Goal: Information Seeking & Learning: Learn about a topic

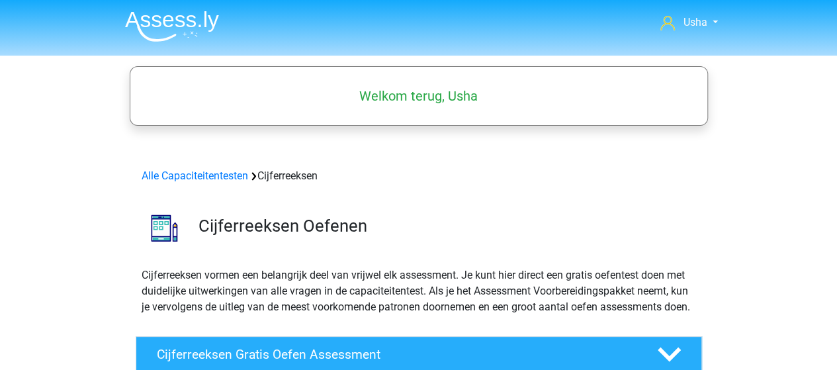
click at [147, 16] on img at bounding box center [172, 26] width 94 height 31
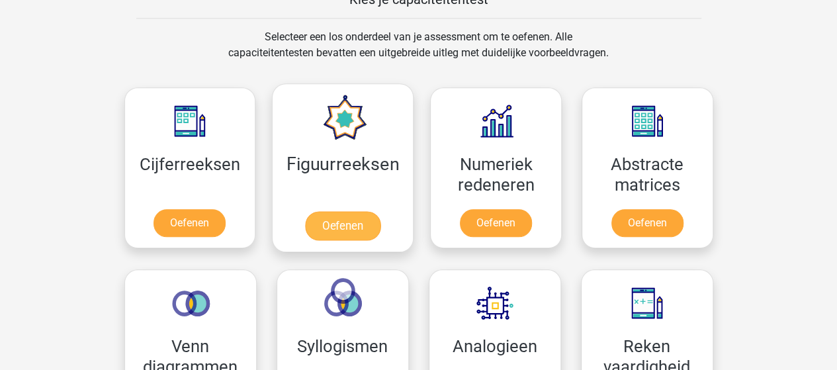
scroll to position [596, 0]
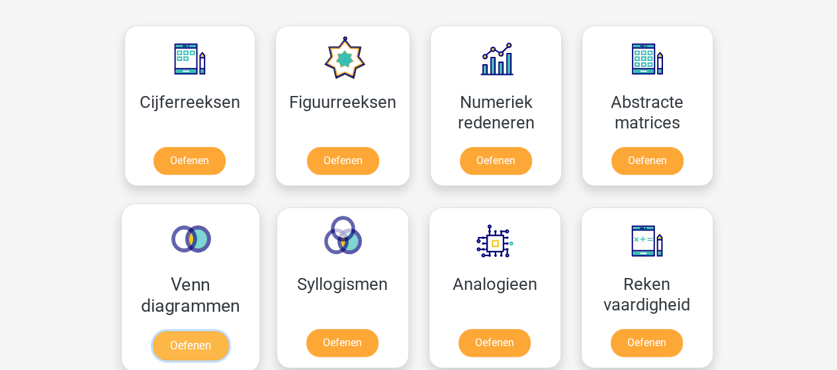
click at [188, 331] on link "Oefenen" at bounding box center [189, 345] width 75 height 29
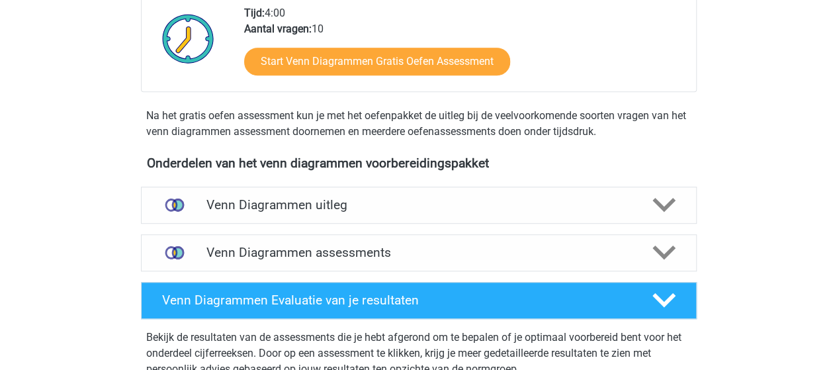
scroll to position [331, 0]
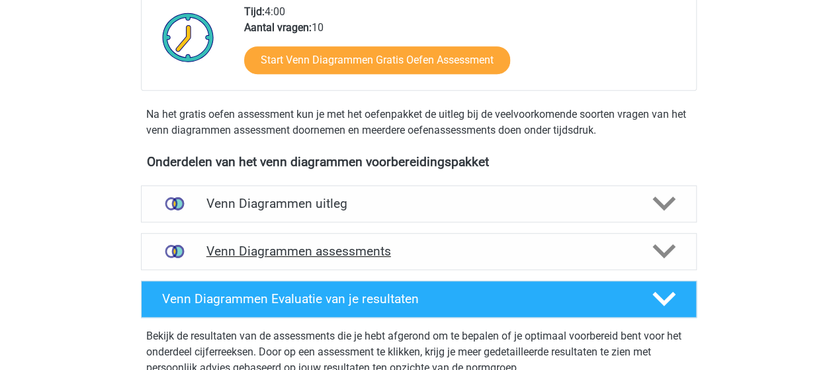
click at [301, 248] on h4 "Venn Diagrammen assessments" at bounding box center [418, 251] width 425 height 15
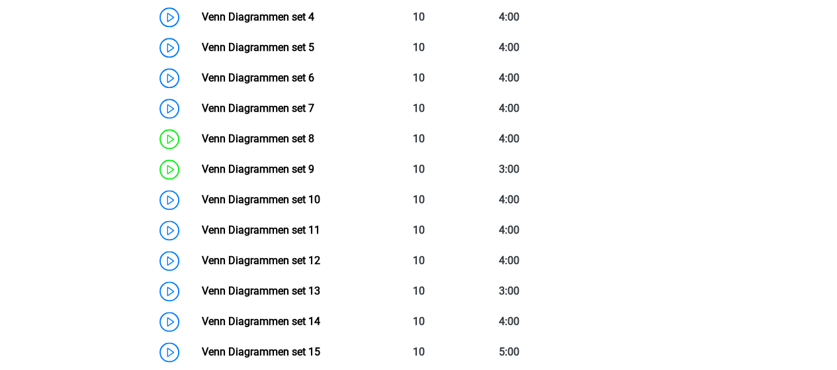
scroll to position [794, 0]
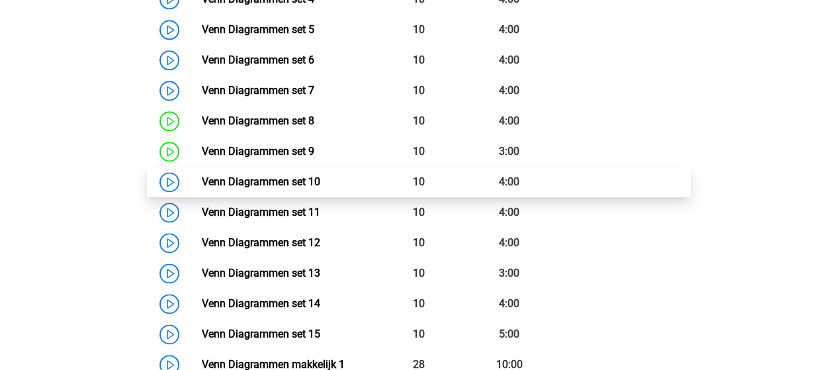
click at [228, 183] on link "Venn Diagrammen set 10" at bounding box center [261, 181] width 118 height 13
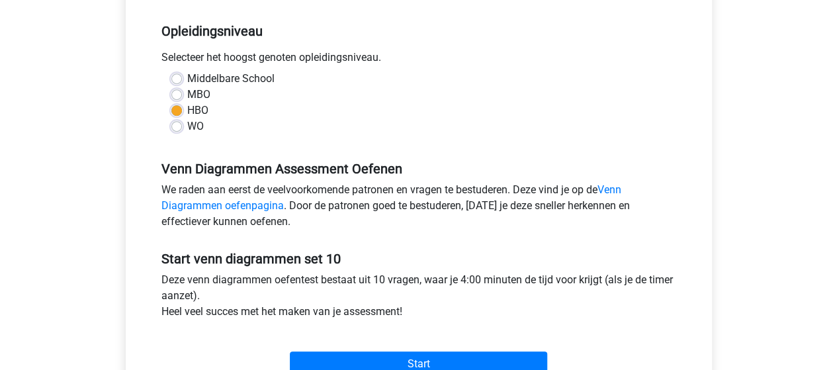
scroll to position [397, 0]
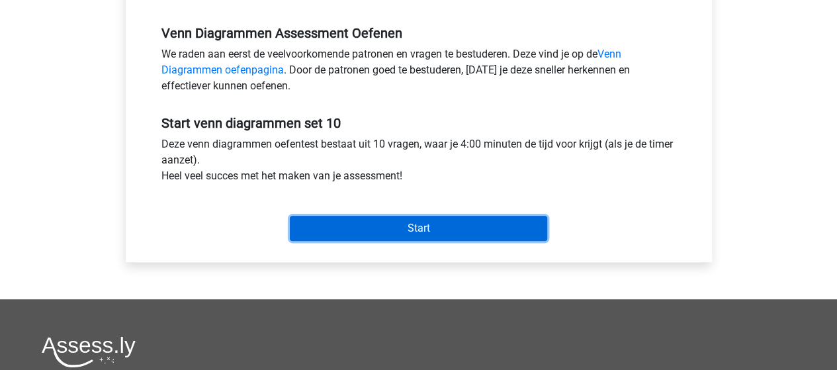
click at [419, 226] on input "Start" at bounding box center [418, 228] width 257 height 25
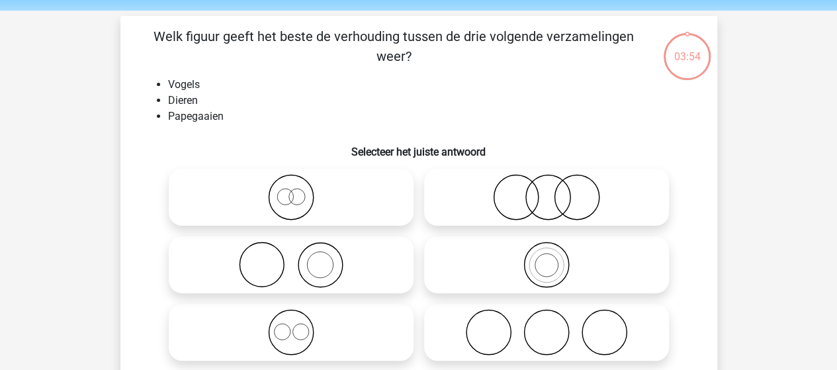
scroll to position [66, 0]
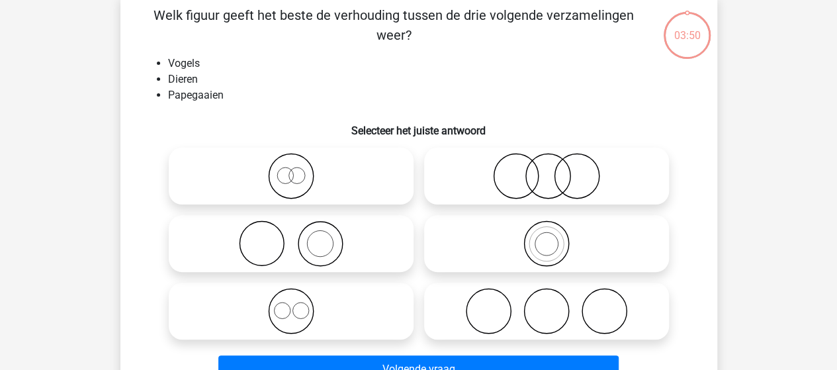
click at [553, 236] on input "radio" at bounding box center [551, 232] width 9 height 9
radio input "true"
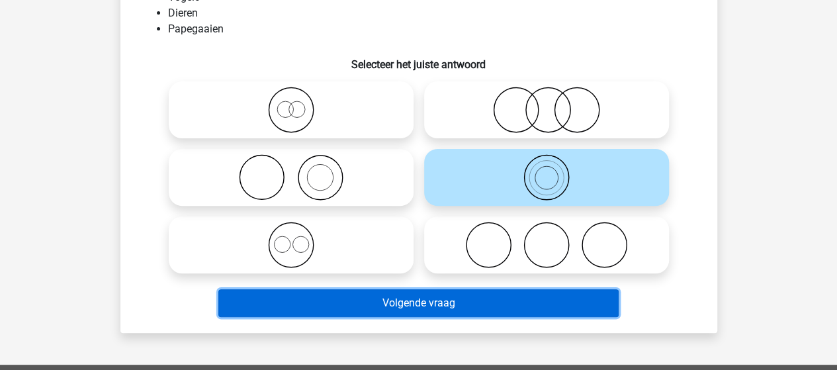
click at [408, 300] on button "Volgende vraag" at bounding box center [418, 303] width 400 height 28
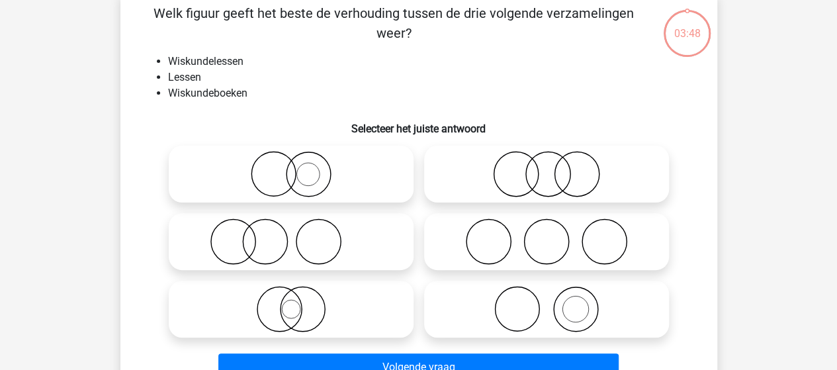
scroll to position [61, 0]
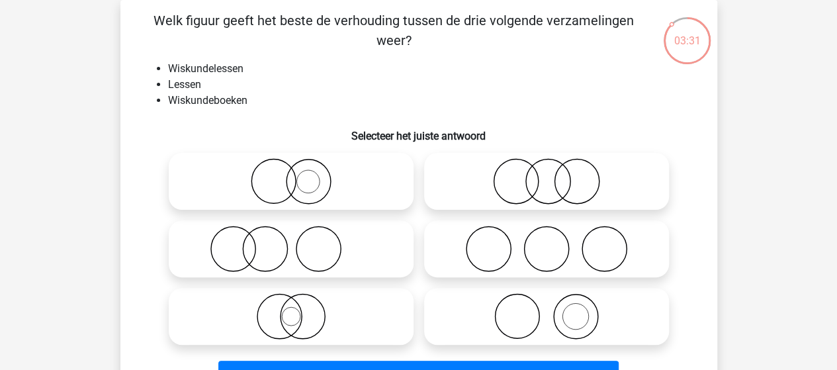
click at [570, 305] on icon at bounding box center [546, 316] width 234 height 46
click at [555, 305] on input "radio" at bounding box center [551, 305] width 9 height 9
radio input "true"
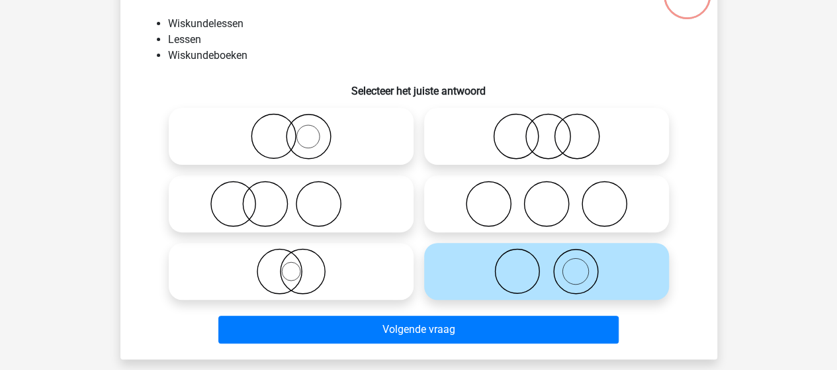
scroll to position [127, 0]
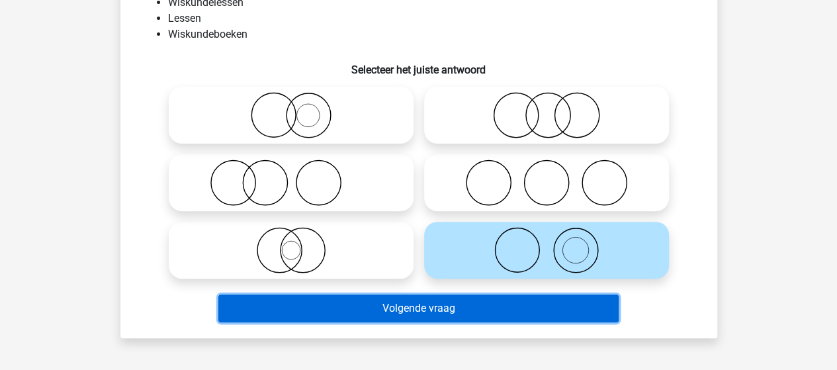
click at [402, 308] on button "Volgende vraag" at bounding box center [418, 308] width 400 height 28
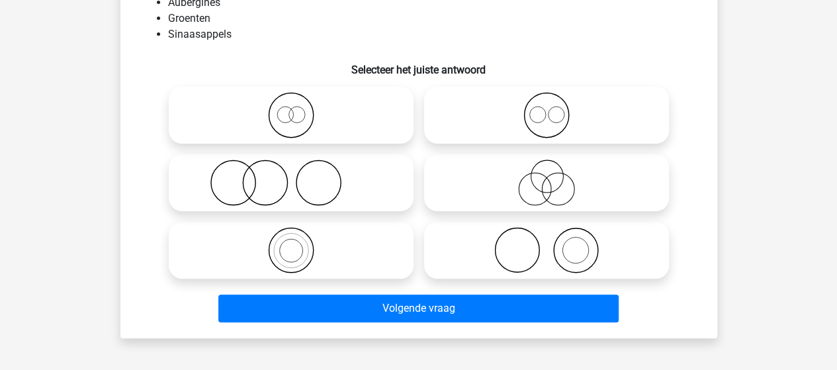
scroll to position [61, 0]
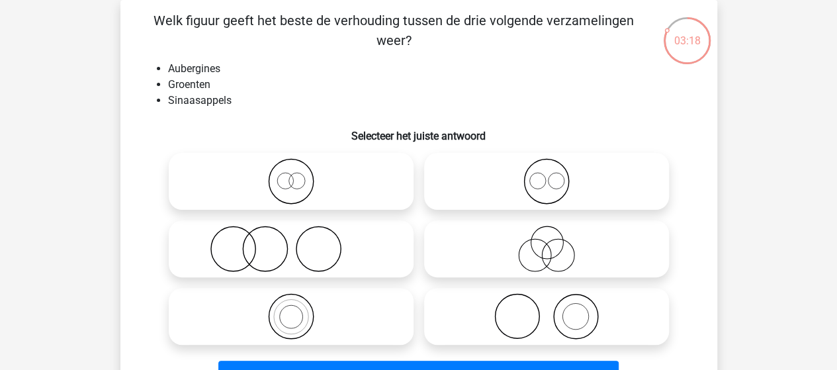
click at [588, 315] on icon at bounding box center [546, 316] width 234 height 46
click at [555, 310] on input "radio" at bounding box center [551, 305] width 9 height 9
radio input "true"
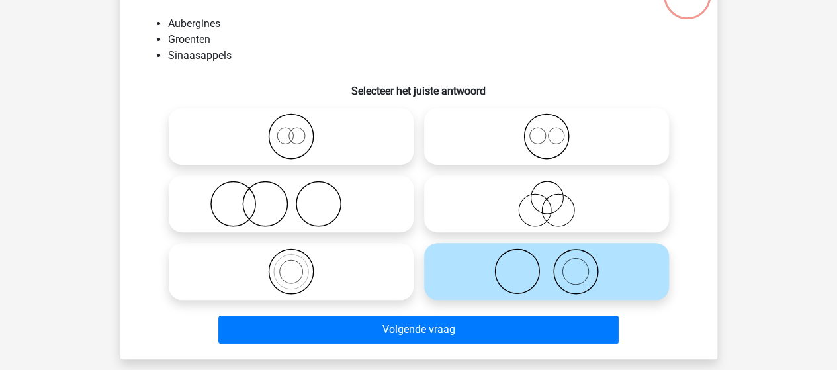
scroll to position [127, 0]
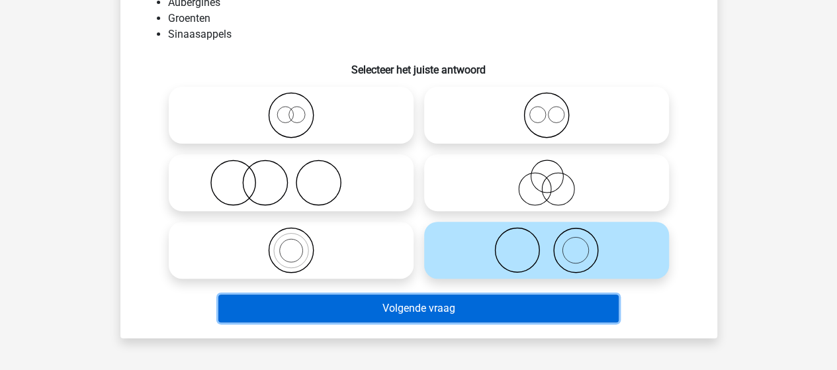
click at [431, 308] on button "Volgende vraag" at bounding box center [418, 308] width 400 height 28
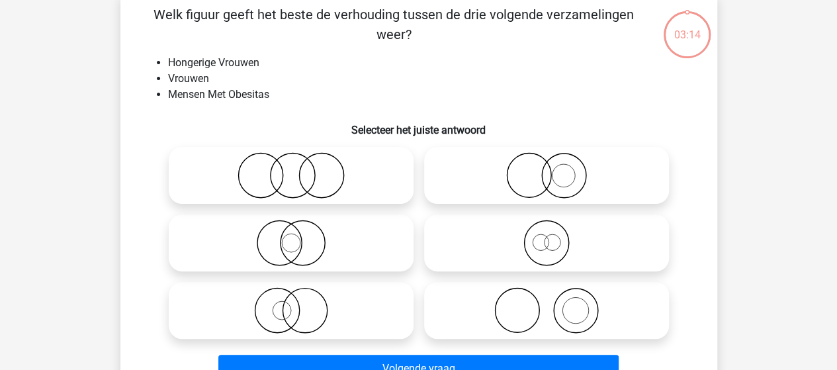
scroll to position [61, 0]
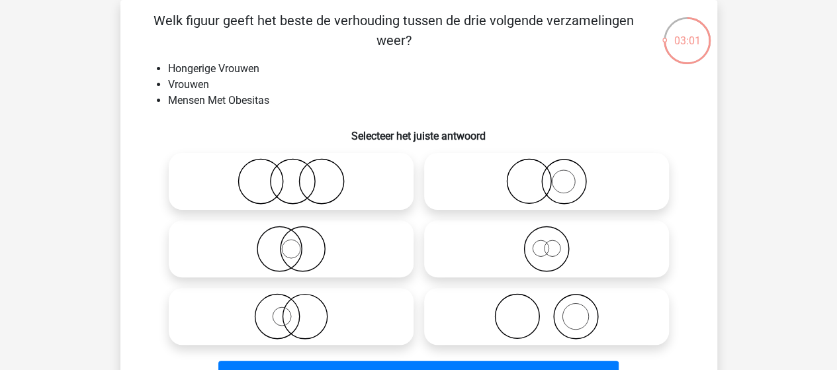
click at [572, 183] on icon at bounding box center [546, 181] width 234 height 46
click at [555, 175] on input "radio" at bounding box center [551, 170] width 9 height 9
radio input "true"
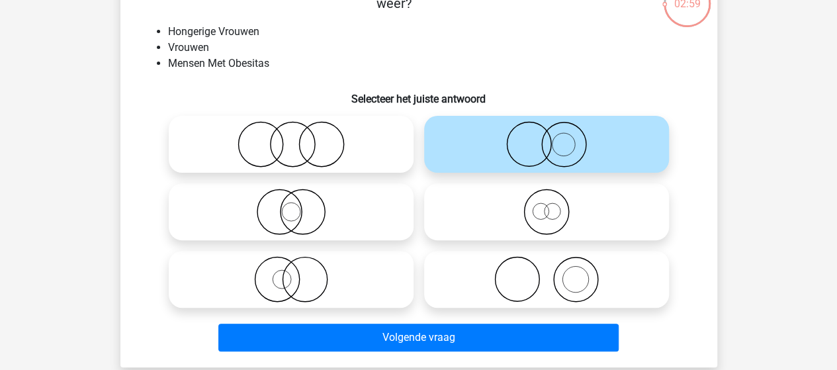
scroll to position [127, 0]
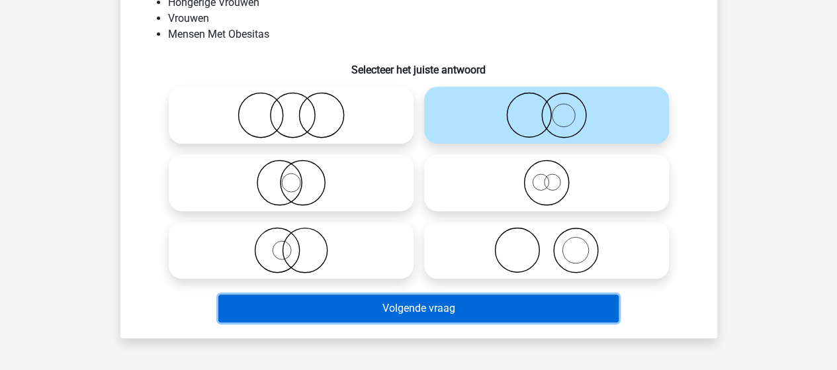
click at [438, 314] on button "Volgende vraag" at bounding box center [418, 308] width 400 height 28
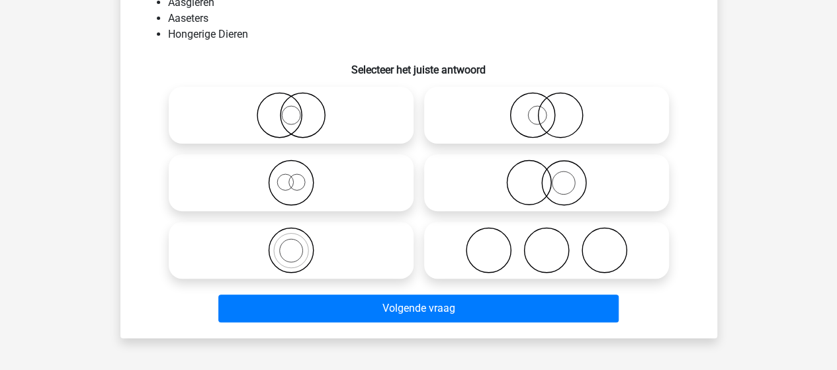
scroll to position [61, 0]
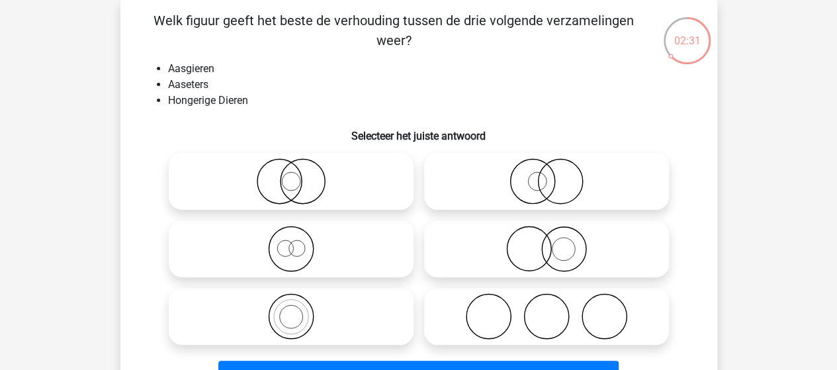
click at [531, 185] on icon at bounding box center [546, 181] width 234 height 46
click at [547, 175] on input "radio" at bounding box center [551, 170] width 9 height 9
radio input "true"
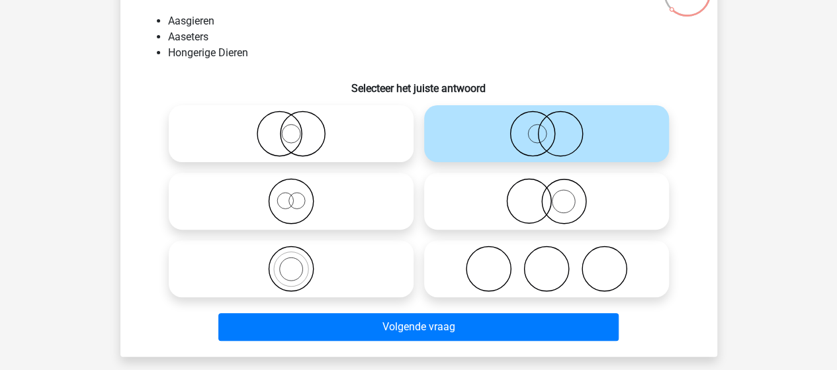
scroll to position [127, 0]
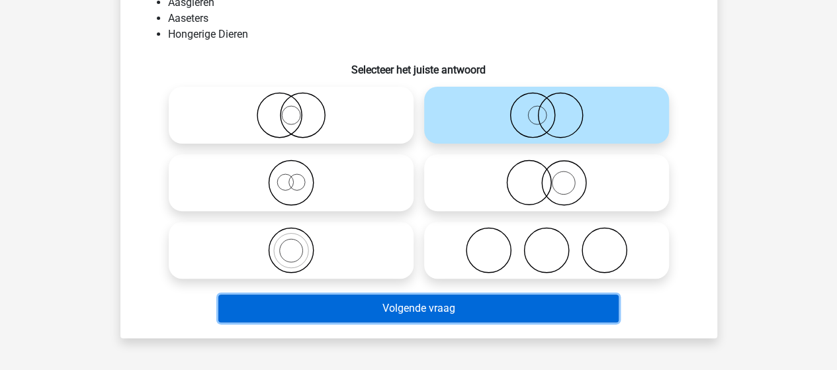
click at [420, 310] on button "Volgende vraag" at bounding box center [418, 308] width 400 height 28
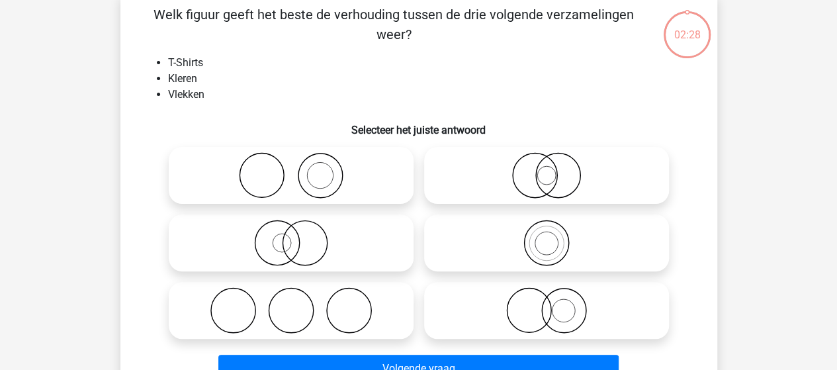
scroll to position [61, 0]
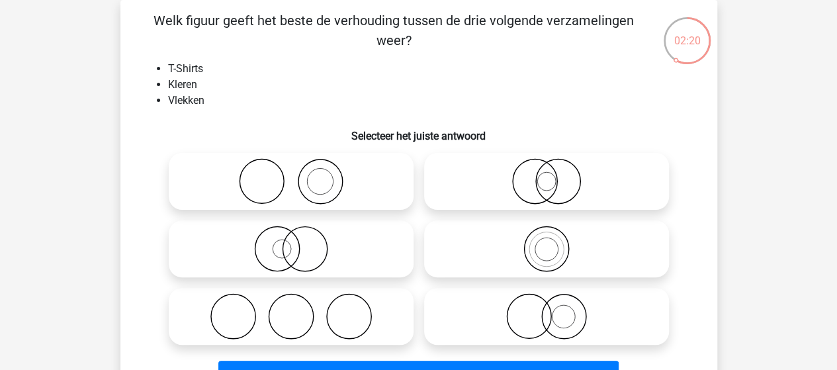
click at [267, 187] on icon at bounding box center [291, 181] width 234 height 46
click at [291, 175] on input "radio" at bounding box center [295, 170] width 9 height 9
radio input "true"
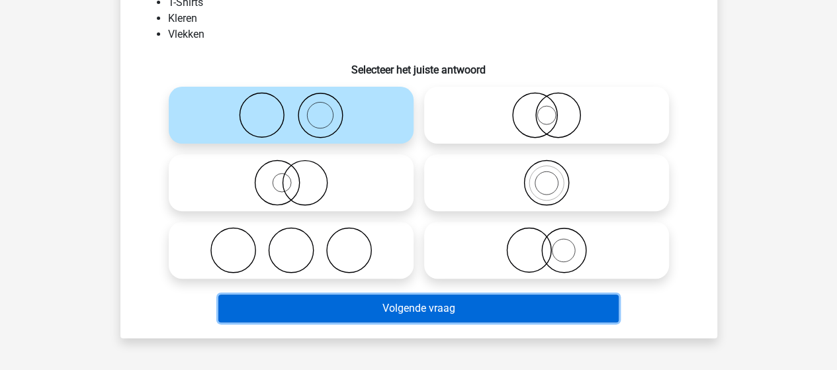
click at [396, 304] on button "Volgende vraag" at bounding box center [418, 308] width 400 height 28
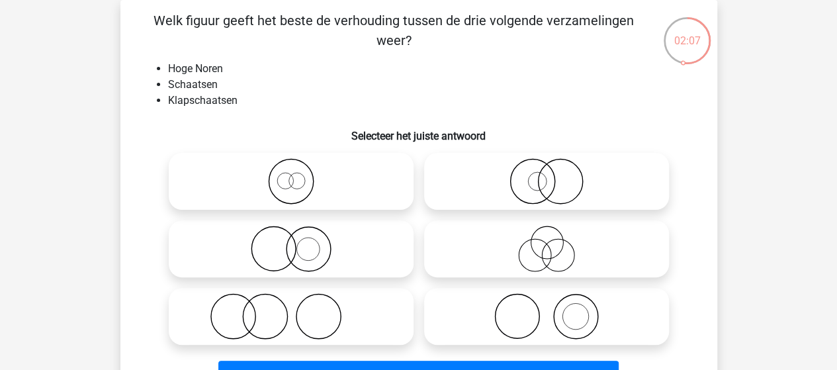
click at [555, 246] on icon at bounding box center [546, 249] width 234 height 46
click at [555, 242] on input "radio" at bounding box center [551, 238] width 9 height 9
radio input "true"
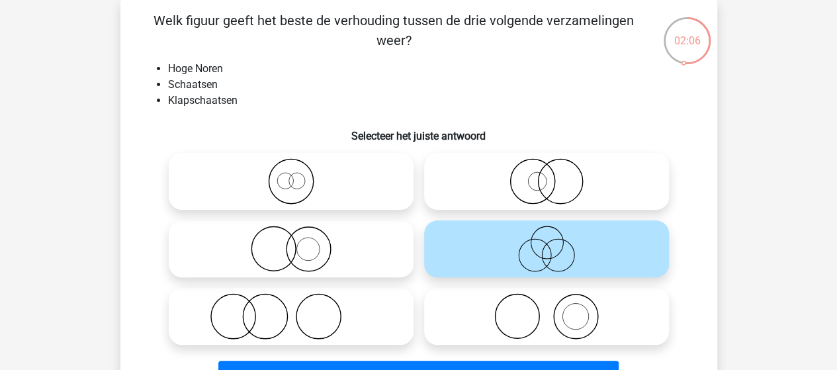
scroll to position [127, 0]
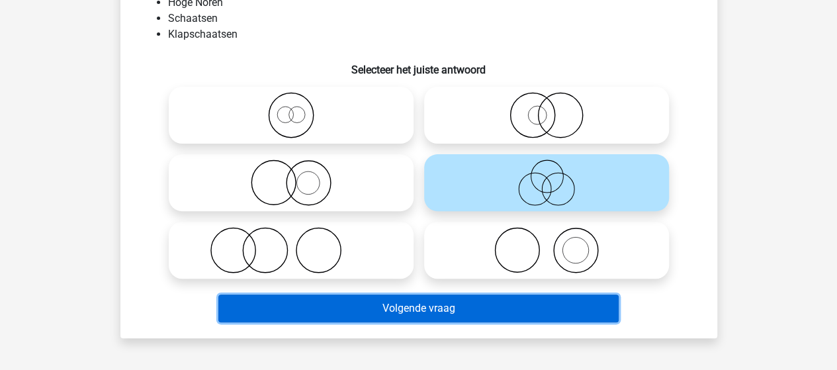
click at [443, 308] on button "Volgende vraag" at bounding box center [418, 308] width 400 height 28
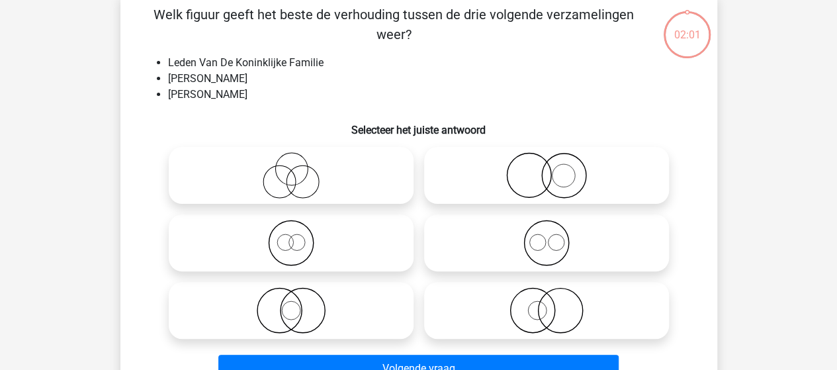
scroll to position [61, 0]
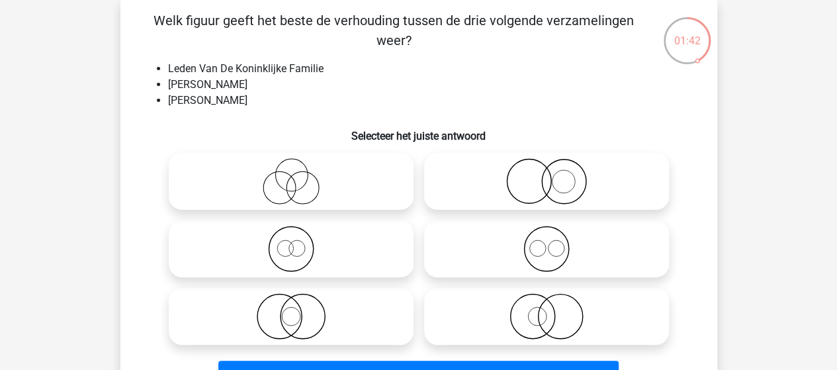
click at [543, 253] on circle at bounding box center [537, 248] width 16 height 16
click at [547, 242] on input "radio" at bounding box center [551, 238] width 9 height 9
radio input "true"
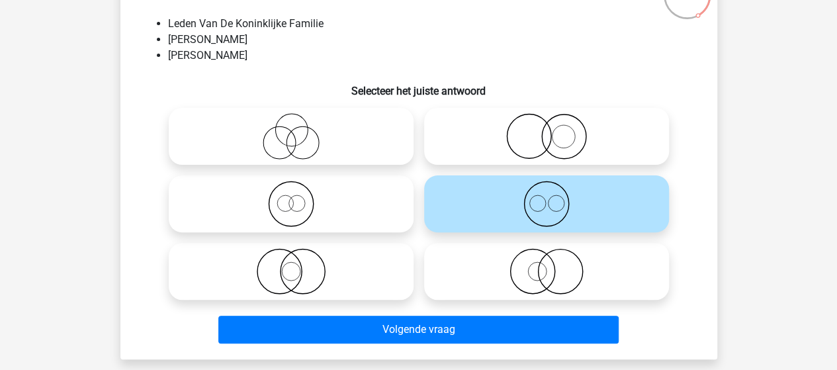
scroll to position [127, 0]
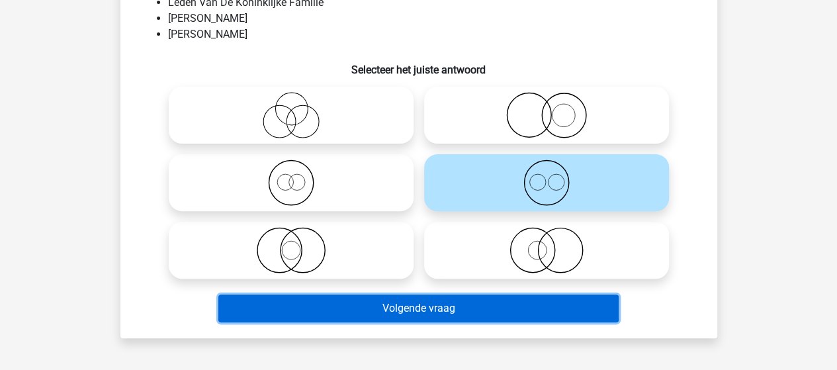
click at [412, 312] on button "Volgende vraag" at bounding box center [418, 308] width 400 height 28
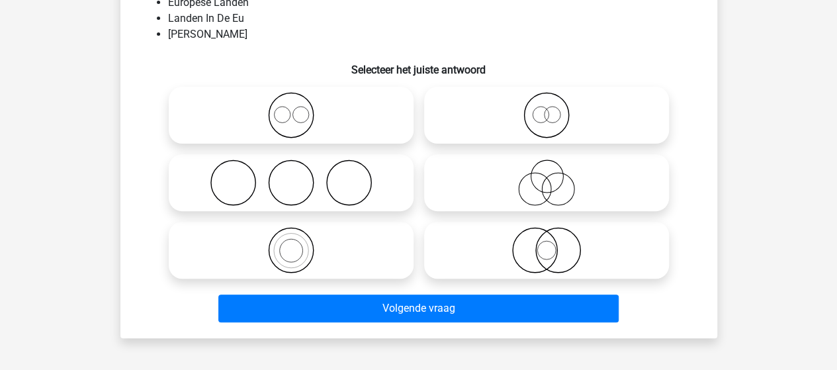
scroll to position [61, 0]
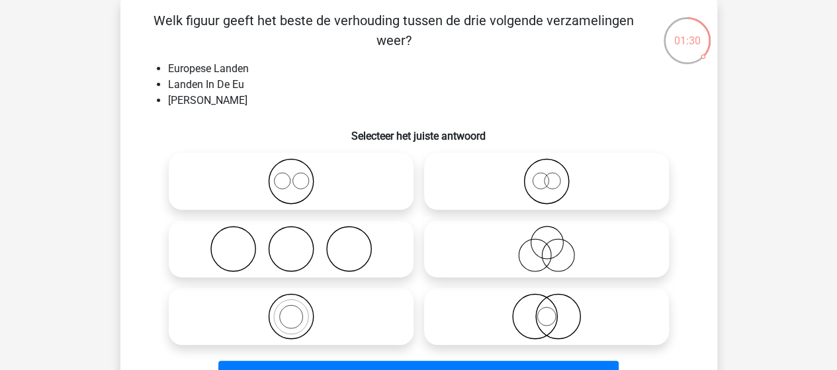
click at [293, 312] on icon at bounding box center [291, 316] width 234 height 46
click at [293, 310] on input "radio" at bounding box center [295, 305] width 9 height 9
radio input "true"
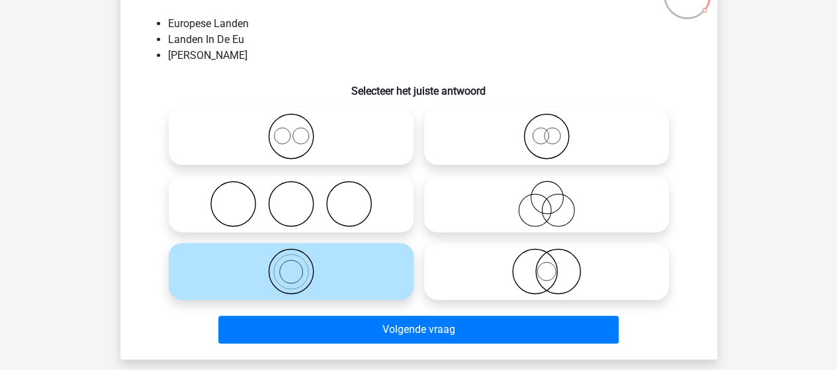
scroll to position [127, 0]
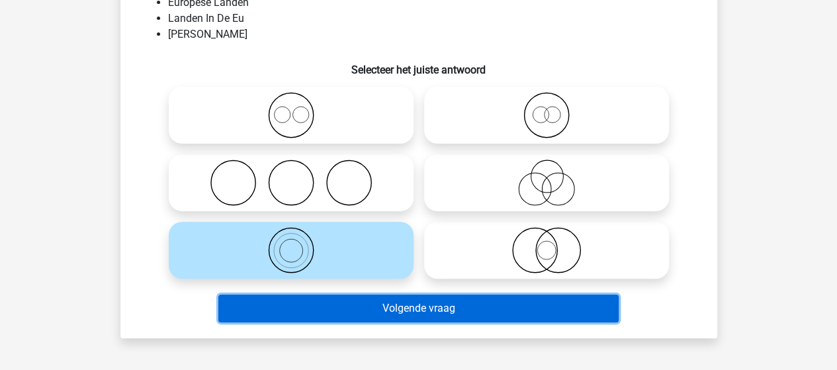
click at [404, 310] on button "Volgende vraag" at bounding box center [418, 308] width 400 height 28
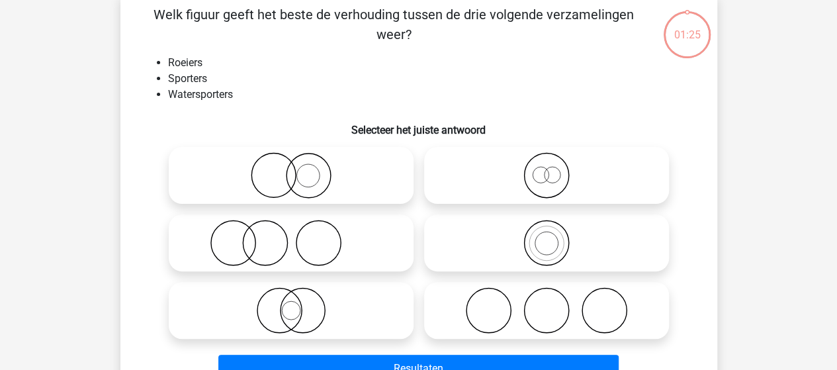
scroll to position [61, 0]
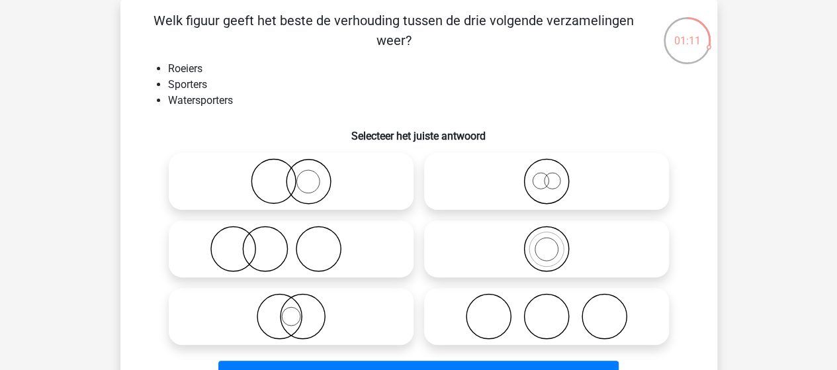
click at [544, 193] on icon at bounding box center [546, 181] width 234 height 46
click at [547, 175] on input "radio" at bounding box center [551, 170] width 9 height 9
radio input "true"
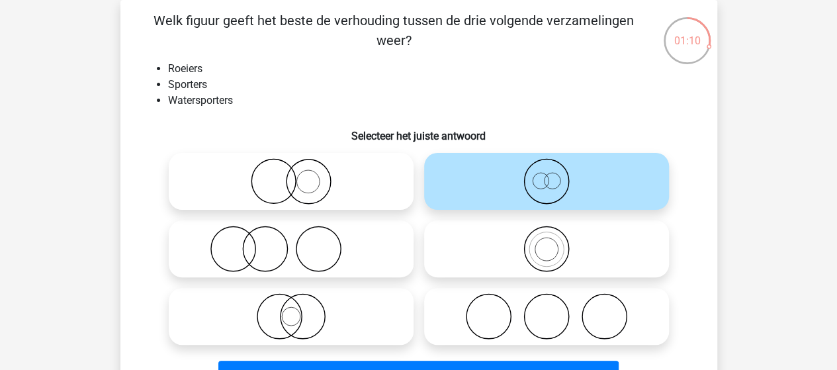
scroll to position [127, 0]
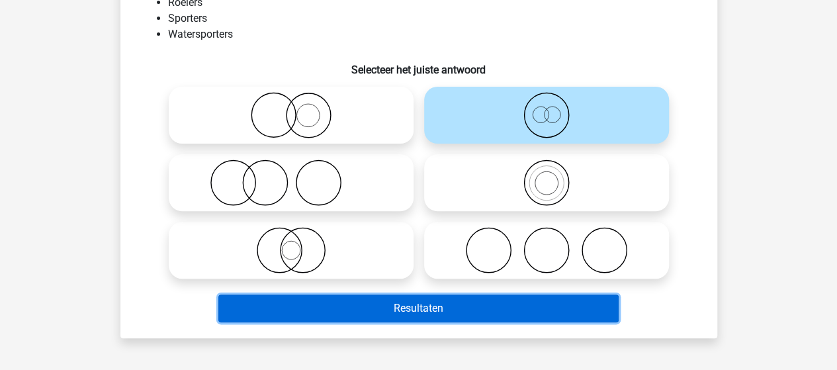
click at [396, 308] on button "Resultaten" at bounding box center [418, 308] width 400 height 28
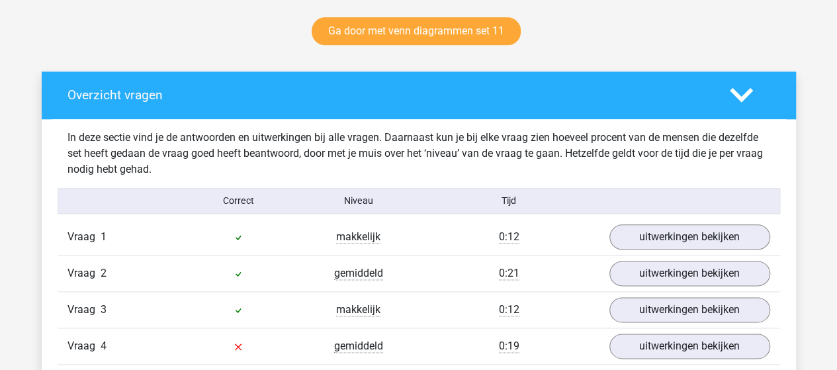
scroll to position [728, 0]
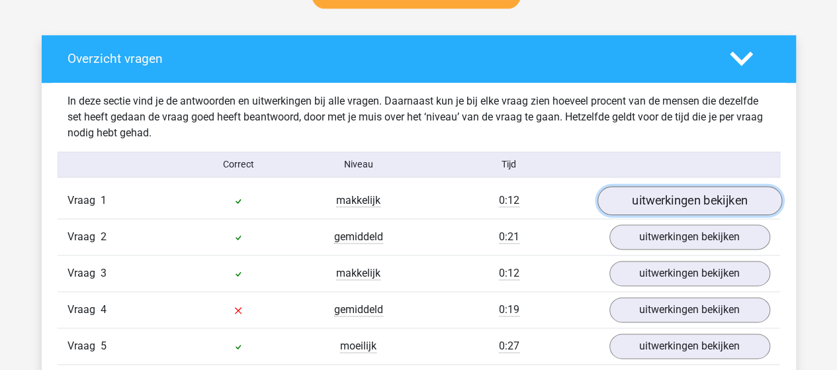
click at [659, 198] on link "uitwerkingen bekijken" at bounding box center [689, 200] width 185 height 29
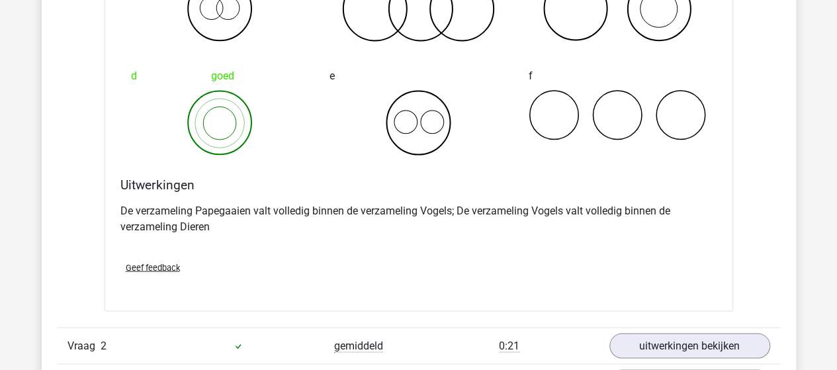
scroll to position [1257, 0]
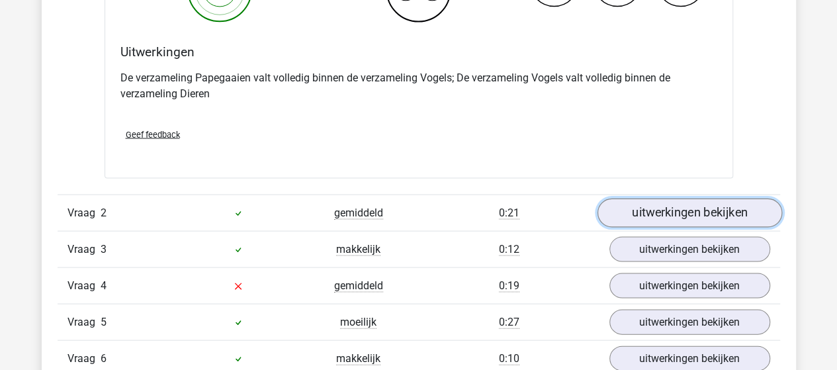
click at [734, 208] on link "uitwerkingen bekijken" at bounding box center [689, 213] width 185 height 29
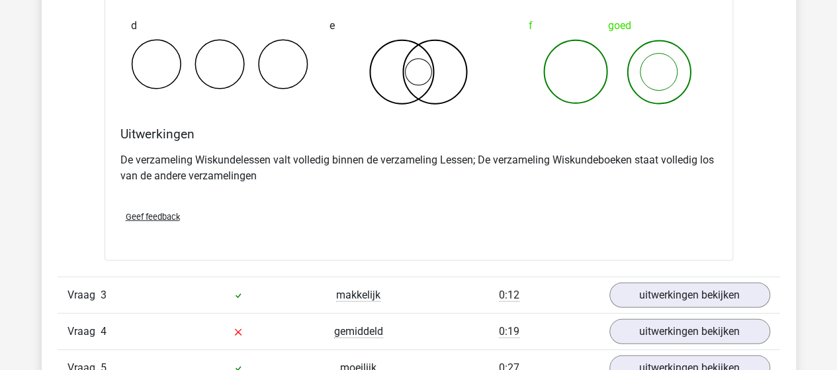
scroll to position [1721, 0]
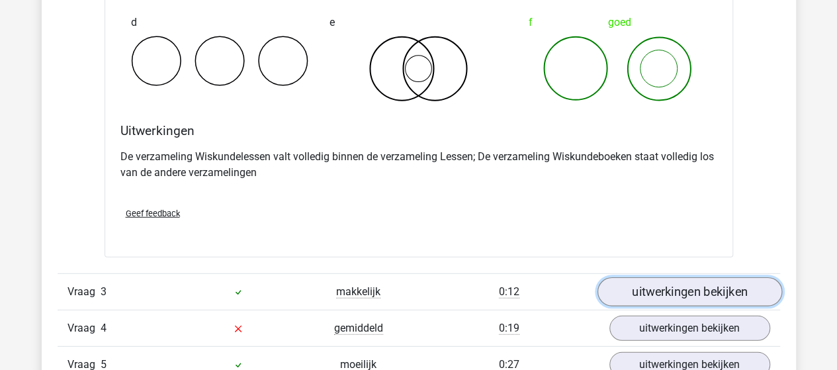
click at [652, 285] on link "uitwerkingen bekijken" at bounding box center [689, 292] width 185 height 29
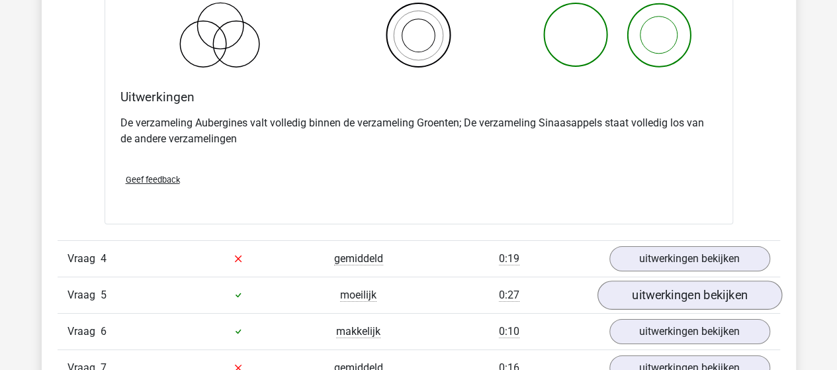
scroll to position [2316, 0]
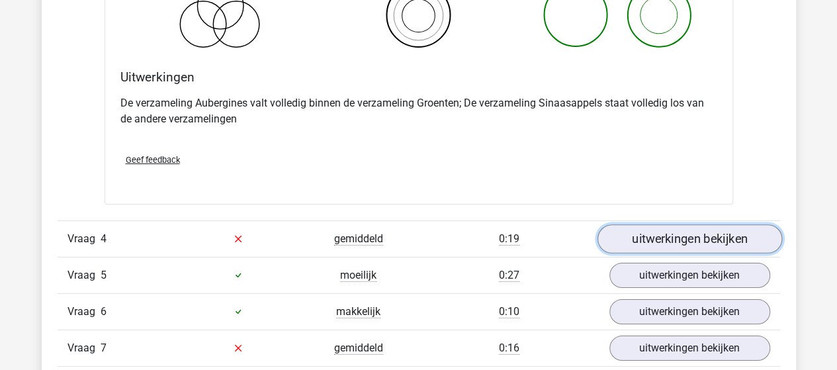
click at [632, 240] on link "uitwerkingen bekijken" at bounding box center [689, 238] width 185 height 29
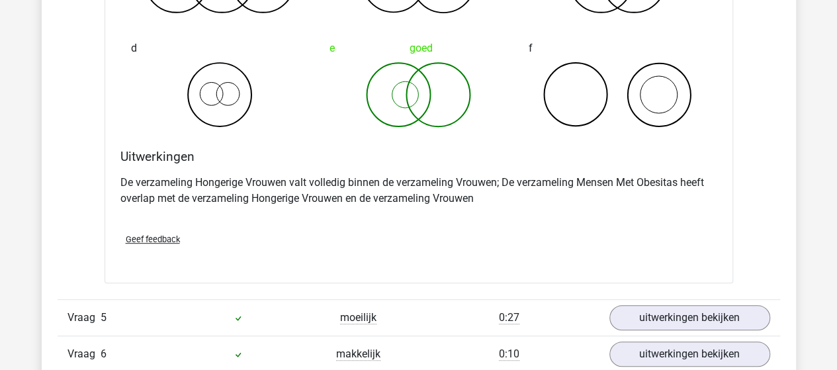
scroll to position [2845, 0]
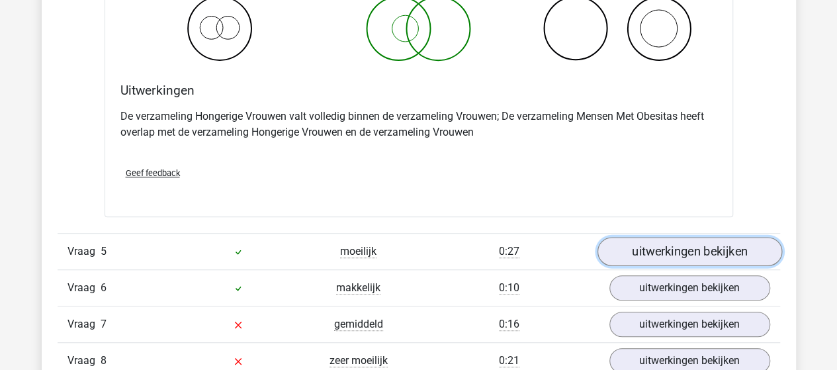
click at [634, 242] on link "uitwerkingen bekijken" at bounding box center [689, 251] width 185 height 29
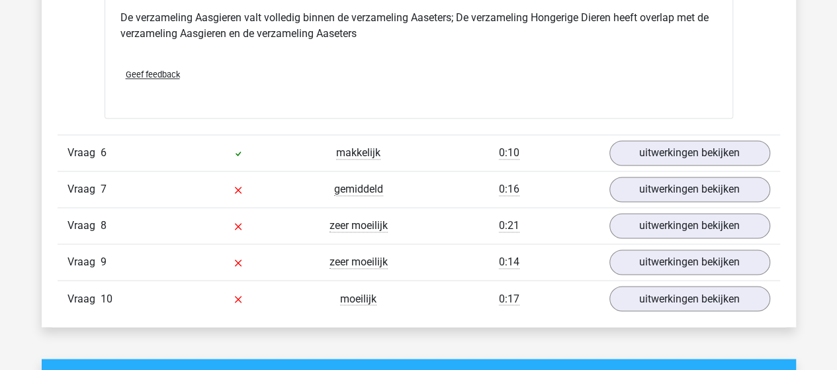
scroll to position [3507, 0]
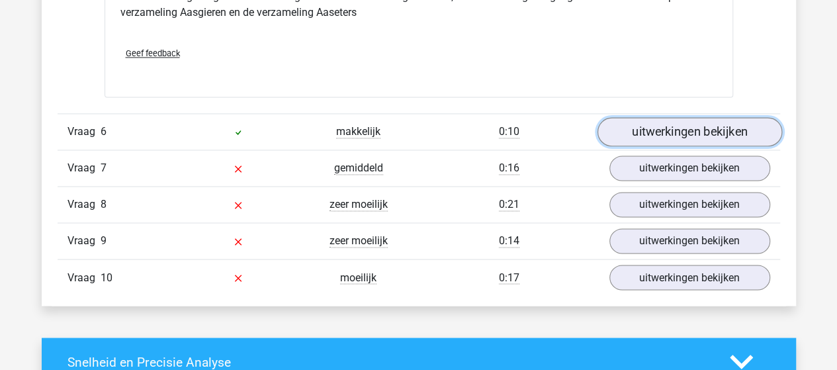
click at [666, 122] on link "uitwerkingen bekijken" at bounding box center [689, 131] width 185 height 29
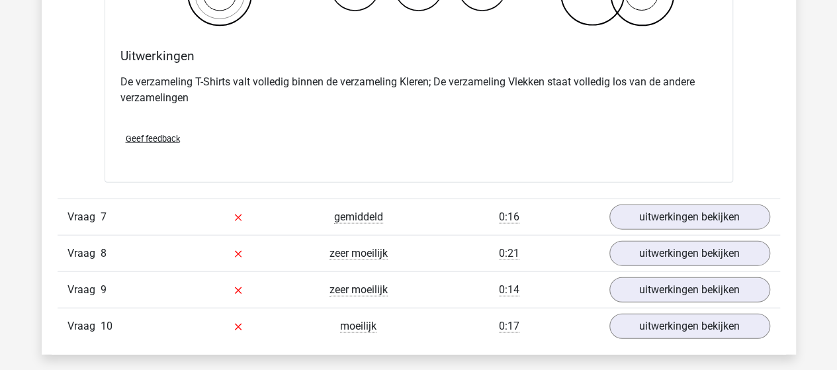
scroll to position [3970, 0]
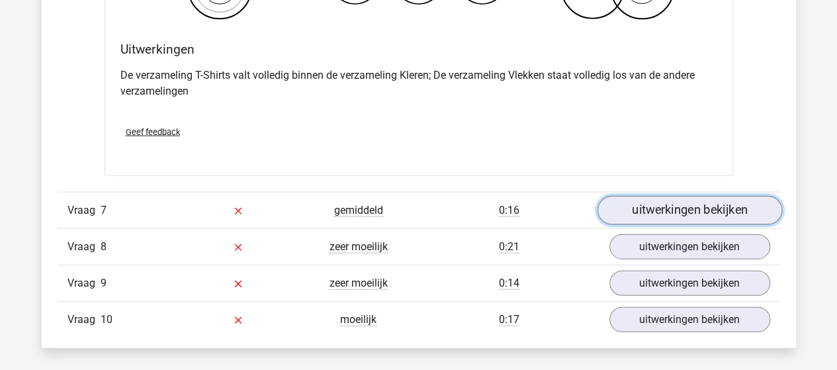
click at [637, 201] on link "uitwerkingen bekijken" at bounding box center [689, 210] width 185 height 29
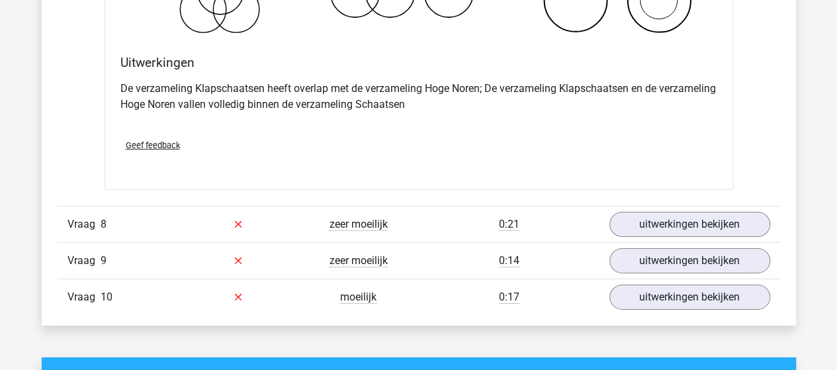
scroll to position [4500, 0]
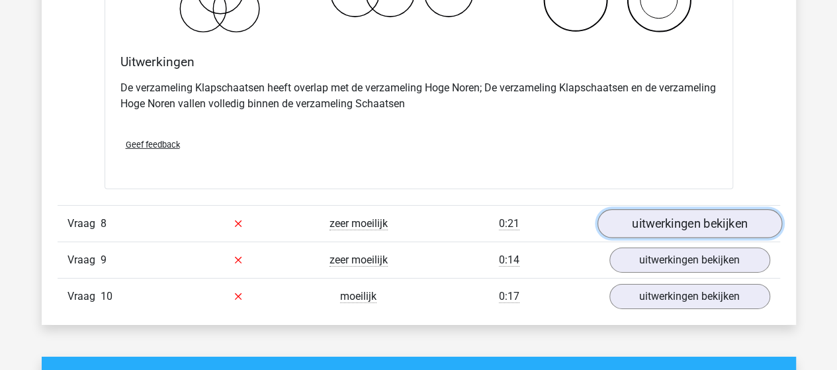
click at [651, 210] on link "uitwerkingen bekijken" at bounding box center [689, 223] width 185 height 29
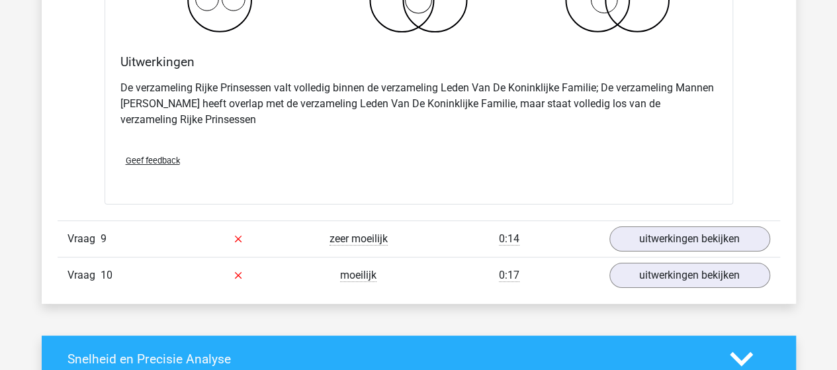
scroll to position [5095, 0]
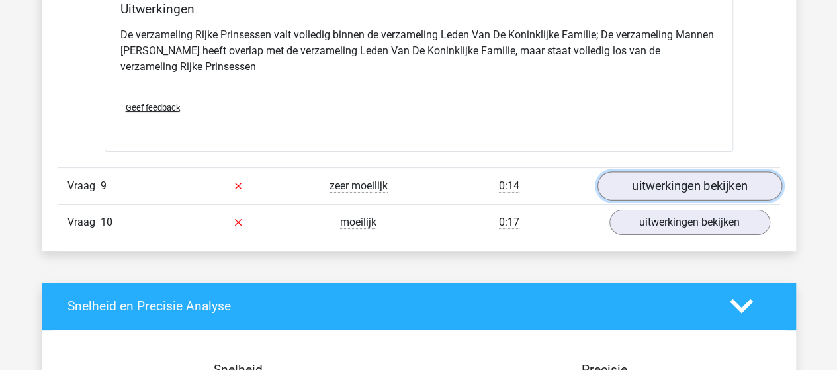
click at [643, 171] on link "uitwerkingen bekijken" at bounding box center [689, 185] width 185 height 29
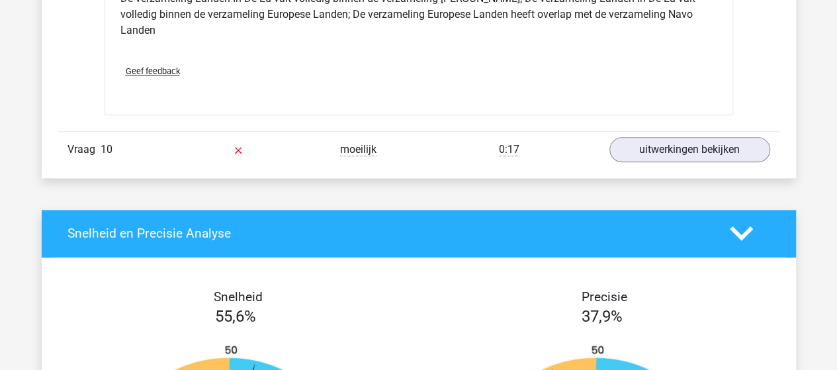
scroll to position [5559, 0]
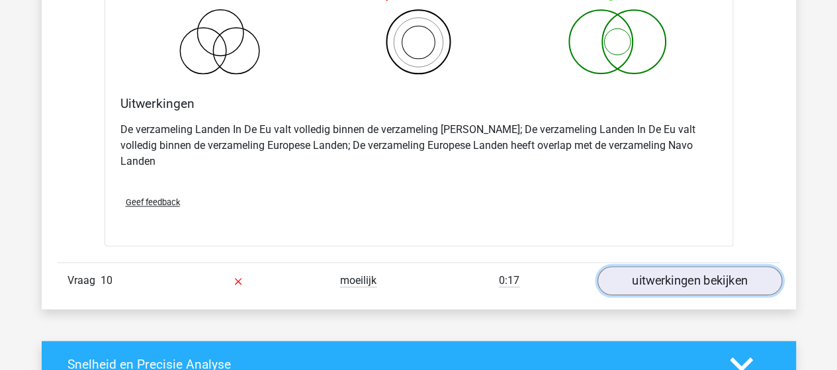
click at [672, 266] on link "uitwerkingen bekijken" at bounding box center [689, 280] width 185 height 29
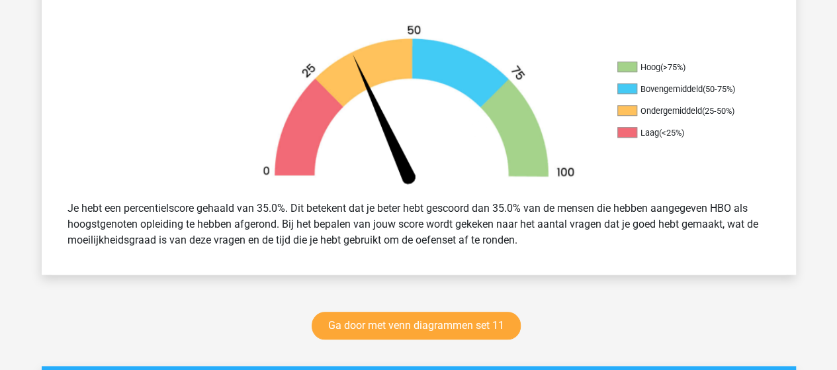
scroll to position [596, 0]
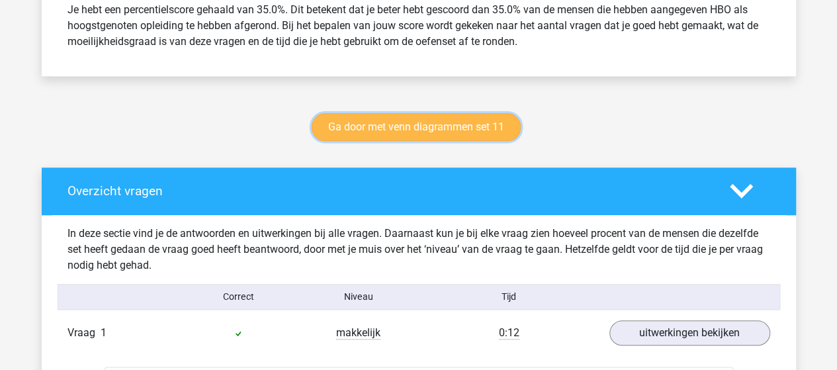
click at [360, 125] on link "Ga door met venn diagrammen set 11" at bounding box center [416, 127] width 209 height 28
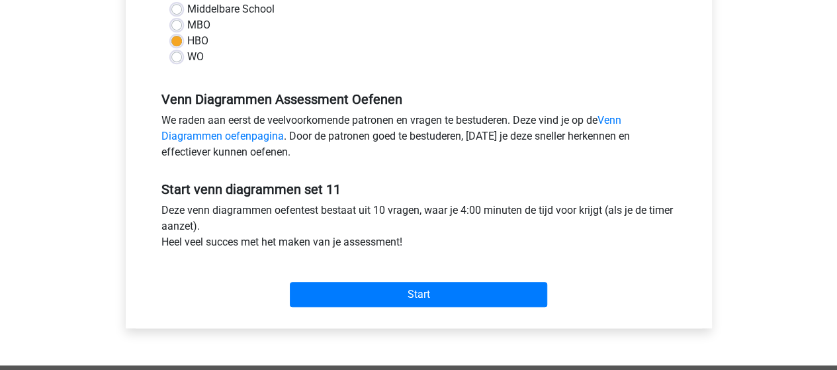
scroll to position [397, 0]
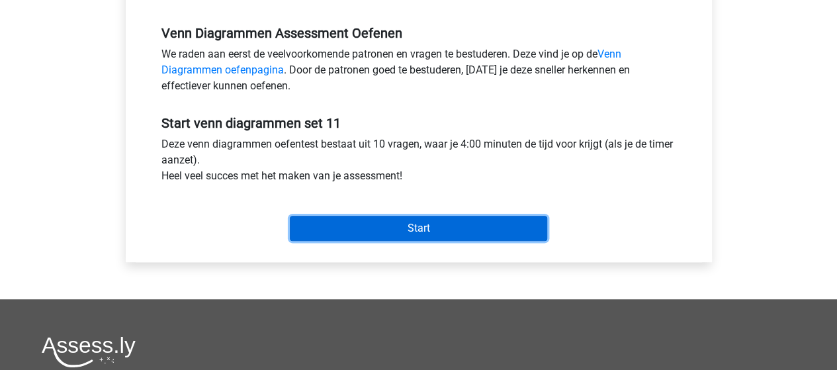
click at [376, 233] on input "Start" at bounding box center [418, 228] width 257 height 25
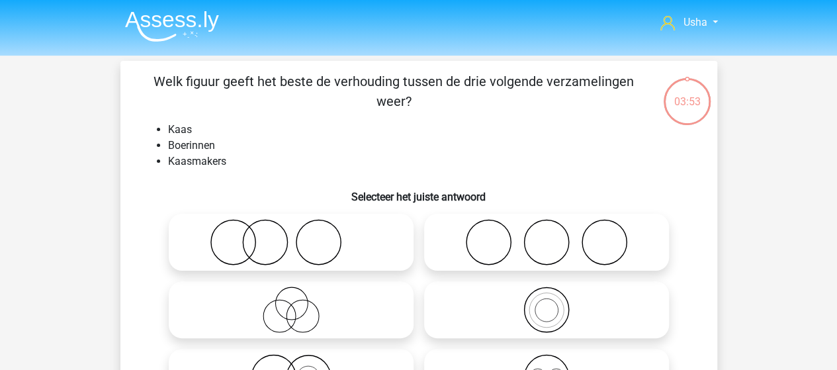
scroll to position [66, 0]
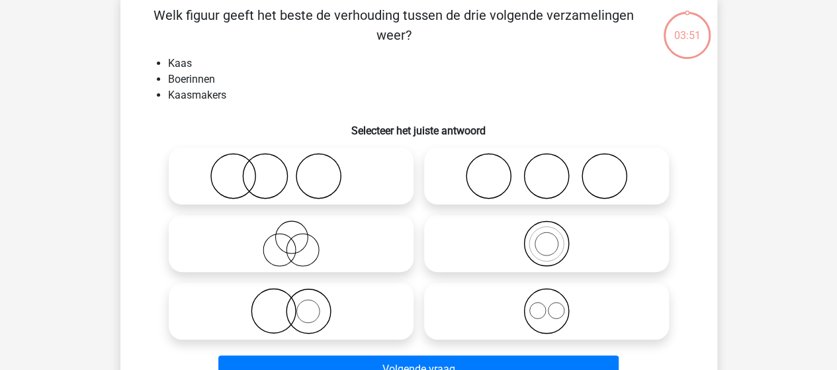
click at [264, 177] on icon at bounding box center [291, 176] width 234 height 46
click at [291, 169] on input "radio" at bounding box center [295, 165] width 9 height 9
radio input "true"
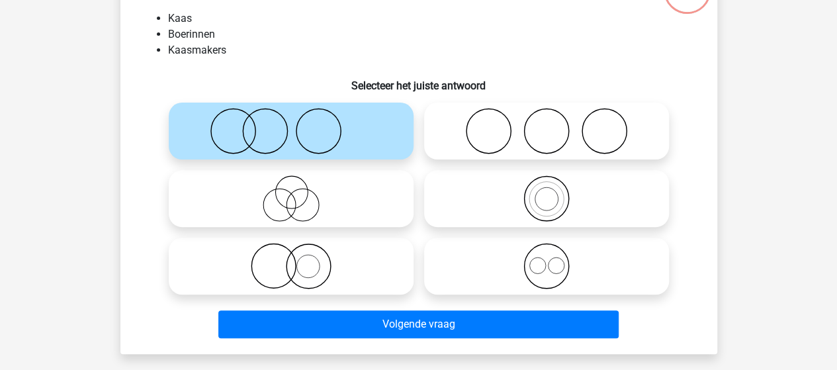
scroll to position [132, 0]
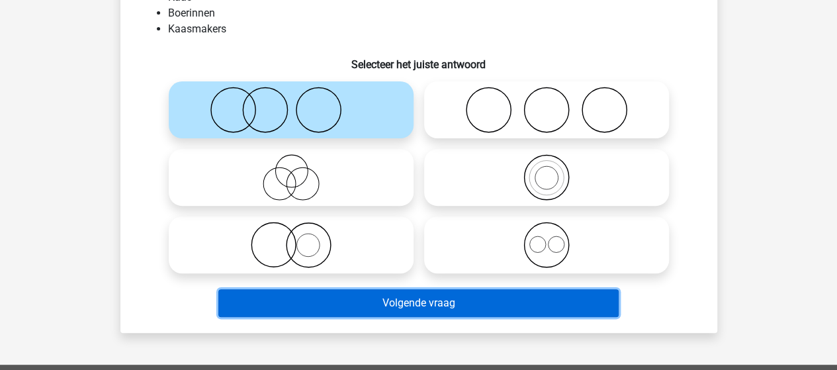
click at [394, 310] on button "Volgende vraag" at bounding box center [418, 303] width 400 height 28
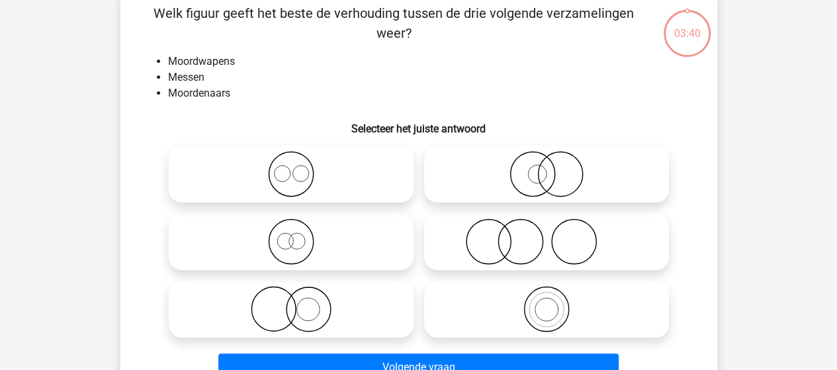
scroll to position [61, 0]
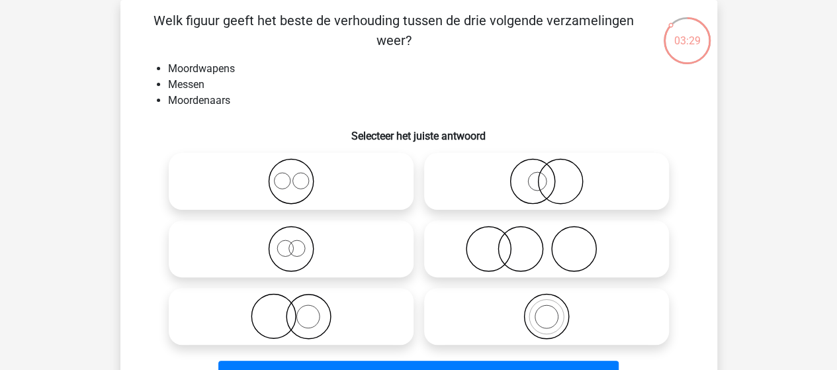
click at [300, 326] on icon at bounding box center [291, 316] width 234 height 46
click at [300, 310] on input "radio" at bounding box center [295, 305] width 9 height 9
radio input "true"
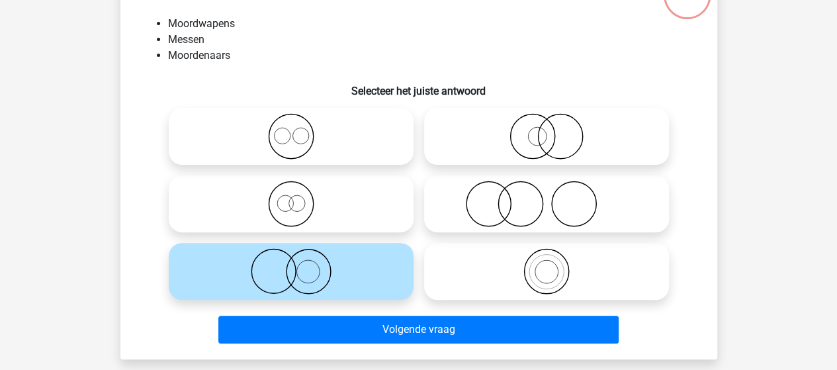
scroll to position [127, 0]
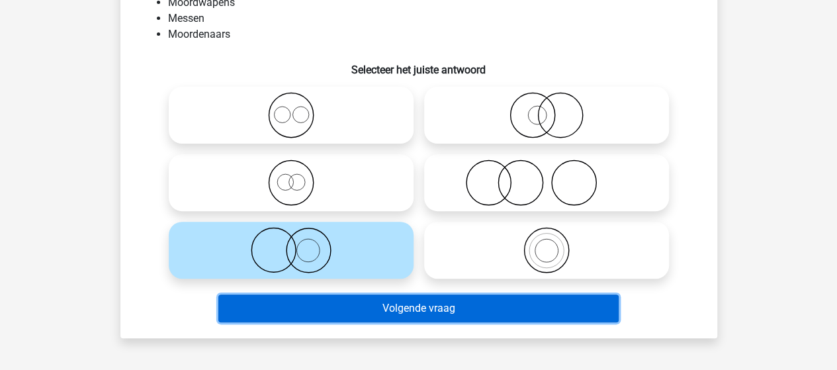
click at [429, 311] on button "Volgende vraag" at bounding box center [418, 308] width 400 height 28
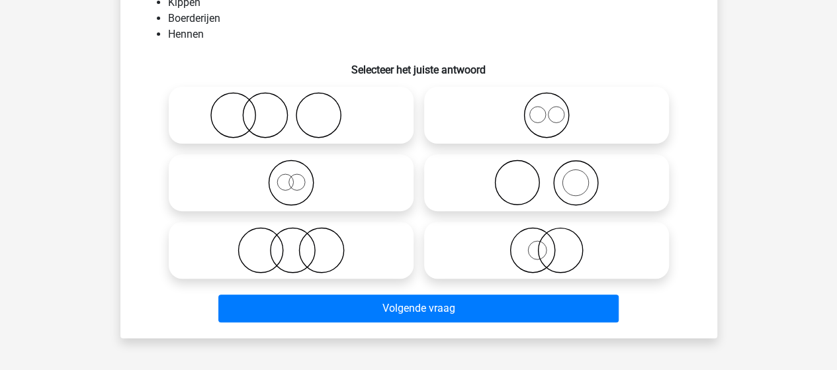
scroll to position [61, 0]
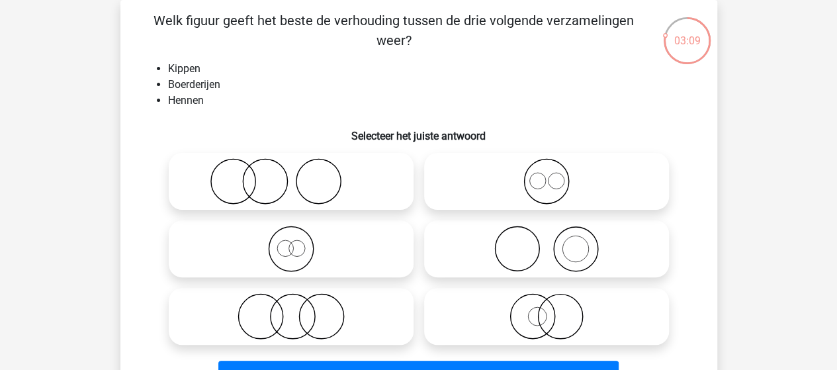
click at [293, 249] on icon at bounding box center [291, 249] width 234 height 46
click at [293, 242] on input "radio" at bounding box center [295, 238] width 9 height 9
radio input "true"
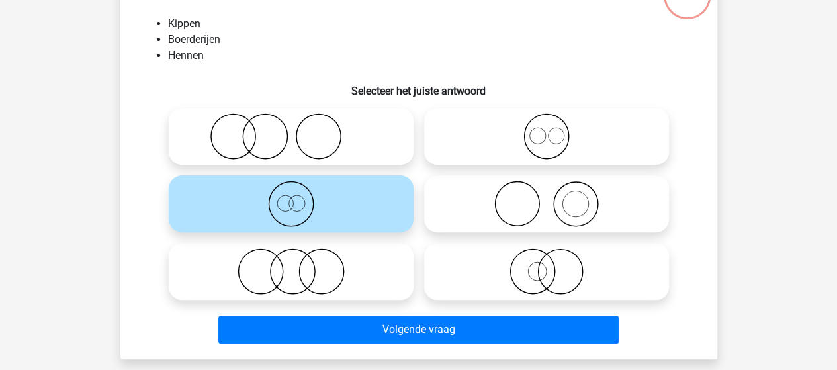
scroll to position [127, 0]
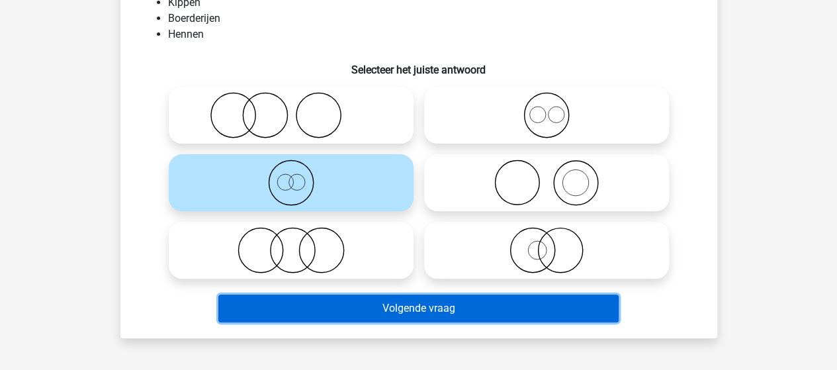
click at [398, 309] on button "Volgende vraag" at bounding box center [418, 308] width 400 height 28
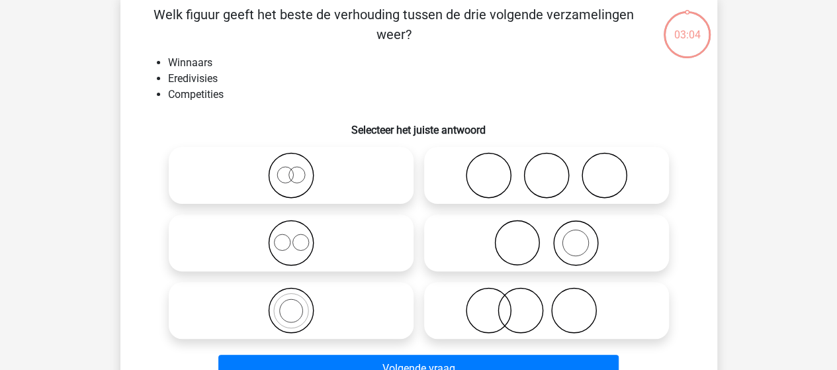
scroll to position [61, 0]
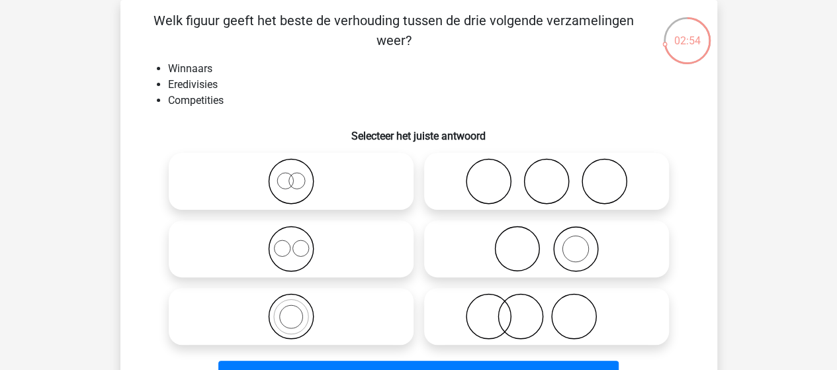
click at [293, 319] on icon at bounding box center [291, 316] width 234 height 46
click at [293, 310] on input "radio" at bounding box center [295, 305] width 9 height 9
radio input "true"
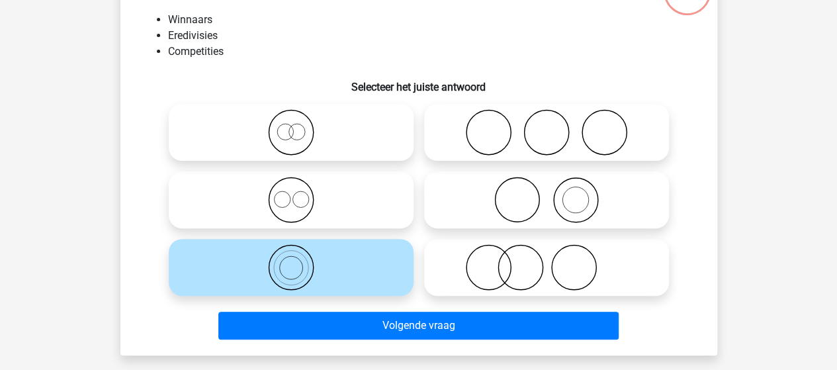
scroll to position [127, 0]
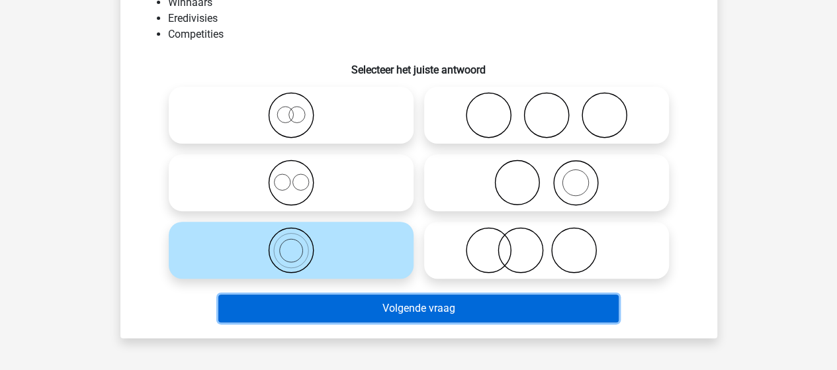
click at [404, 308] on button "Volgende vraag" at bounding box center [418, 308] width 400 height 28
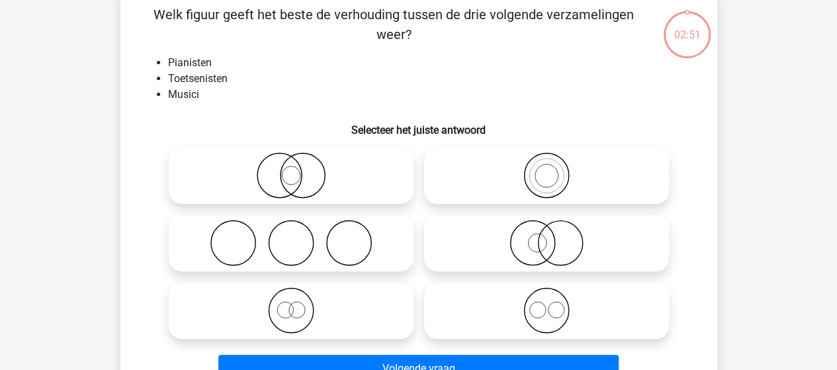
scroll to position [61, 0]
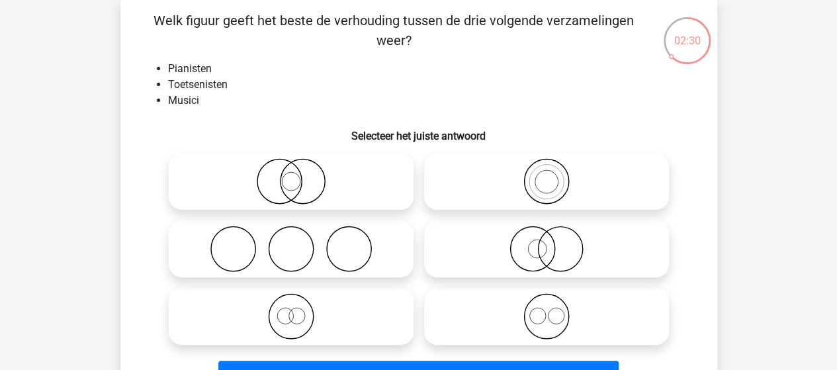
click at [541, 257] on circle at bounding box center [537, 249] width 19 height 19
click at [547, 242] on input "radio" at bounding box center [551, 238] width 9 height 9
radio input "true"
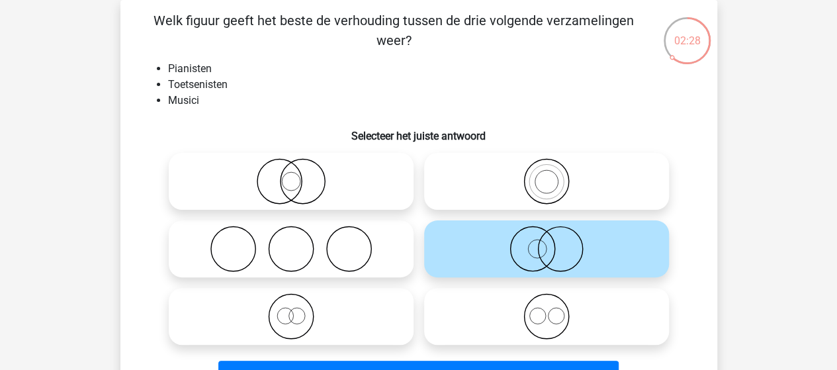
scroll to position [127, 0]
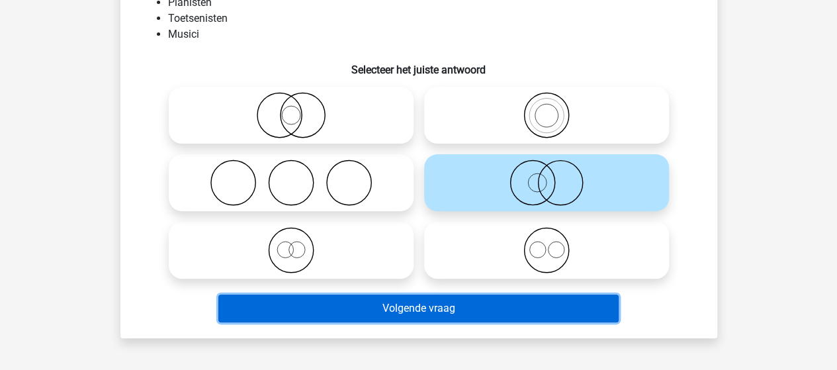
click at [339, 316] on button "Volgende vraag" at bounding box center [418, 308] width 400 height 28
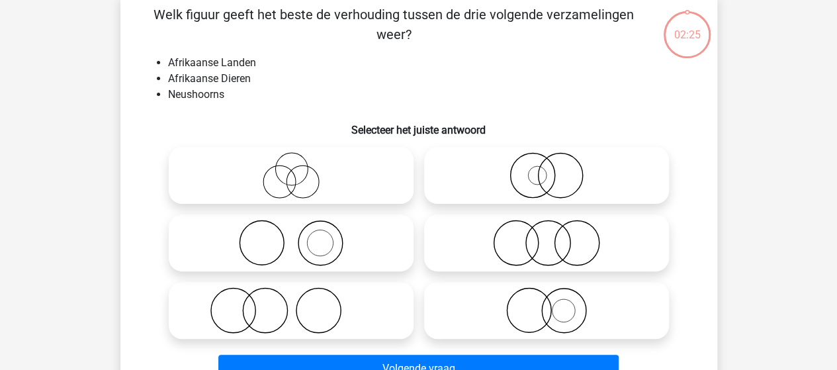
scroll to position [61, 0]
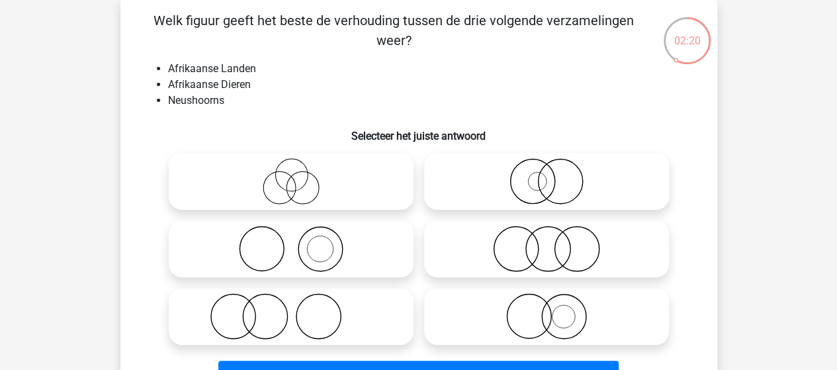
click at [298, 181] on icon at bounding box center [291, 181] width 234 height 46
click at [298, 175] on input "radio" at bounding box center [295, 170] width 9 height 9
radio input "true"
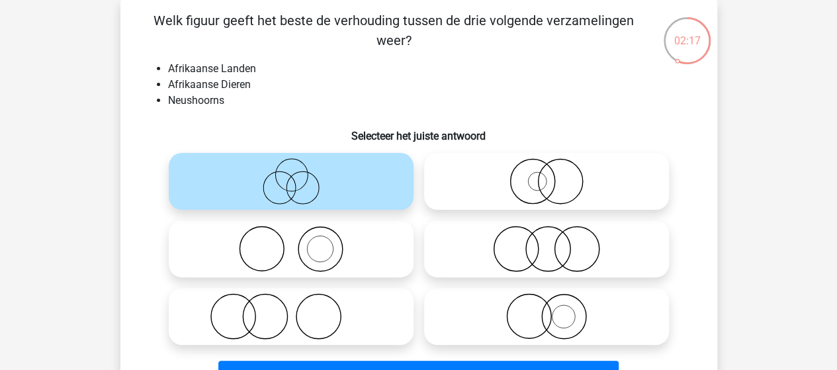
click at [312, 192] on icon at bounding box center [291, 181] width 234 height 46
click at [300, 175] on input "radio" at bounding box center [295, 170] width 9 height 9
click at [317, 240] on icon at bounding box center [291, 249] width 234 height 46
click at [300, 240] on input "radio" at bounding box center [295, 238] width 9 height 9
radio input "true"
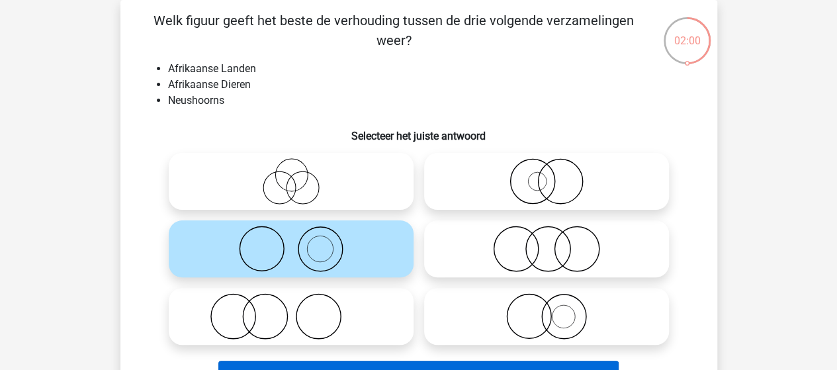
scroll to position [127, 0]
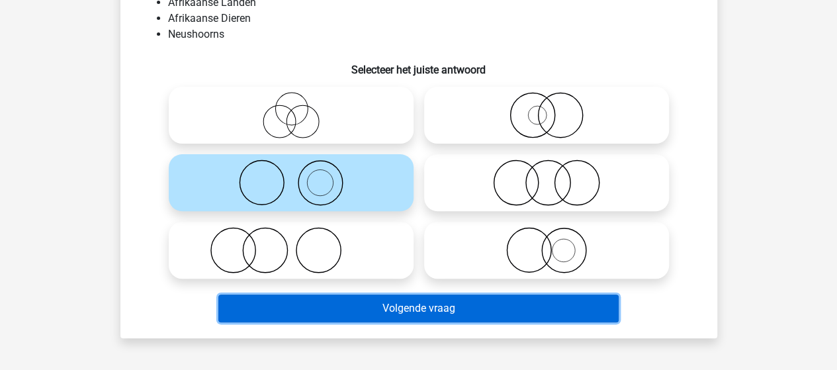
click at [466, 308] on button "Volgende vraag" at bounding box center [418, 308] width 400 height 28
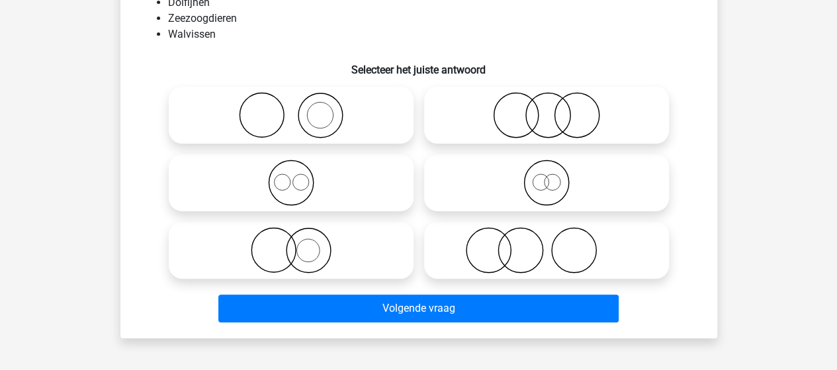
scroll to position [61, 0]
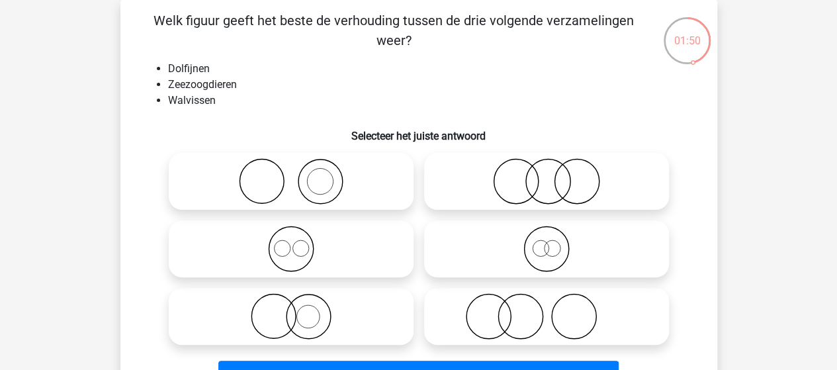
click at [560, 242] on icon at bounding box center [546, 249] width 234 height 46
click at [555, 242] on input "radio" at bounding box center [551, 238] width 9 height 9
radio input "true"
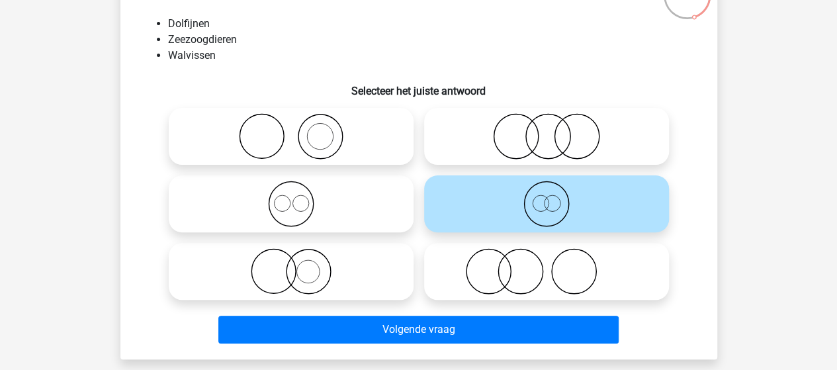
scroll to position [127, 0]
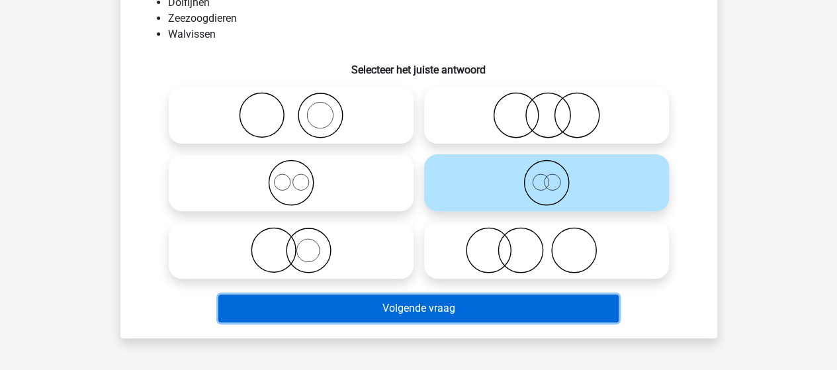
click at [388, 309] on button "Volgende vraag" at bounding box center [418, 308] width 400 height 28
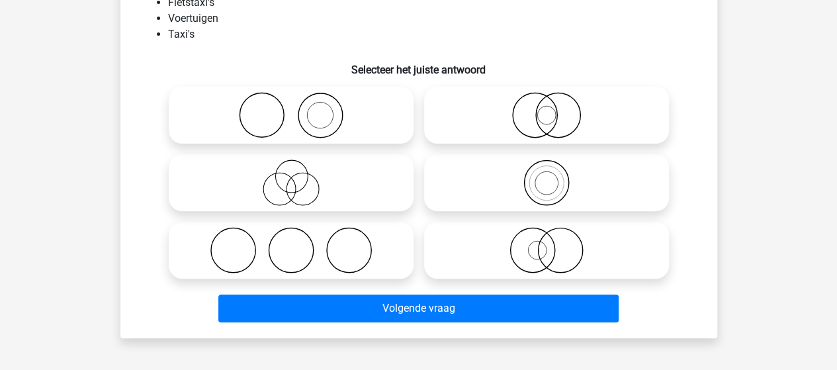
scroll to position [61, 0]
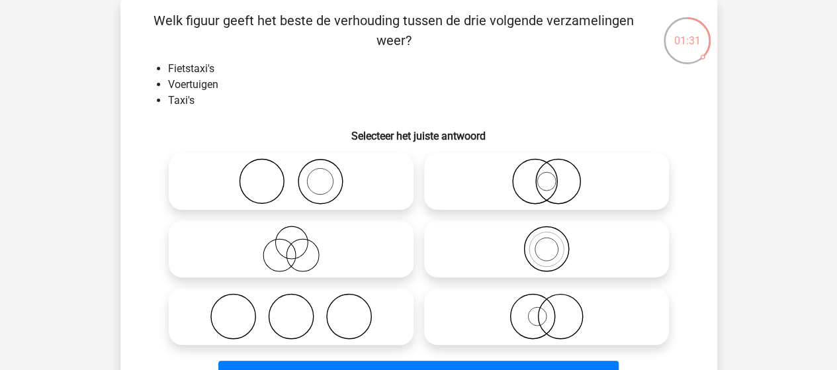
click at [536, 319] on icon at bounding box center [546, 316] width 234 height 46
click at [547, 310] on input "radio" at bounding box center [551, 305] width 9 height 9
radio input "true"
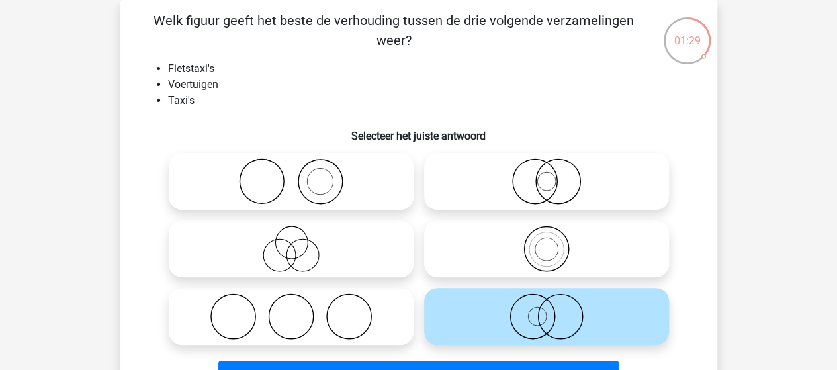
click at [549, 170] on input "radio" at bounding box center [551, 170] width 9 height 9
radio input "true"
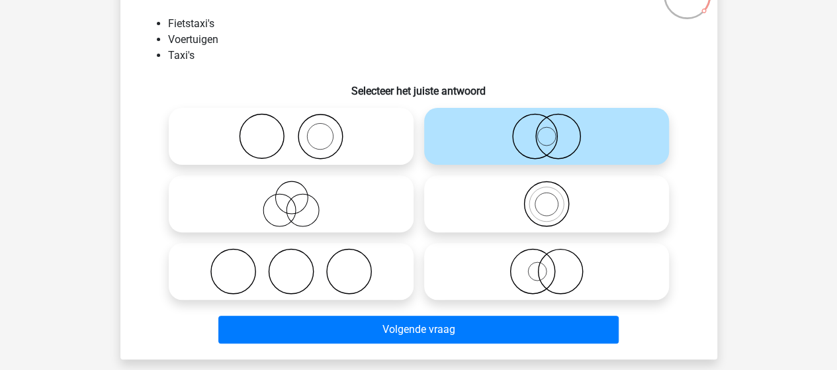
scroll to position [127, 0]
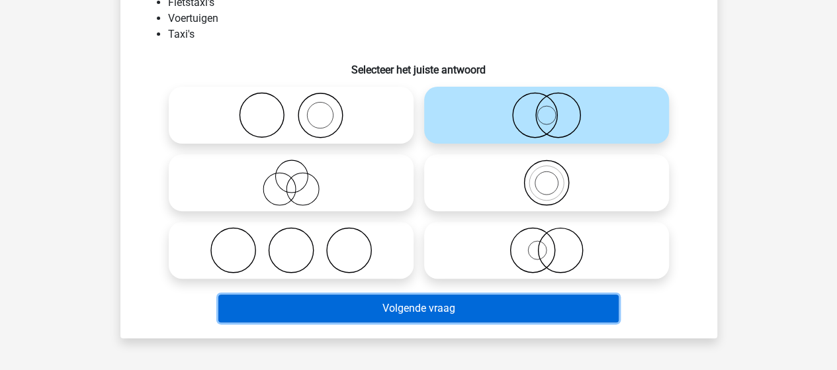
click at [416, 311] on button "Volgende vraag" at bounding box center [418, 308] width 400 height 28
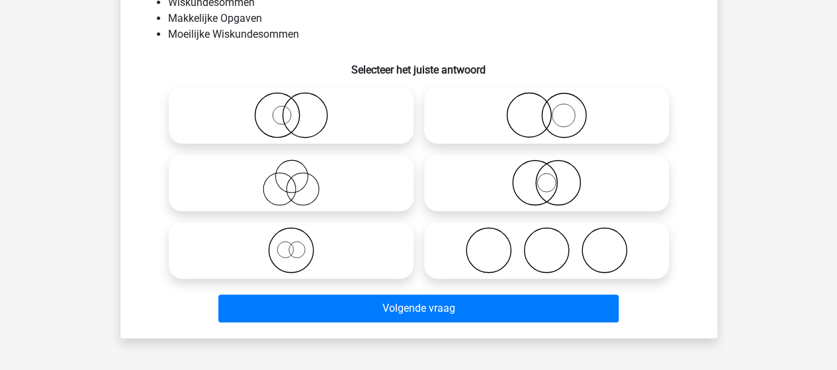
scroll to position [61, 0]
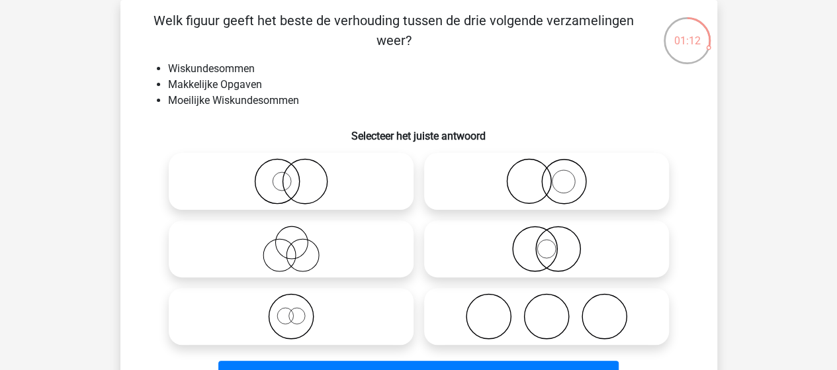
click at [560, 181] on icon at bounding box center [546, 181] width 234 height 46
click at [555, 175] on input "radio" at bounding box center [551, 170] width 9 height 9
radio input "true"
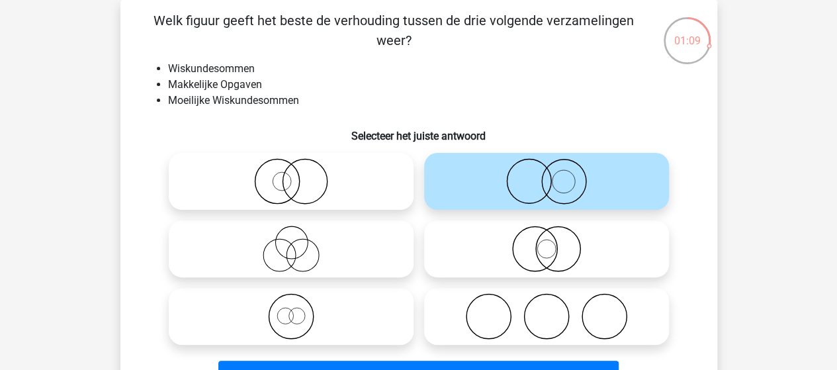
scroll to position [127, 0]
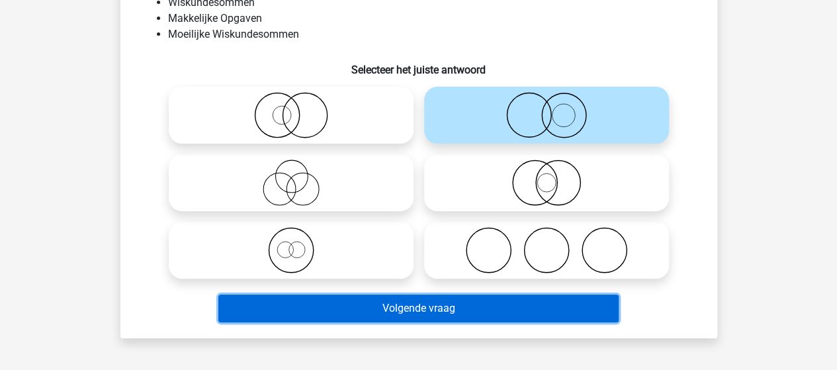
click at [457, 308] on button "Volgende vraag" at bounding box center [418, 308] width 400 height 28
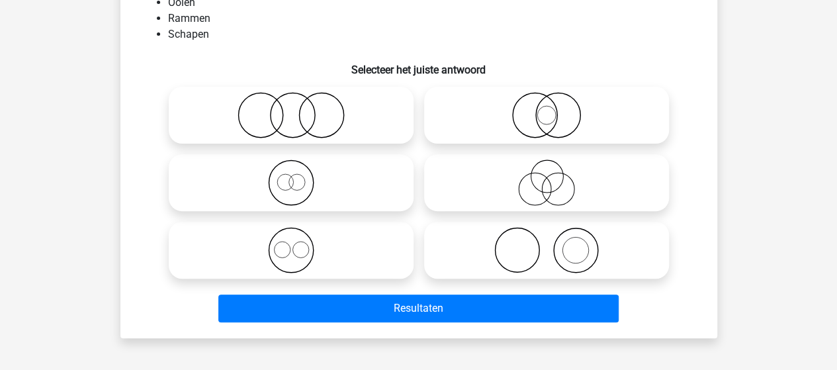
scroll to position [61, 0]
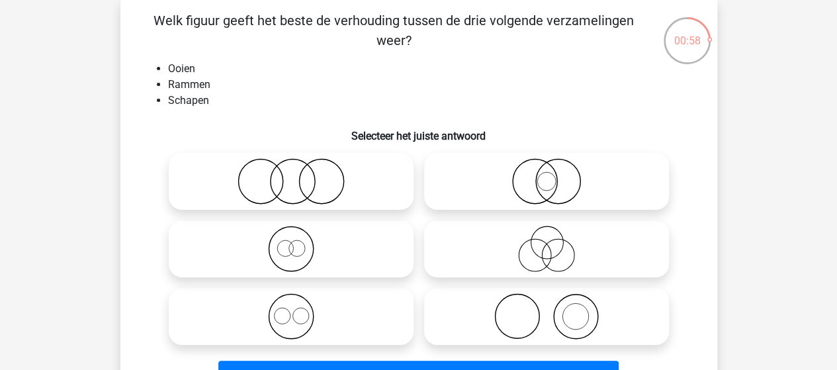
click at [296, 302] on input "radio" at bounding box center [295, 305] width 9 height 9
radio input "true"
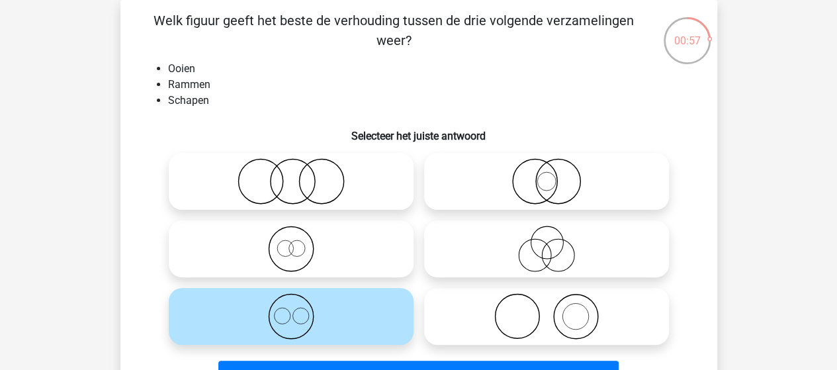
scroll to position [127, 0]
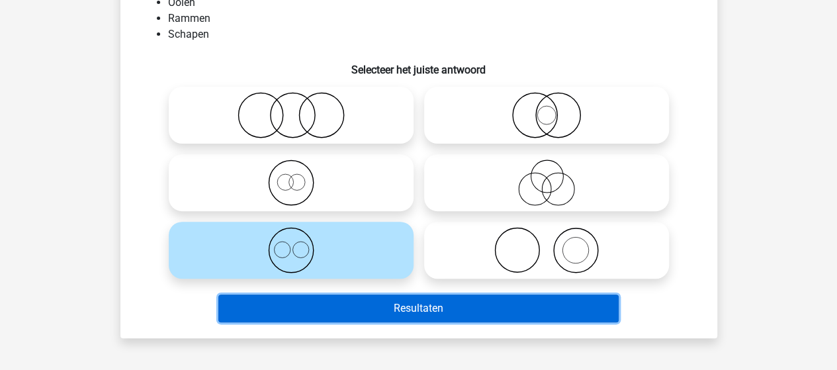
click at [405, 306] on button "Resultaten" at bounding box center [418, 308] width 400 height 28
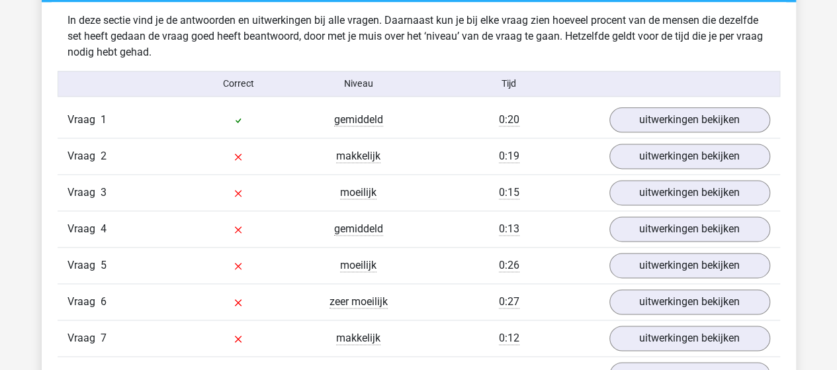
scroll to position [794, 0]
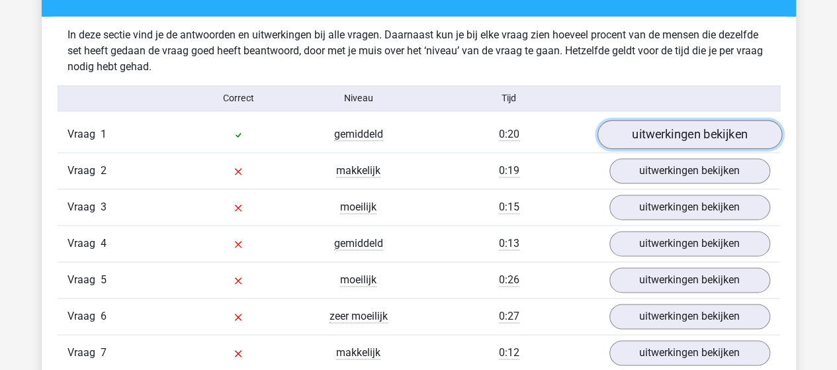
click at [706, 138] on link "uitwerkingen bekijken" at bounding box center [689, 134] width 185 height 29
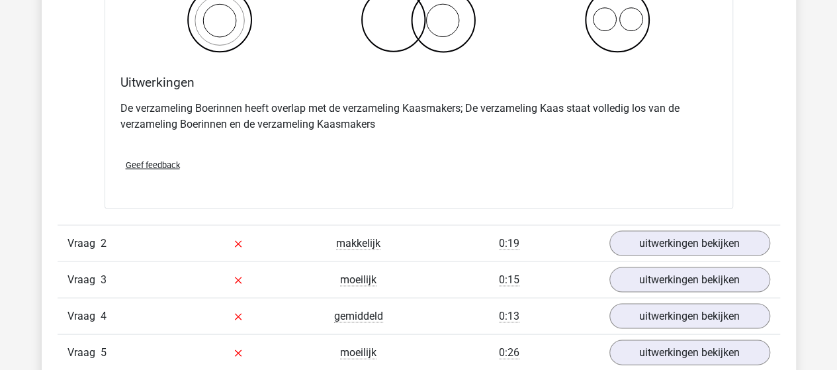
scroll to position [1257, 0]
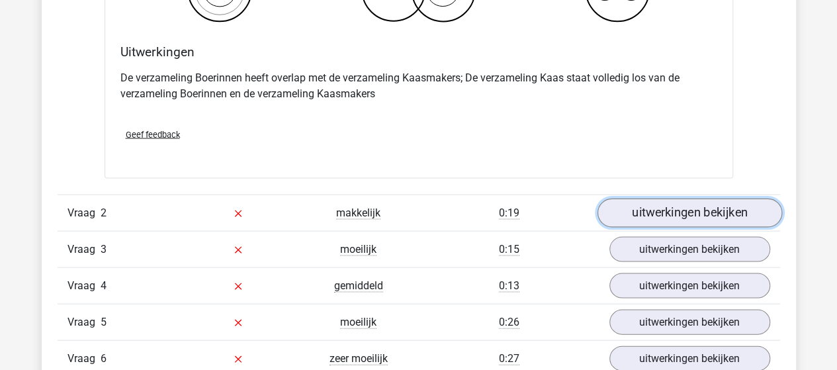
click at [628, 213] on link "uitwerkingen bekijken" at bounding box center [689, 213] width 185 height 29
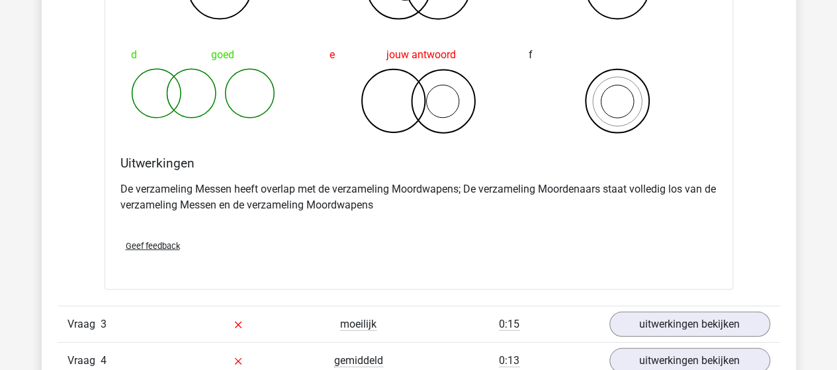
scroll to position [1721, 0]
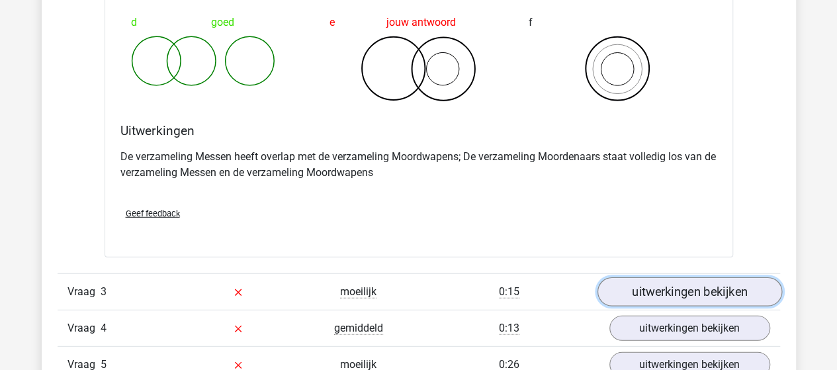
click at [650, 288] on link "uitwerkingen bekijken" at bounding box center [689, 292] width 185 height 29
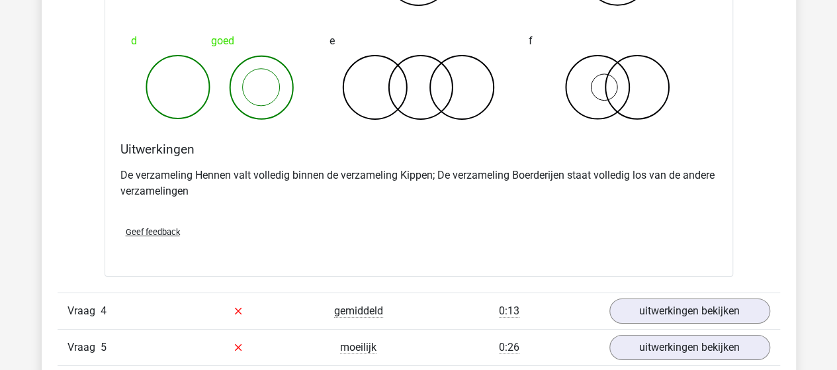
scroll to position [2250, 0]
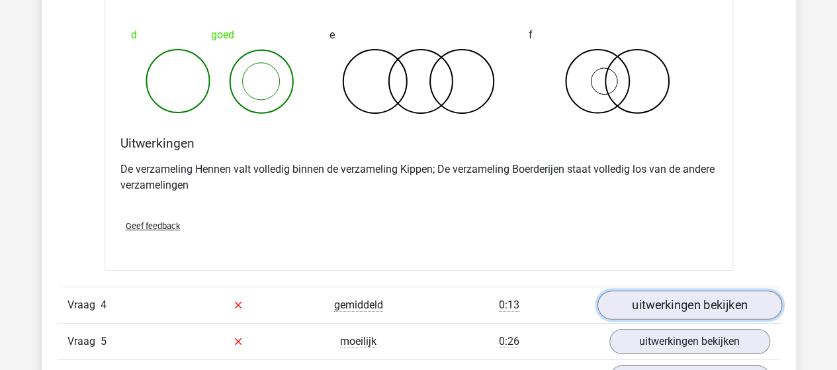
click at [645, 299] on link "uitwerkingen bekijken" at bounding box center [689, 304] width 185 height 29
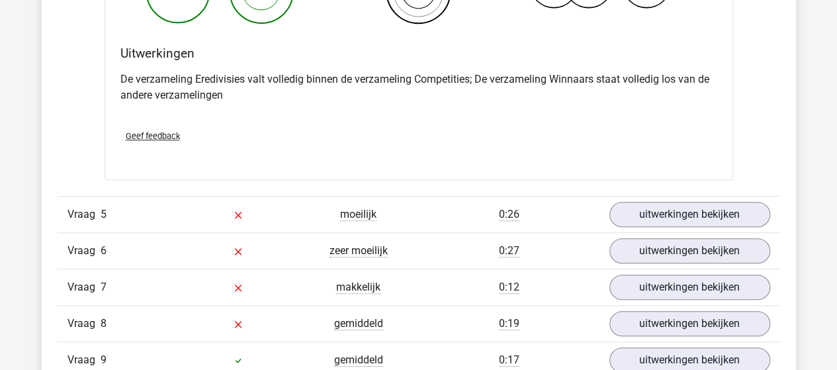
scroll to position [2912, 0]
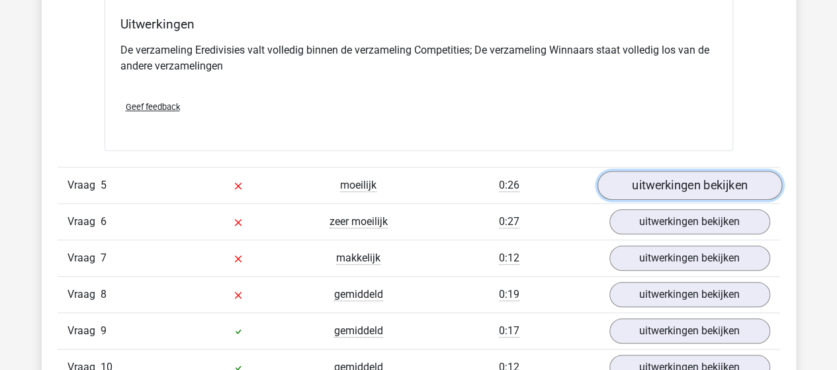
click at [658, 180] on link "uitwerkingen bekijken" at bounding box center [689, 185] width 185 height 29
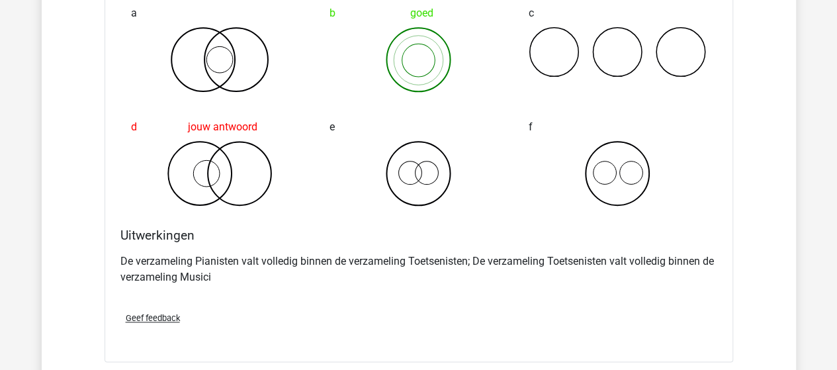
scroll to position [3375, 0]
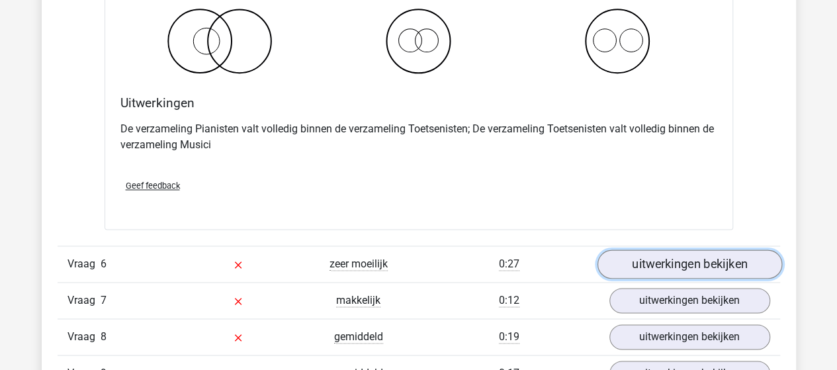
click at [675, 255] on link "uitwerkingen bekijken" at bounding box center [689, 263] width 185 height 29
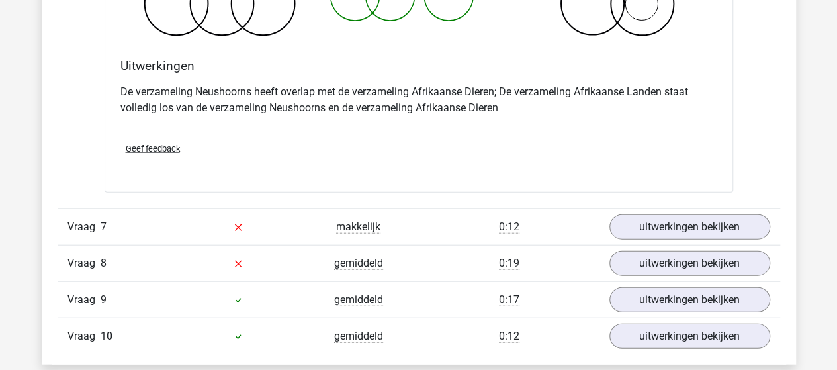
scroll to position [3970, 0]
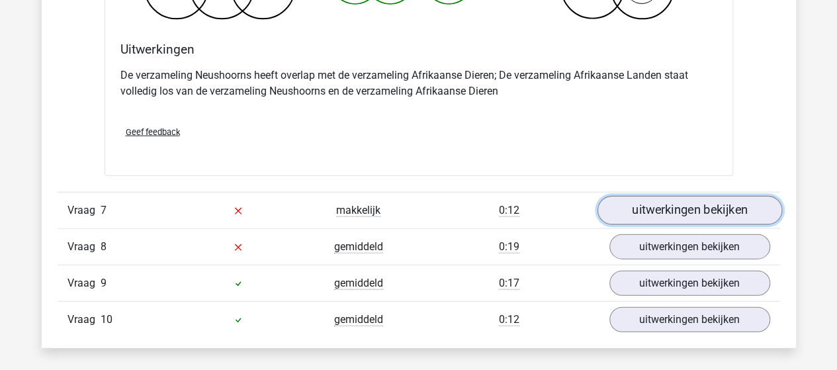
click at [680, 205] on link "uitwerkingen bekijken" at bounding box center [689, 210] width 185 height 29
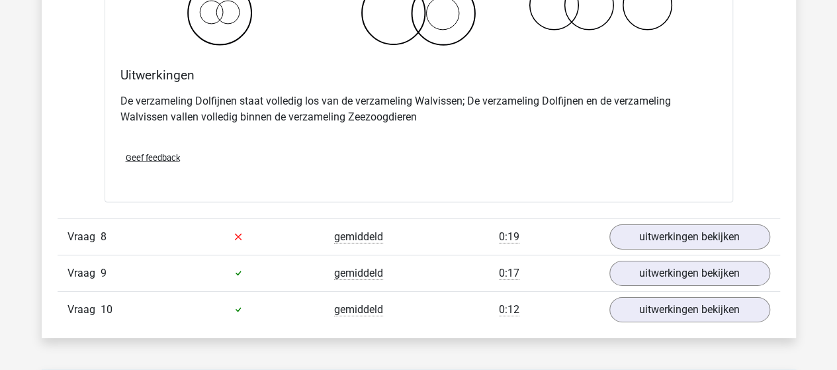
scroll to position [4500, 0]
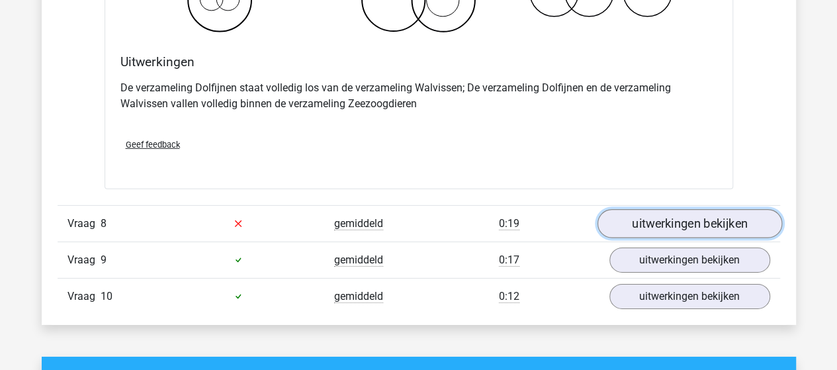
click at [645, 216] on link "uitwerkingen bekijken" at bounding box center [689, 223] width 185 height 29
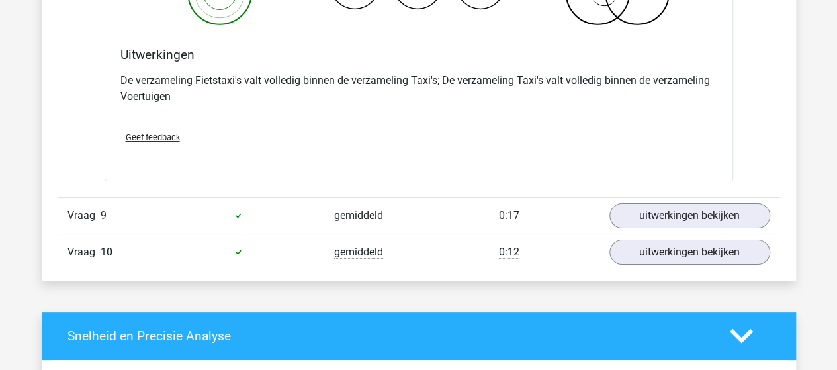
scroll to position [5095, 0]
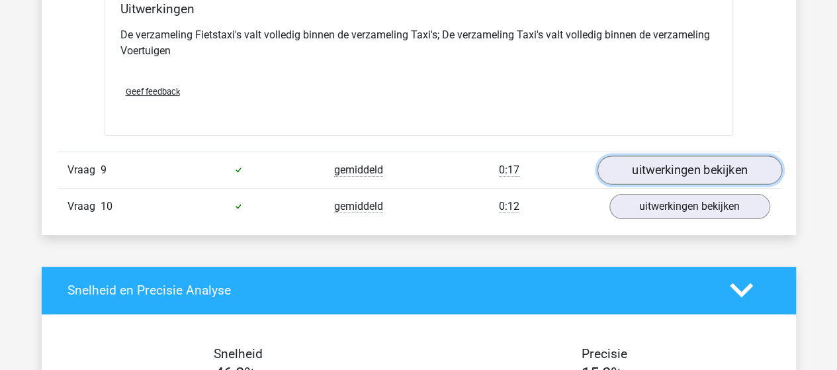
click at [634, 161] on link "uitwerkingen bekijken" at bounding box center [689, 170] width 185 height 29
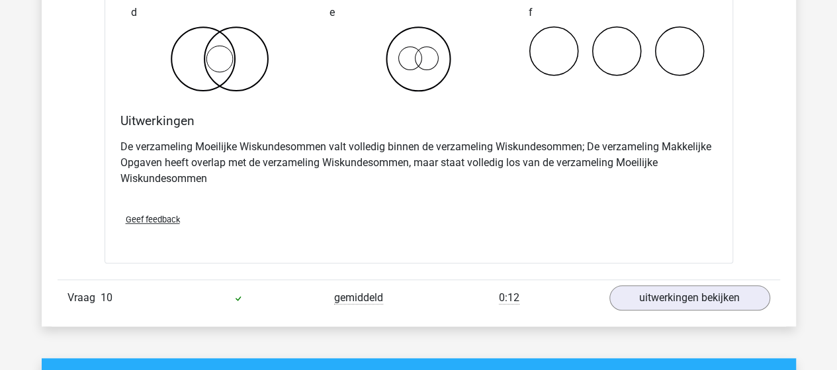
scroll to position [5559, 0]
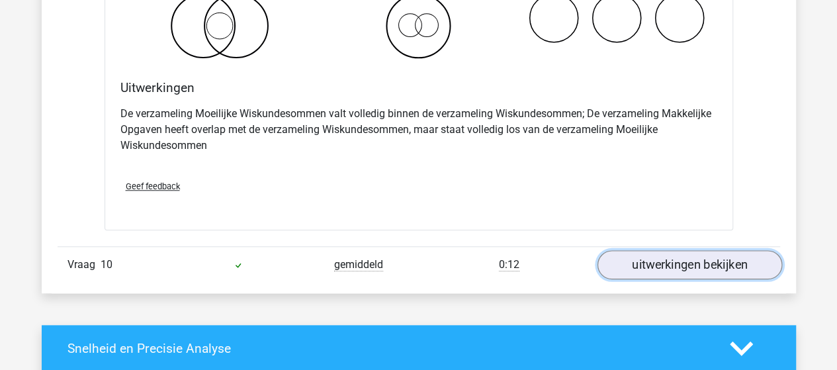
click at [664, 253] on link "uitwerkingen bekijken" at bounding box center [689, 264] width 185 height 29
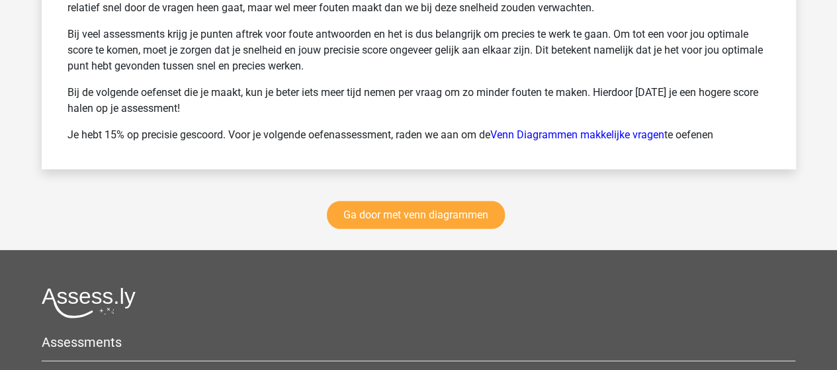
scroll to position [6948, 0]
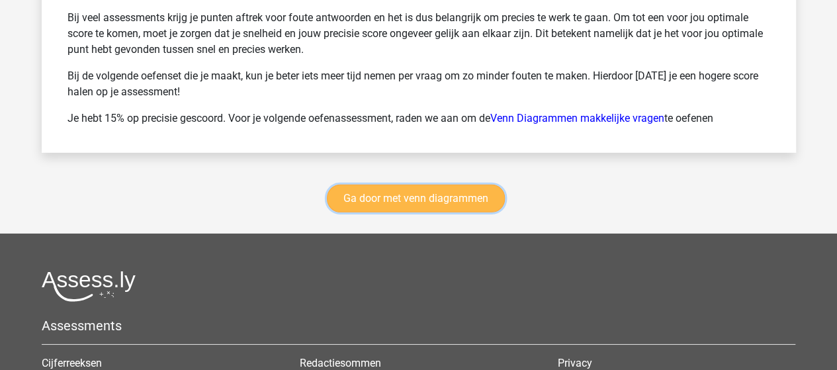
click at [390, 186] on link "Ga door met venn diagrammen" at bounding box center [416, 199] width 178 height 28
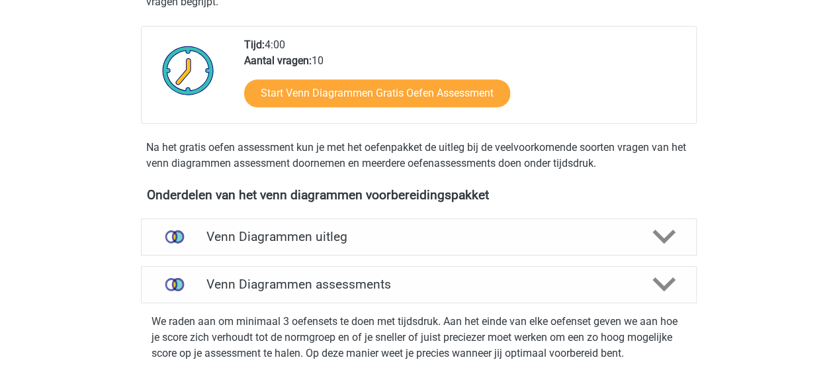
scroll to position [292, 0]
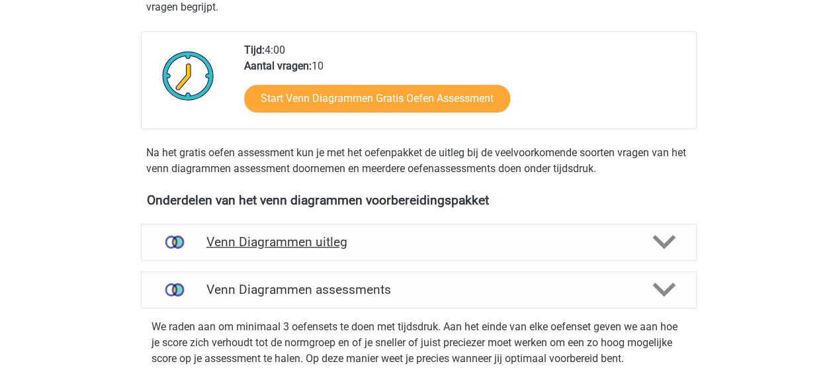
click at [274, 237] on h4 "Venn Diagrammen uitleg" at bounding box center [418, 241] width 425 height 15
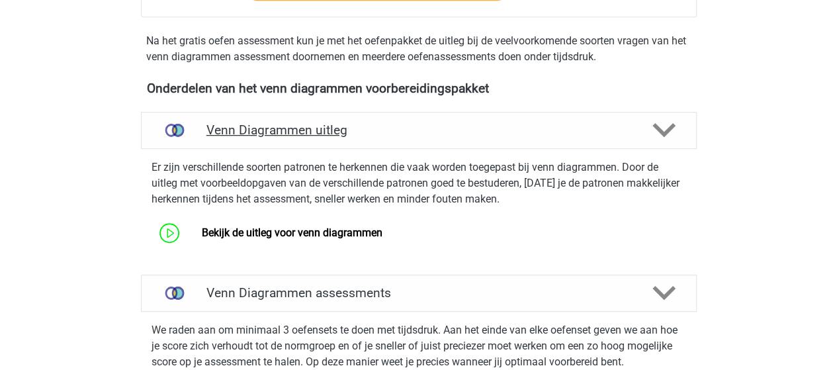
scroll to position [425, 0]
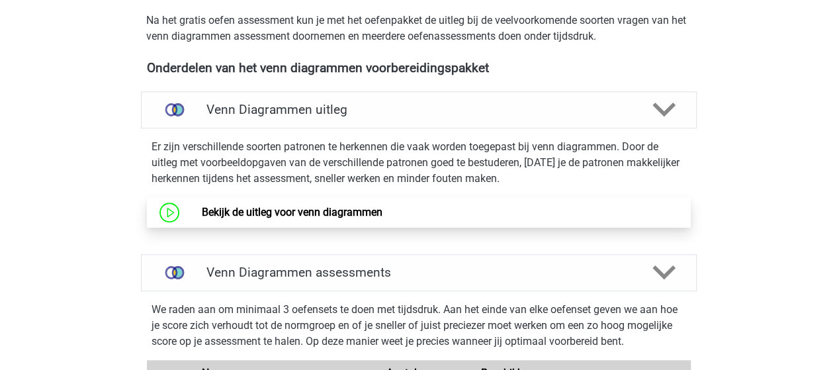
click at [202, 208] on link "Bekijk de uitleg voor venn diagrammen" at bounding box center [292, 212] width 181 height 13
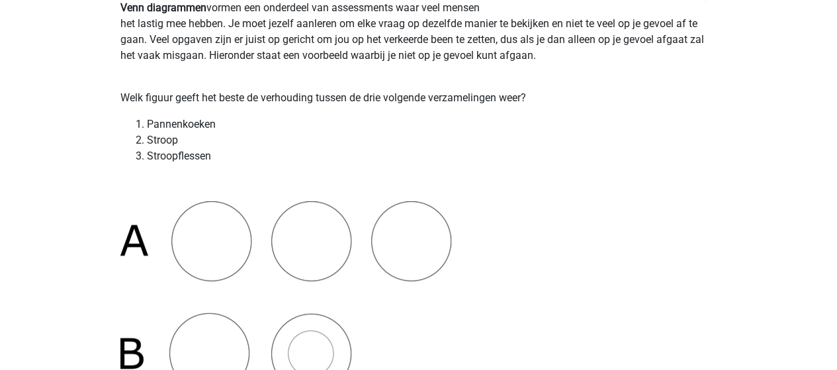
scroll to position [199, 0]
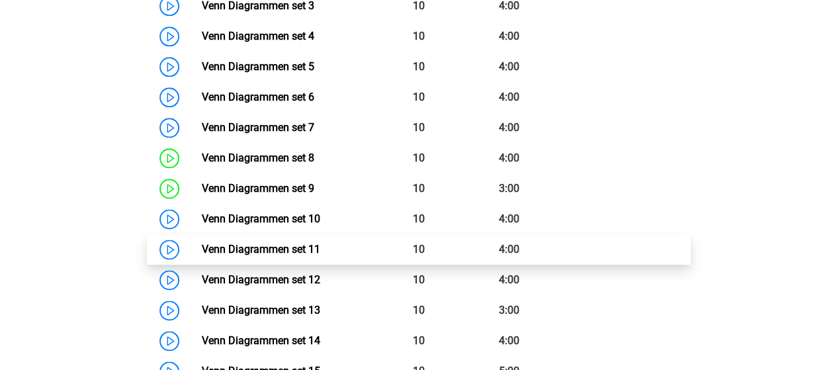
scroll to position [756, 0]
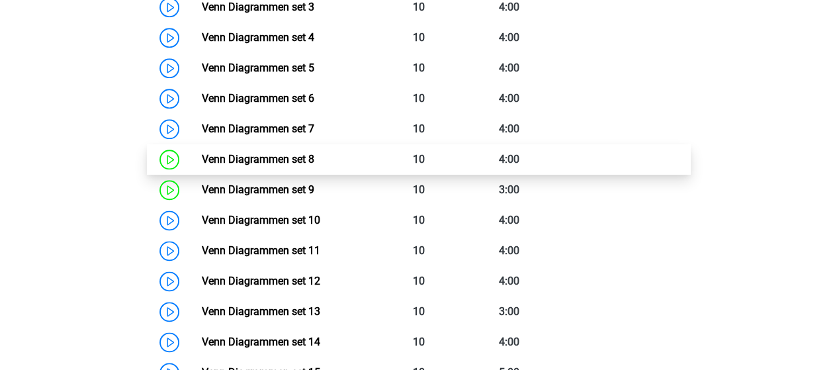
click at [242, 162] on link "Venn Diagrammen set 8" at bounding box center [258, 159] width 112 height 13
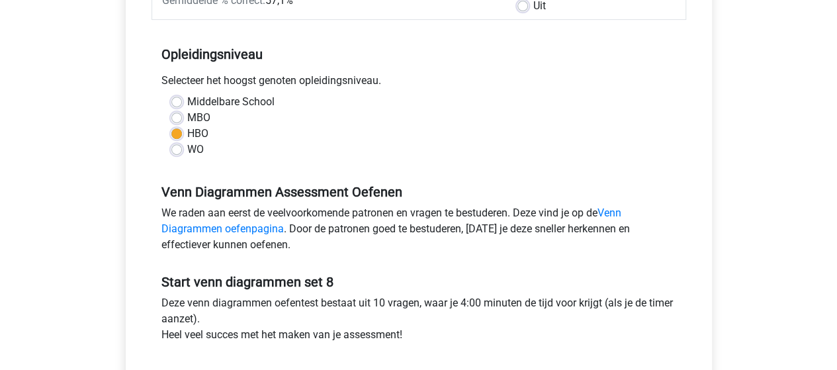
scroll to position [331, 0]
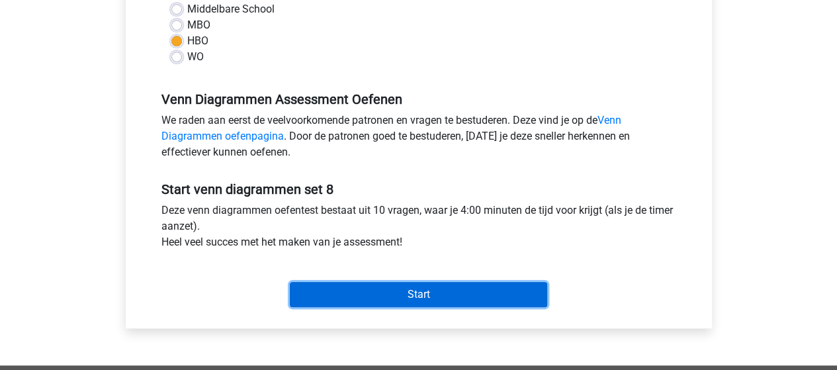
click at [343, 289] on input "Start" at bounding box center [418, 294] width 257 height 25
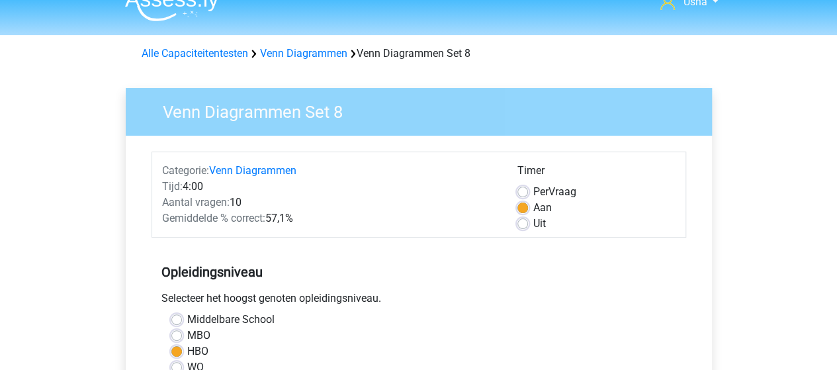
scroll to position [0, 0]
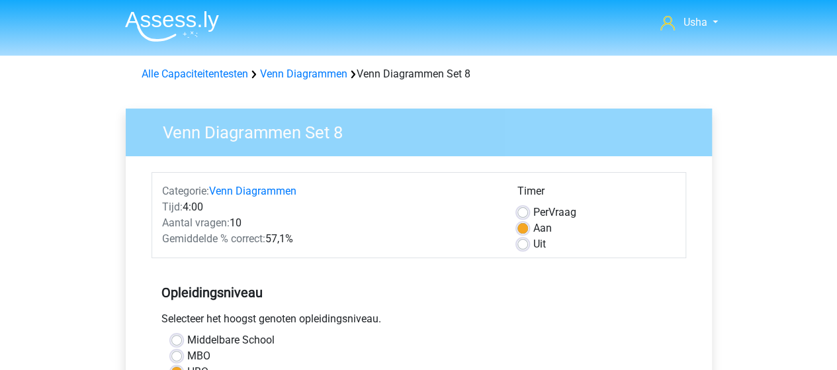
click at [158, 18] on img at bounding box center [172, 26] width 94 height 31
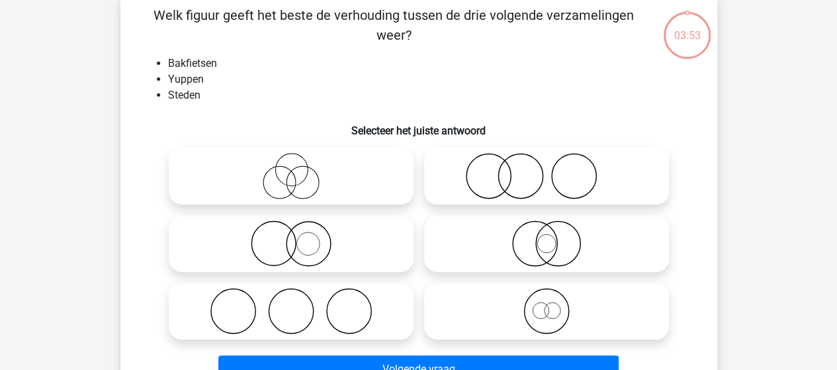
scroll to position [132, 0]
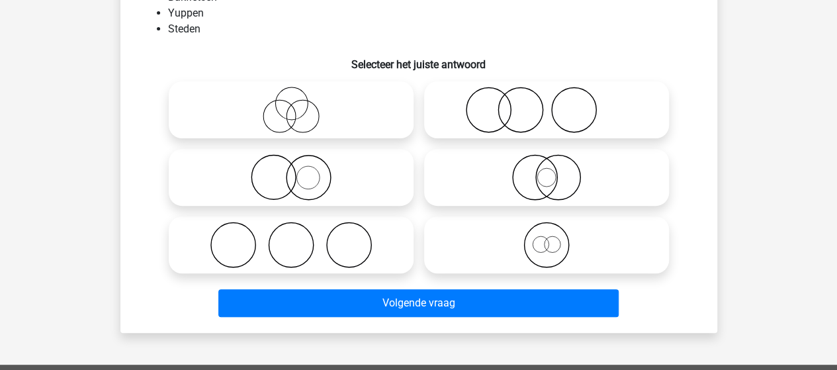
click at [236, 239] on icon at bounding box center [291, 245] width 234 height 46
click at [291, 238] on input "radio" at bounding box center [295, 234] width 9 height 9
radio input "true"
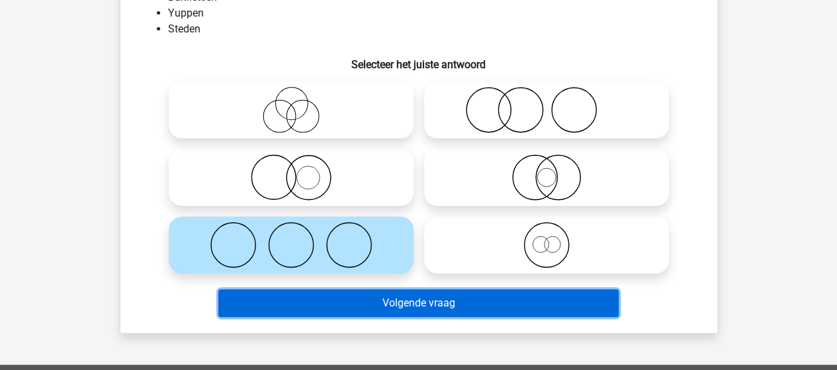
click at [398, 302] on button "Volgende vraag" at bounding box center [418, 303] width 400 height 28
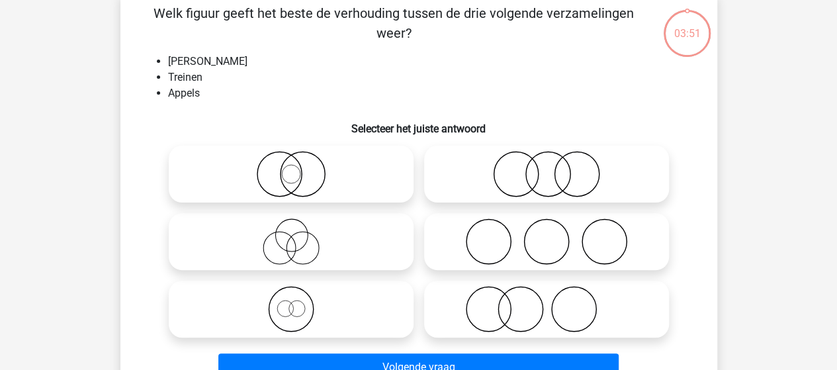
scroll to position [61, 0]
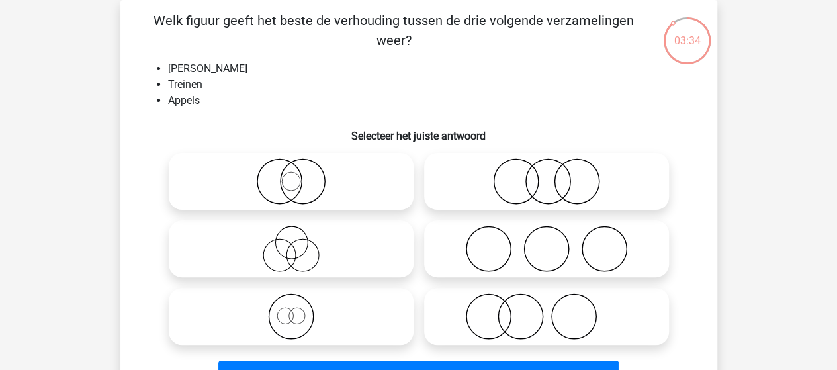
click at [551, 318] on icon at bounding box center [546, 316] width 234 height 46
click at [551, 310] on input "radio" at bounding box center [551, 305] width 9 height 9
radio input "true"
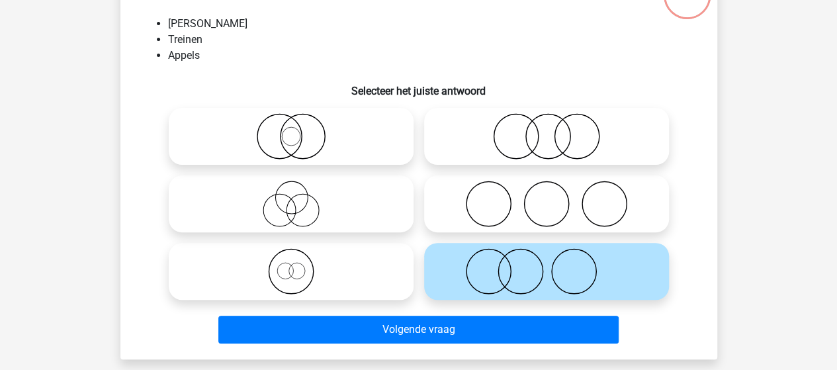
scroll to position [127, 0]
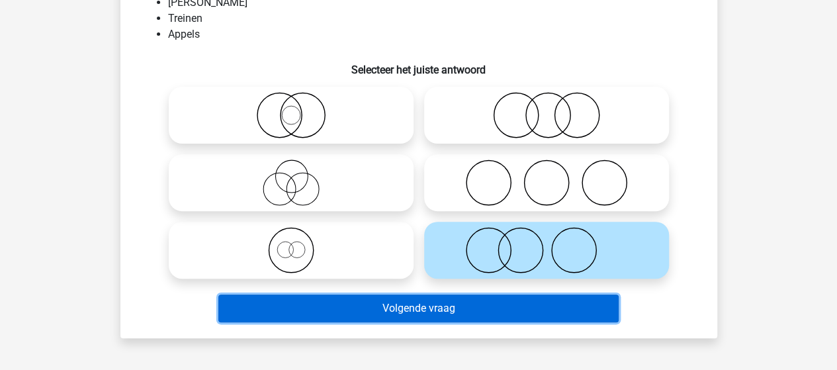
click at [351, 313] on button "Volgende vraag" at bounding box center [418, 308] width 400 height 28
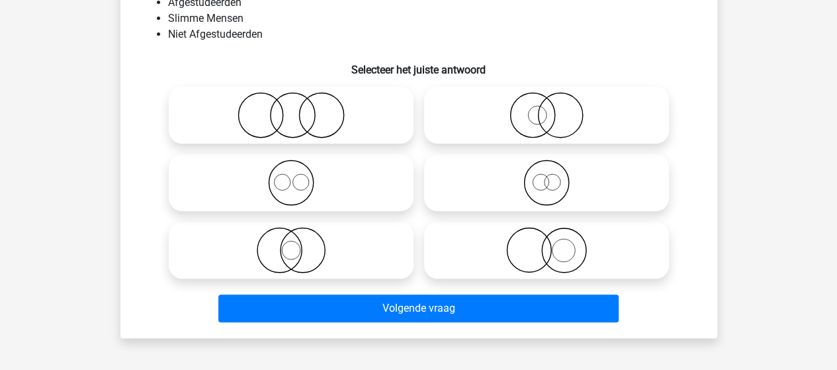
scroll to position [61, 0]
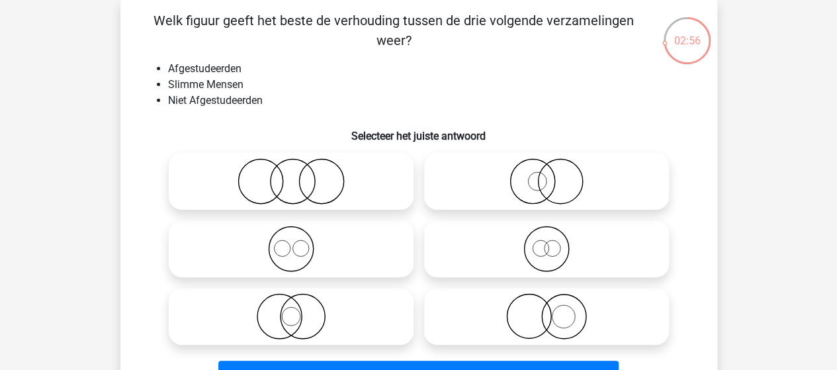
click at [552, 316] on icon at bounding box center [546, 316] width 234 height 46
click at [552, 310] on input "radio" at bounding box center [551, 305] width 9 height 9
radio input "true"
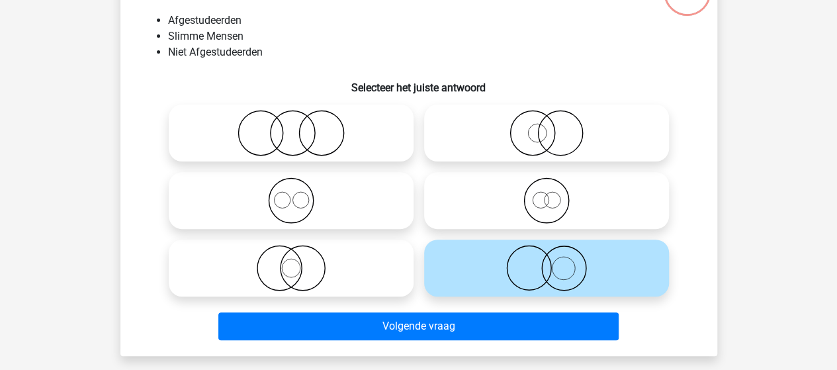
scroll to position [127, 0]
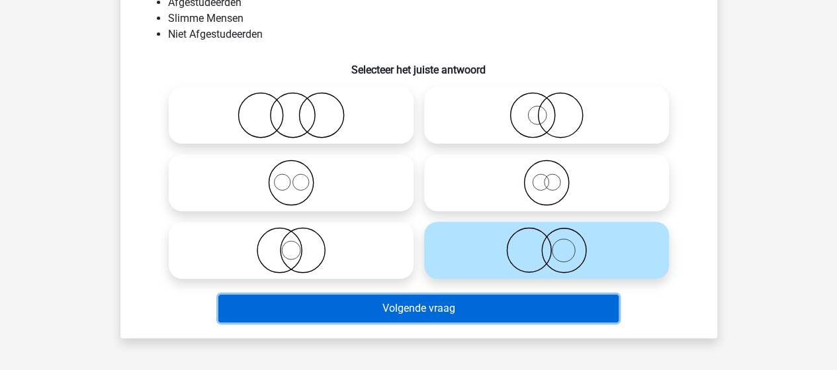
click at [434, 314] on button "Volgende vraag" at bounding box center [418, 308] width 400 height 28
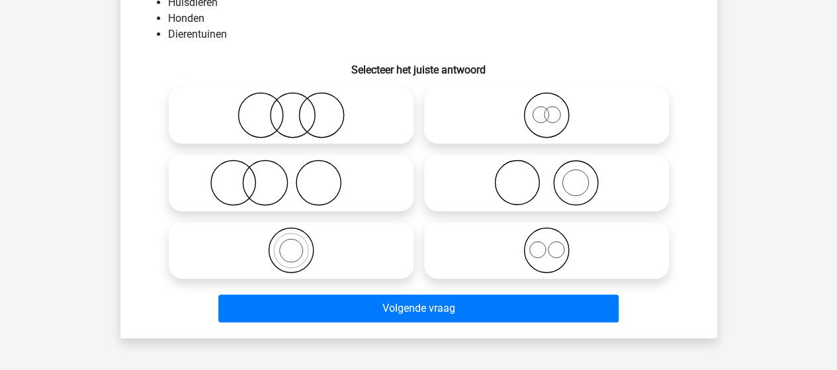
scroll to position [61, 0]
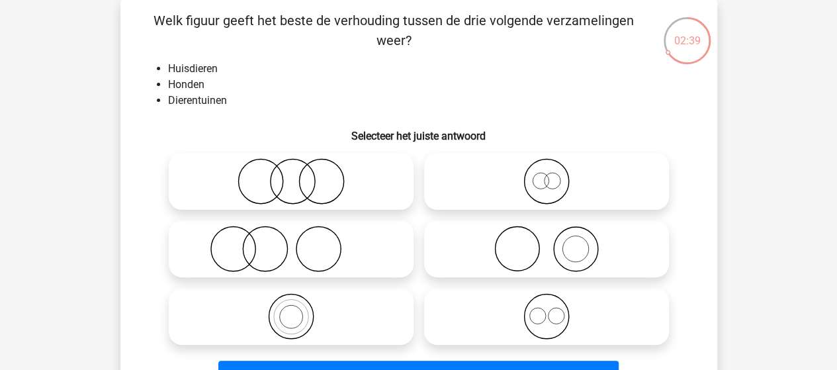
click at [253, 244] on icon at bounding box center [291, 249] width 234 height 46
click at [291, 242] on input "radio" at bounding box center [295, 238] width 9 height 9
radio input "true"
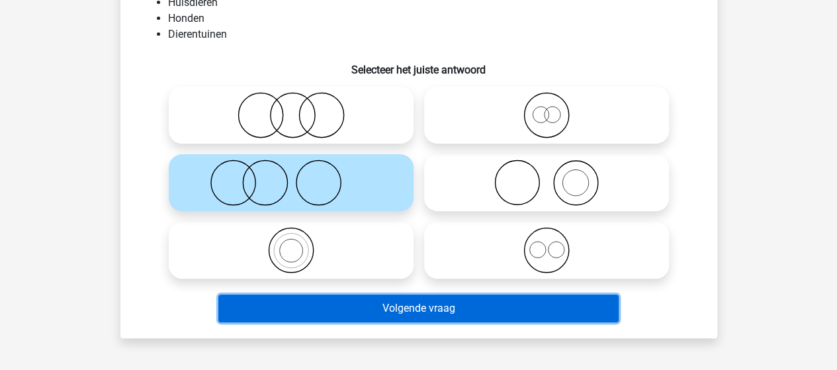
click at [456, 306] on button "Volgende vraag" at bounding box center [418, 308] width 400 height 28
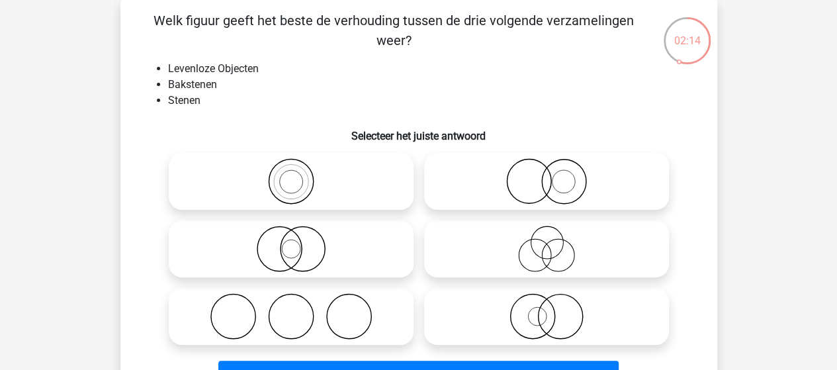
click at [300, 189] on icon at bounding box center [291, 181] width 234 height 46
click at [300, 175] on input "radio" at bounding box center [295, 170] width 9 height 9
radio input "true"
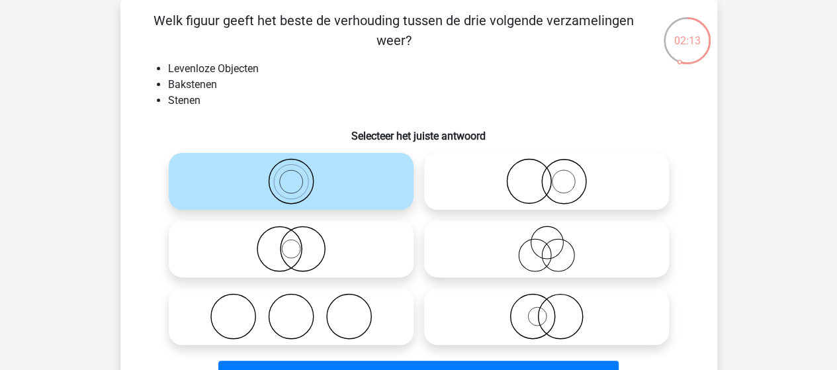
scroll to position [127, 0]
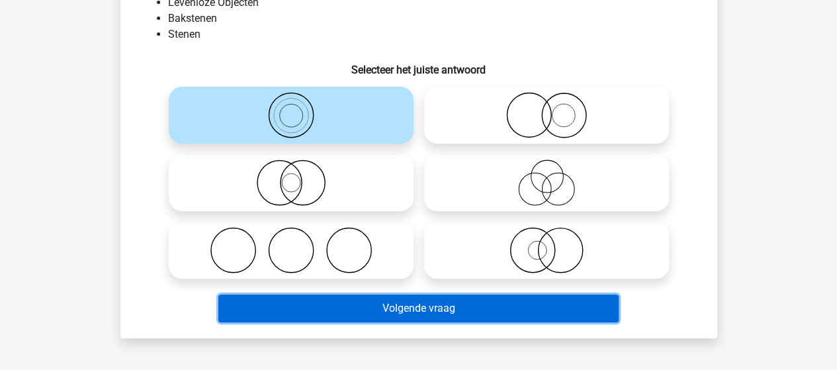
click at [382, 309] on button "Volgende vraag" at bounding box center [418, 308] width 400 height 28
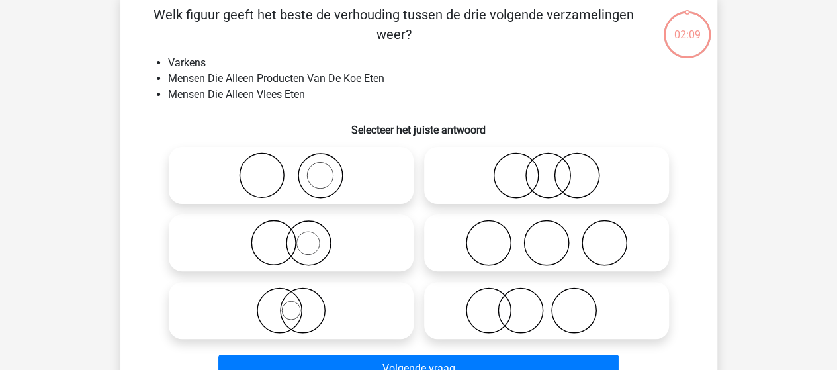
scroll to position [61, 0]
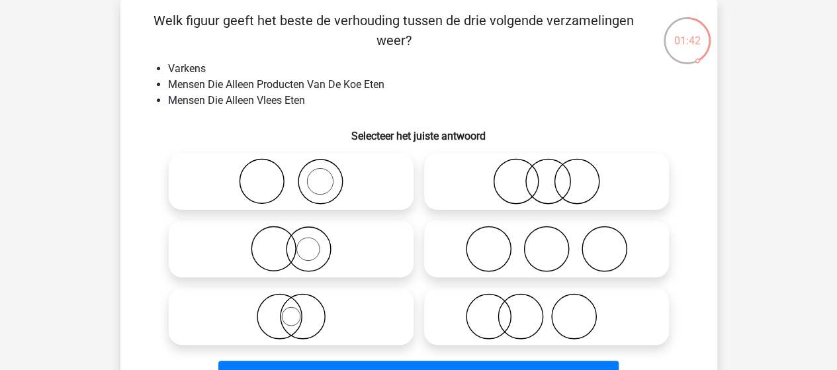
click at [512, 316] on icon at bounding box center [546, 316] width 234 height 46
click at [547, 310] on input "radio" at bounding box center [551, 305] width 9 height 9
radio input "true"
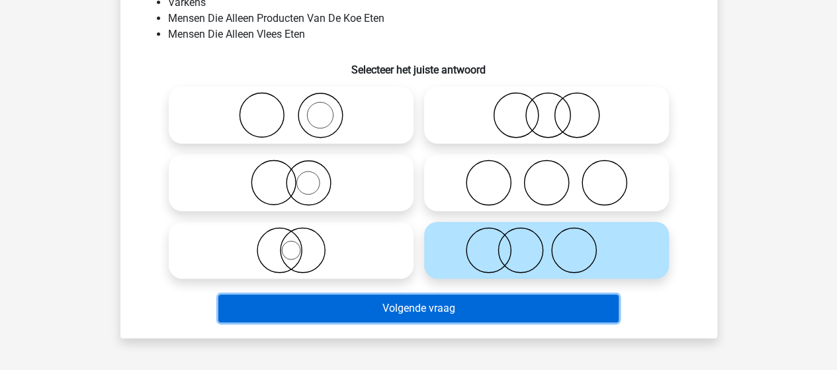
click at [371, 302] on button "Volgende vraag" at bounding box center [418, 308] width 400 height 28
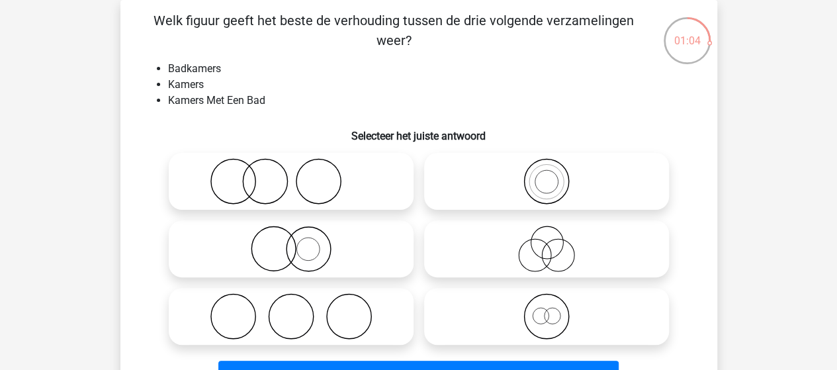
click at [311, 249] on icon at bounding box center [291, 249] width 234 height 46
click at [300, 242] on input "radio" at bounding box center [295, 238] width 9 height 9
radio input "true"
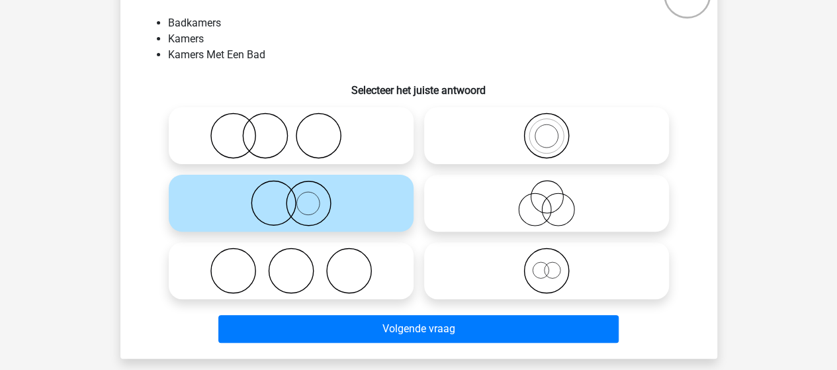
scroll to position [127, 0]
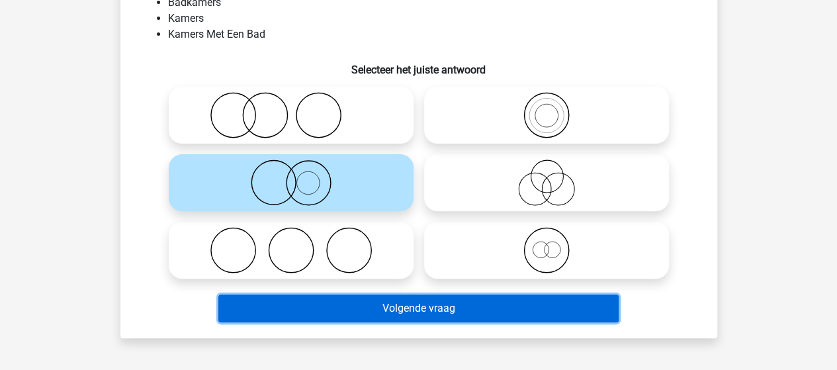
click at [406, 312] on button "Volgende vraag" at bounding box center [418, 308] width 400 height 28
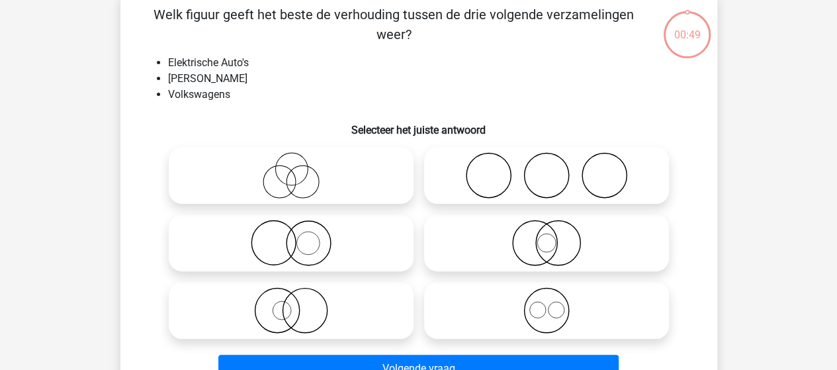
scroll to position [61, 0]
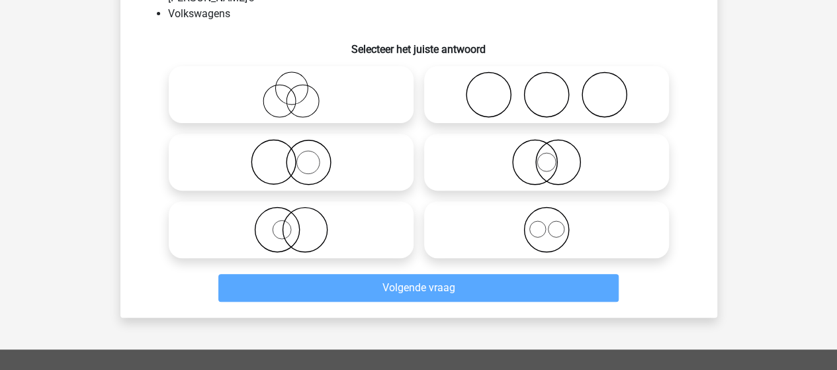
scroll to position [127, 0]
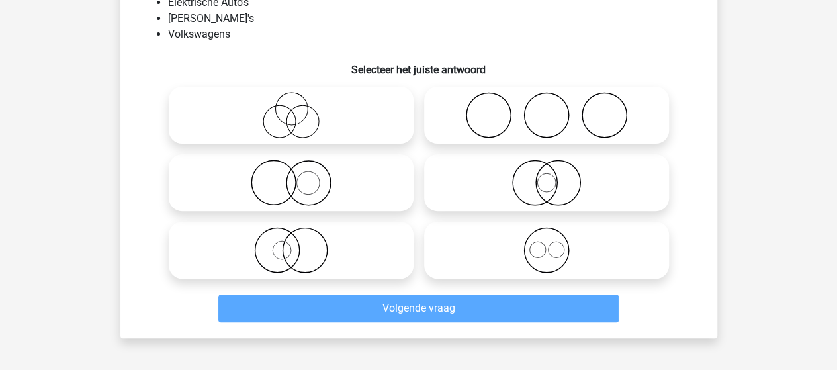
click at [291, 132] on icon at bounding box center [291, 115] width 234 height 46
click at [291, 109] on input "radio" at bounding box center [295, 104] width 9 height 9
radio input "true"
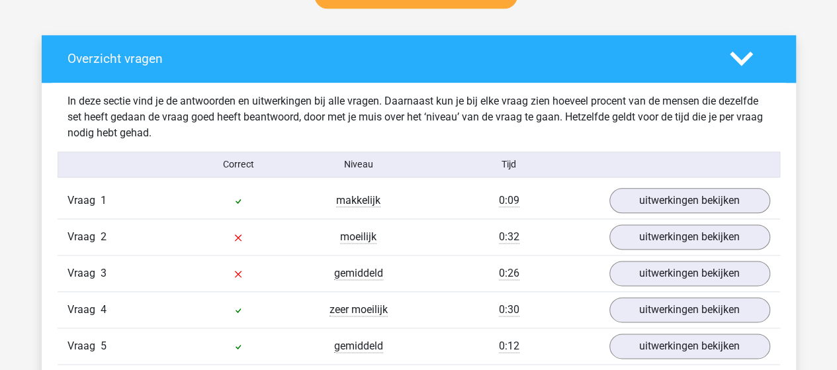
scroll to position [728, 0]
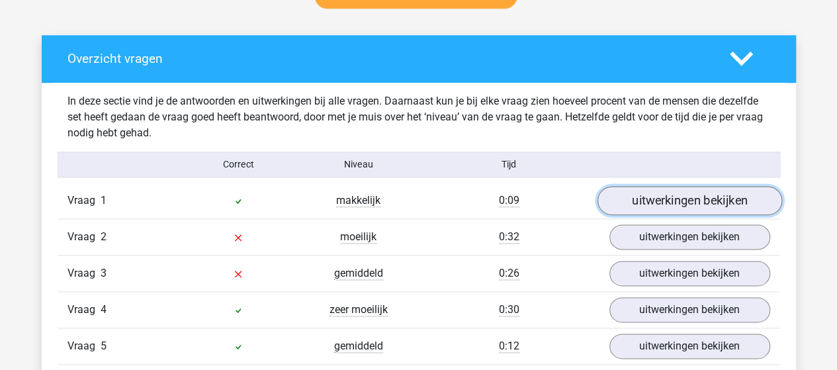
click at [638, 197] on link "uitwerkingen bekijken" at bounding box center [689, 200] width 185 height 29
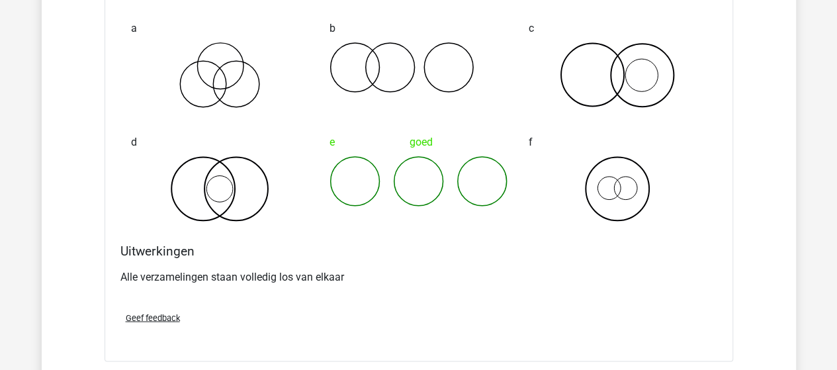
scroll to position [1191, 0]
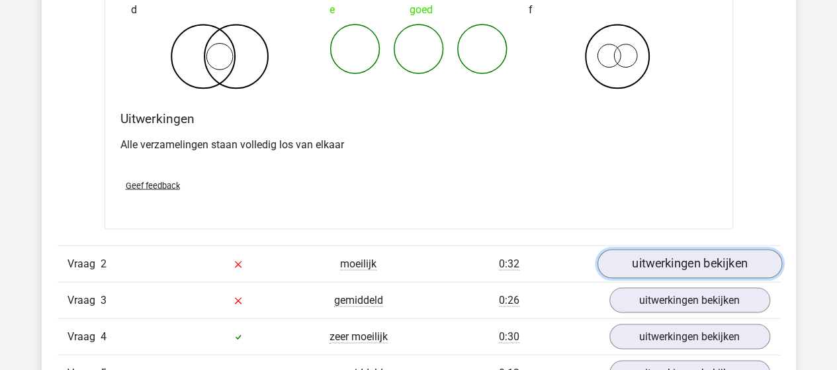
click at [687, 267] on link "uitwerkingen bekijken" at bounding box center [689, 263] width 185 height 29
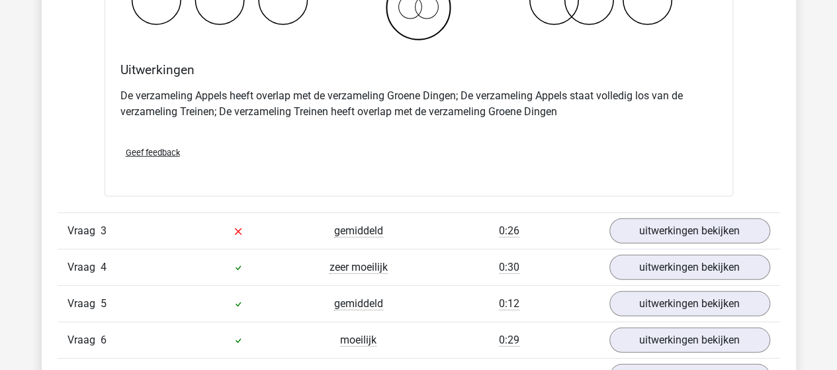
scroll to position [1787, 0]
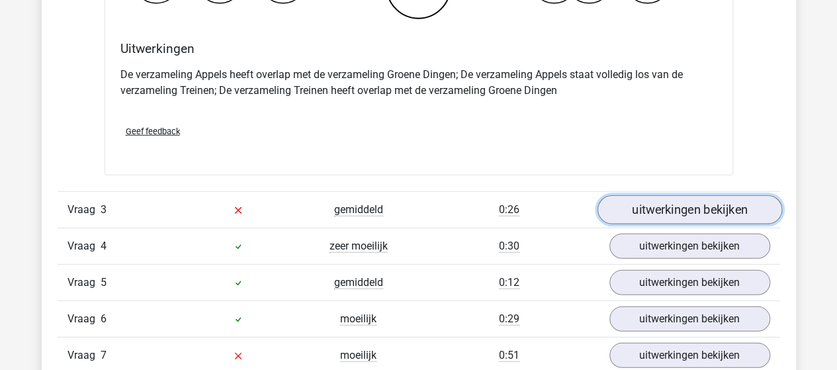
click at [724, 210] on link "uitwerkingen bekijken" at bounding box center [689, 210] width 185 height 29
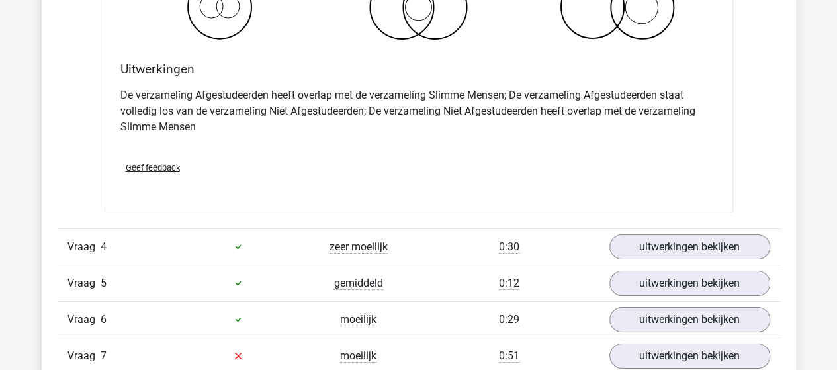
scroll to position [2316, 0]
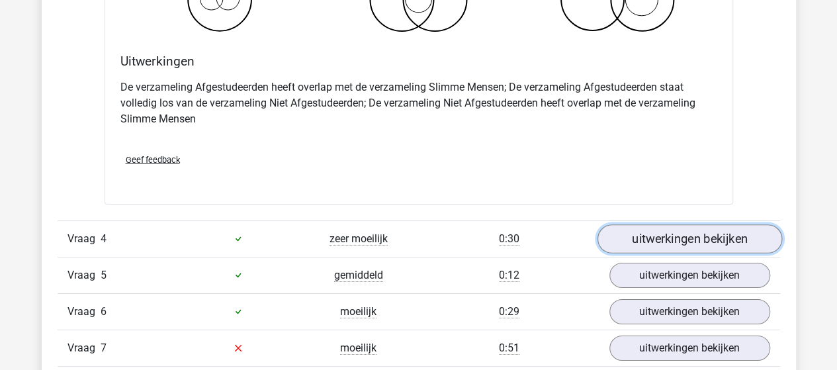
click at [643, 230] on link "uitwerkingen bekijken" at bounding box center [689, 238] width 185 height 29
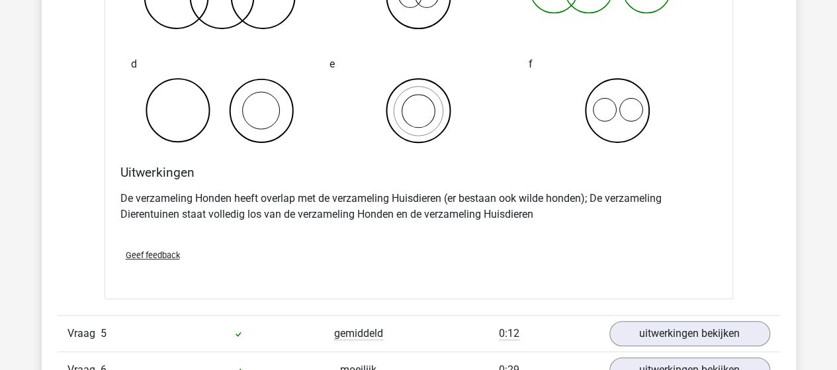
scroll to position [2845, 0]
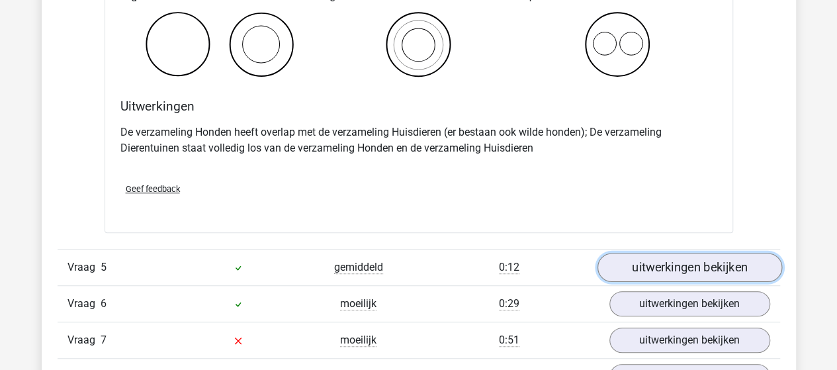
click at [641, 265] on link "uitwerkingen bekijken" at bounding box center [689, 267] width 185 height 29
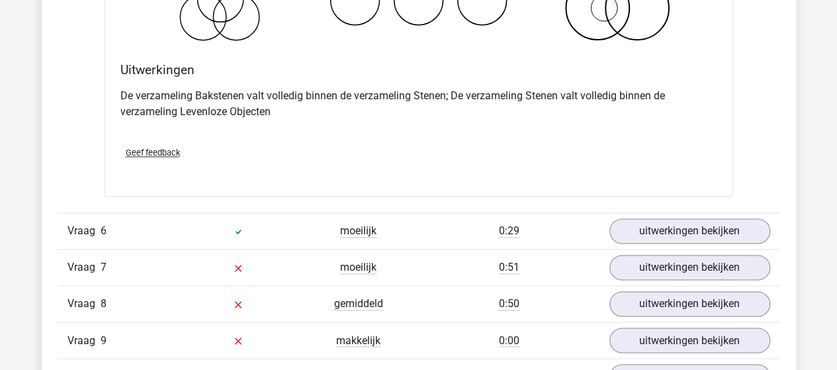
scroll to position [3441, 0]
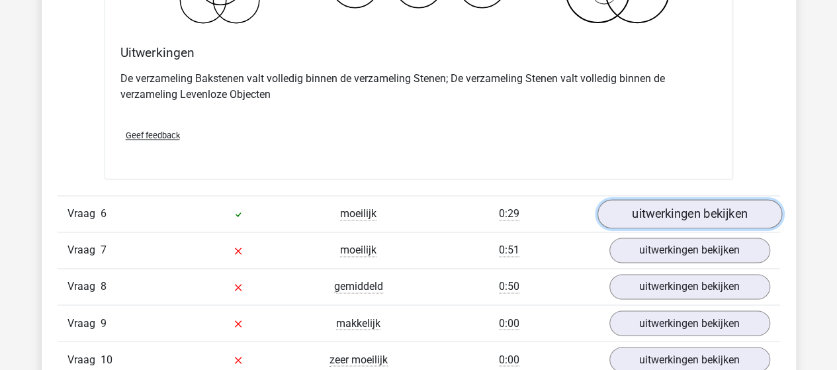
click at [741, 201] on link "uitwerkingen bekijken" at bounding box center [689, 213] width 185 height 29
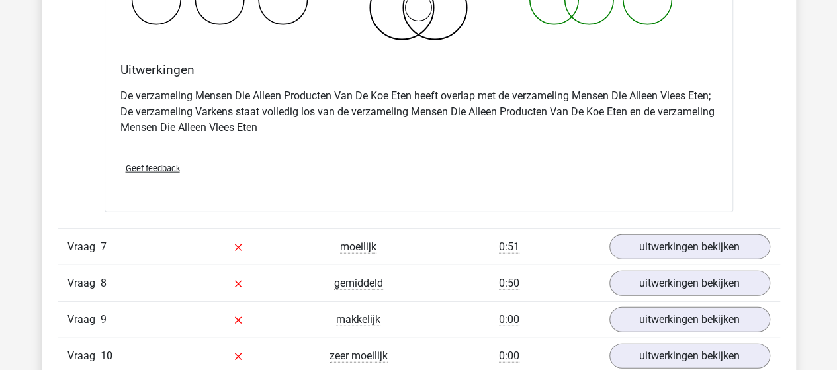
scroll to position [3970, 0]
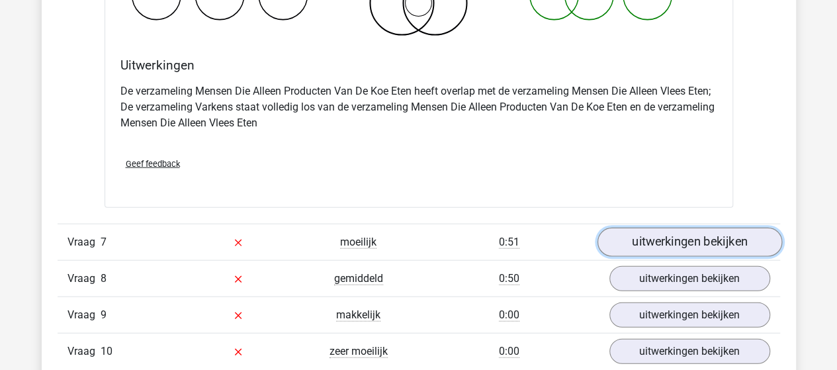
click at [672, 240] on link "uitwerkingen bekijken" at bounding box center [689, 242] width 185 height 29
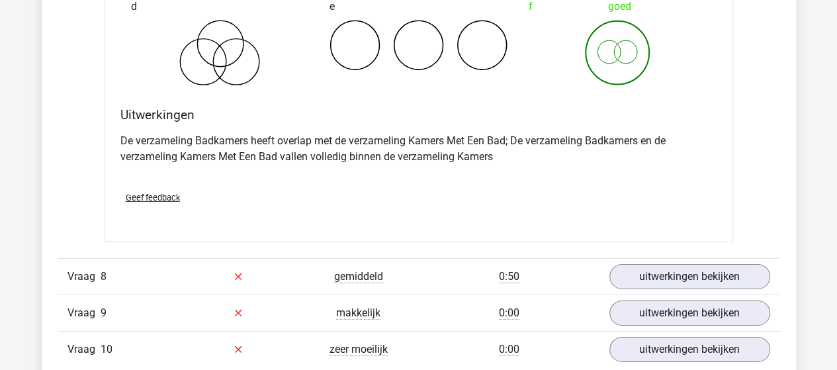
scroll to position [4500, 0]
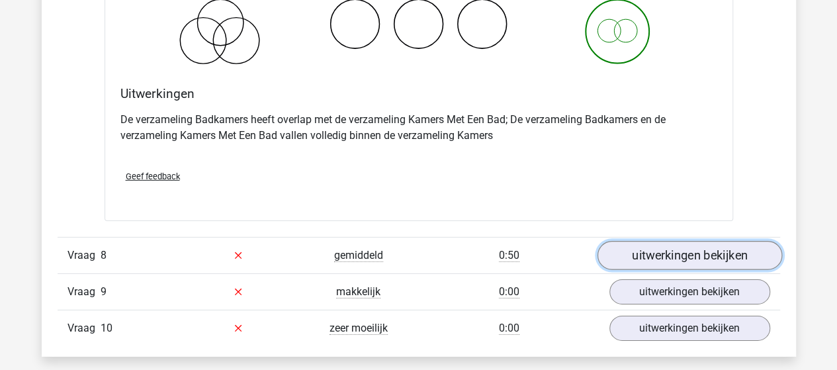
click at [675, 241] on link "uitwerkingen bekijken" at bounding box center [689, 255] width 185 height 29
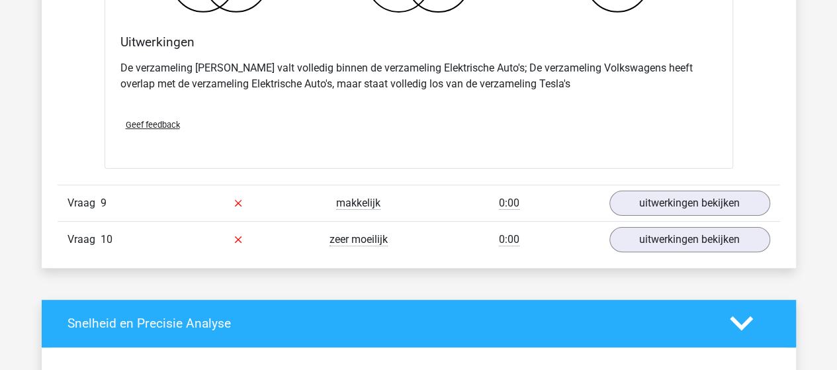
scroll to position [5095, 0]
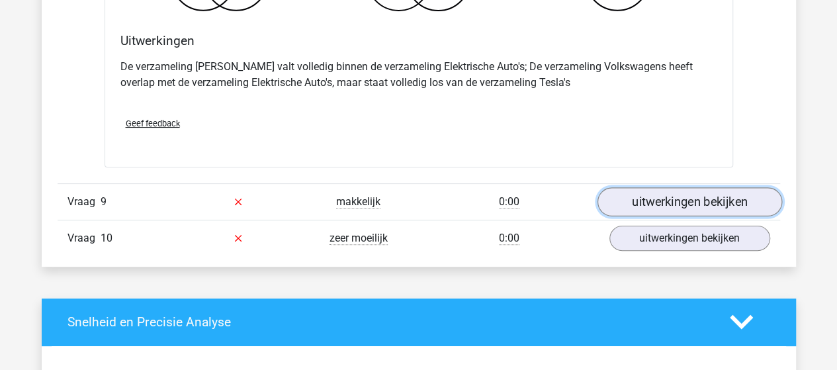
click at [639, 194] on link "uitwerkingen bekijken" at bounding box center [689, 201] width 185 height 29
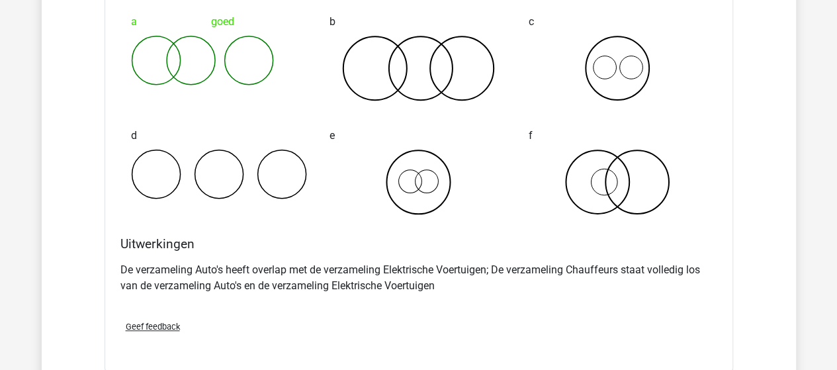
scroll to position [5559, 0]
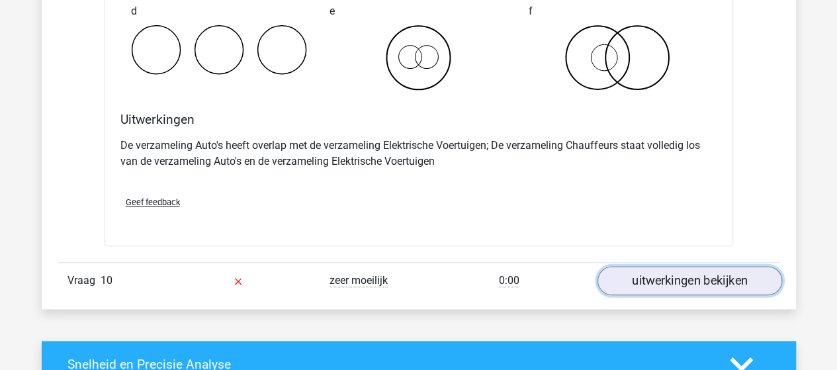
click at [644, 273] on link "uitwerkingen bekijken" at bounding box center [689, 280] width 185 height 29
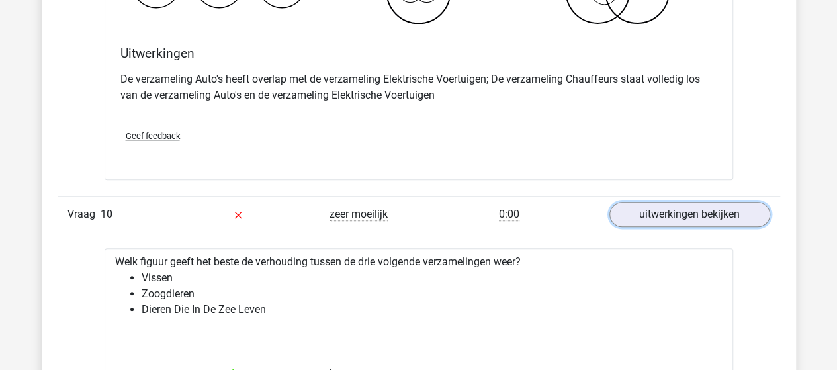
scroll to position [5625, 0]
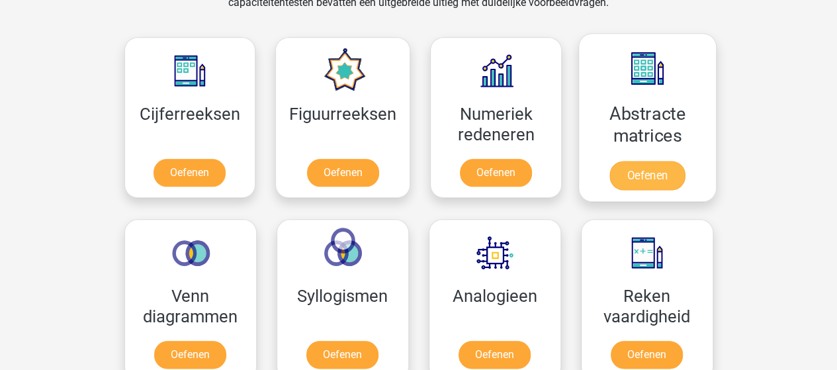
scroll to position [662, 0]
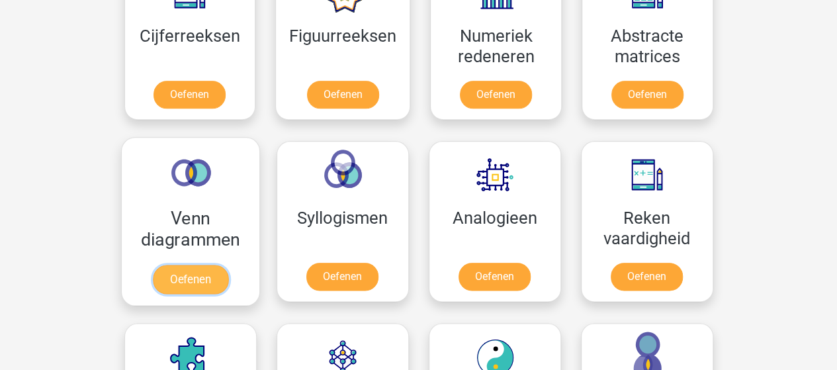
click at [189, 265] on link "Oefenen" at bounding box center [189, 279] width 75 height 29
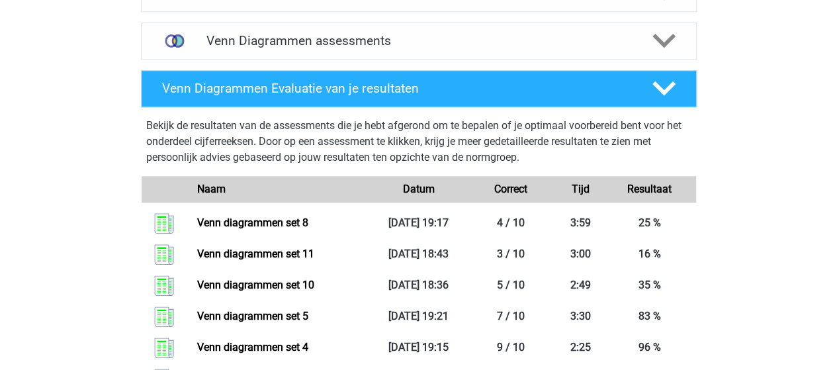
scroll to position [529, 0]
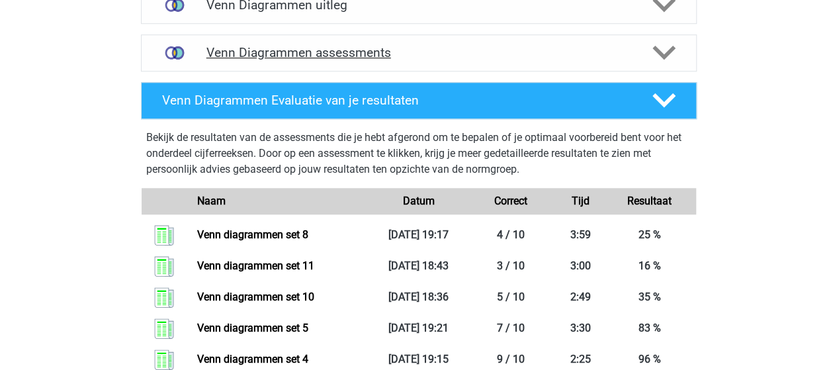
click at [659, 53] on polygon at bounding box center [663, 53] width 23 height 15
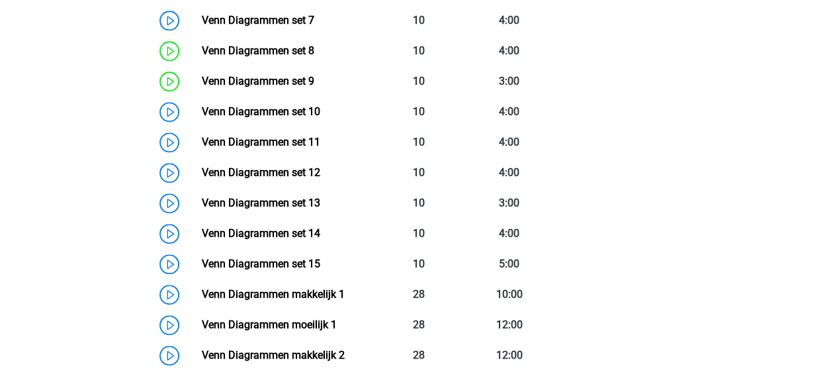
scroll to position [860, 0]
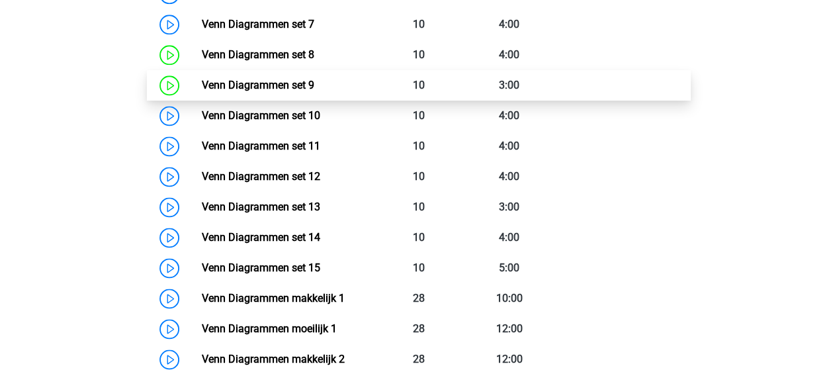
click at [290, 82] on link "Venn Diagrammen set 9" at bounding box center [258, 85] width 112 height 13
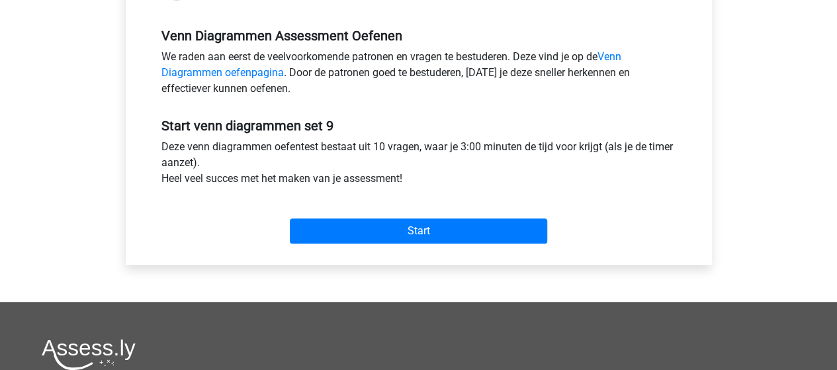
scroll to position [397, 0]
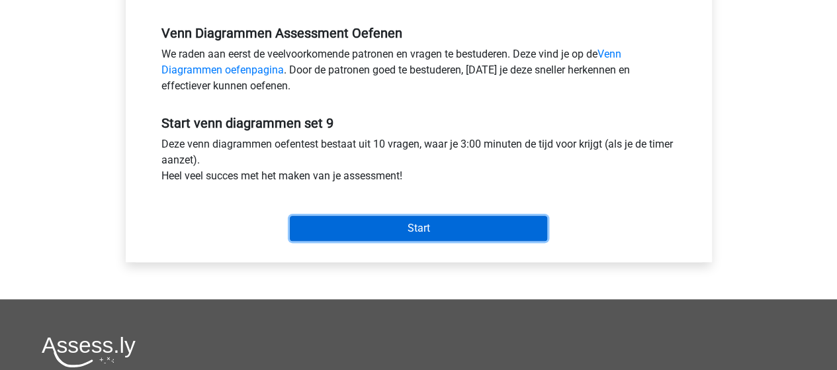
click at [406, 228] on input "Start" at bounding box center [418, 228] width 257 height 25
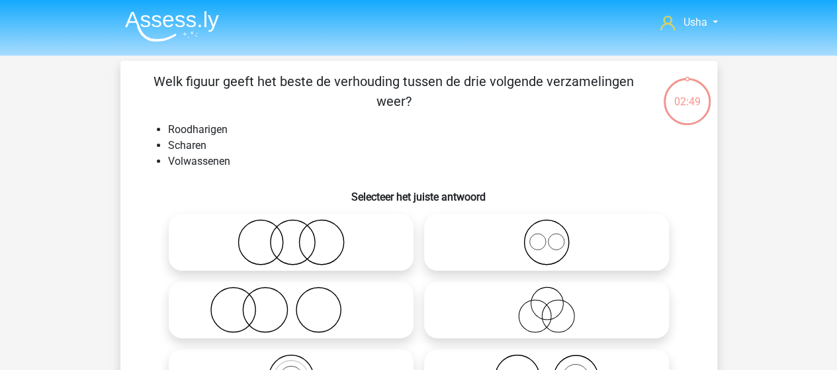
scroll to position [66, 0]
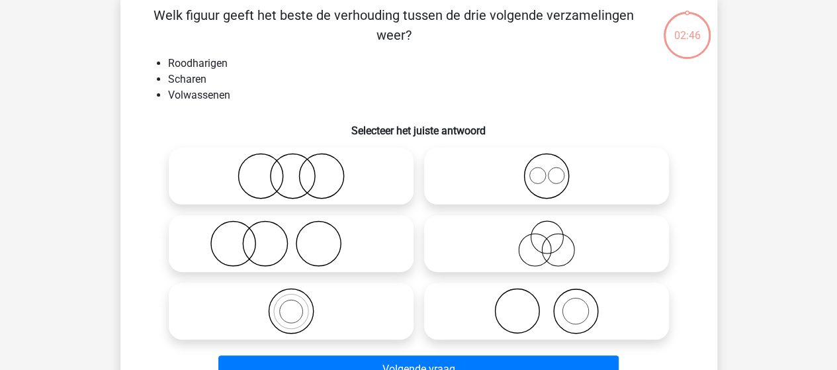
click at [581, 302] on icon at bounding box center [546, 311] width 234 height 46
click at [555, 302] on input "radio" at bounding box center [551, 300] width 9 height 9
radio input "true"
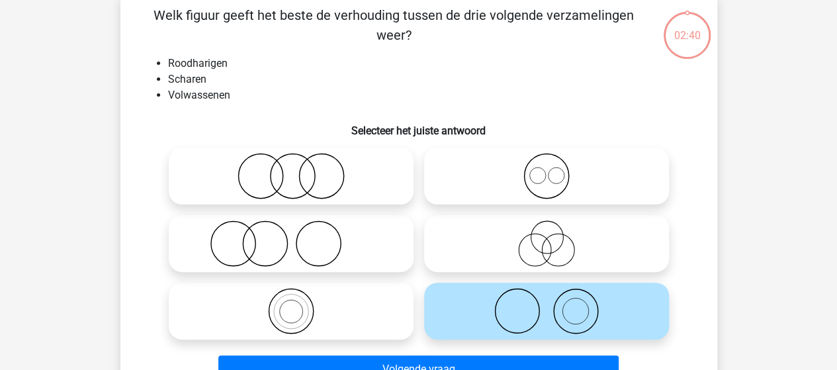
click at [267, 244] on icon at bounding box center [291, 243] width 234 height 46
click at [291, 237] on input "radio" at bounding box center [295, 232] width 9 height 9
radio input "true"
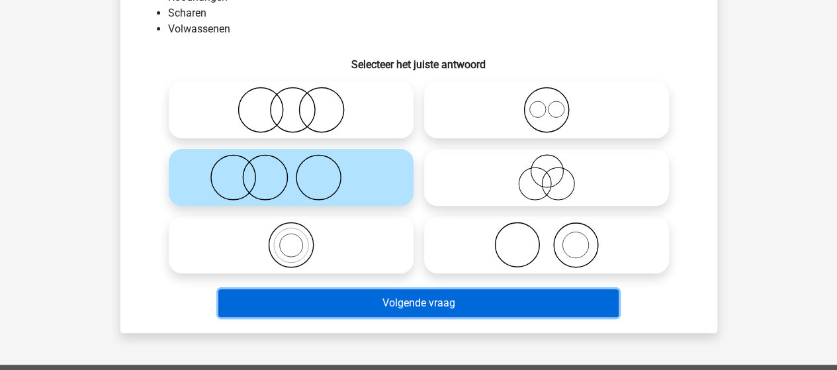
click at [370, 308] on button "Volgende vraag" at bounding box center [418, 303] width 400 height 28
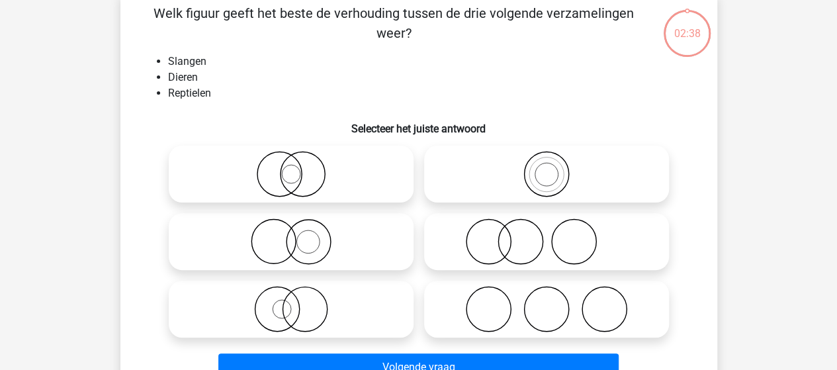
scroll to position [61, 0]
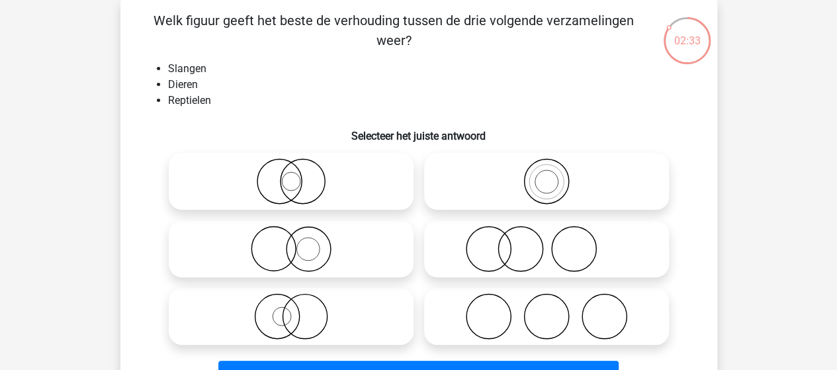
click at [551, 186] on icon at bounding box center [546, 181] width 234 height 46
click at [551, 175] on input "radio" at bounding box center [551, 170] width 9 height 9
radio input "true"
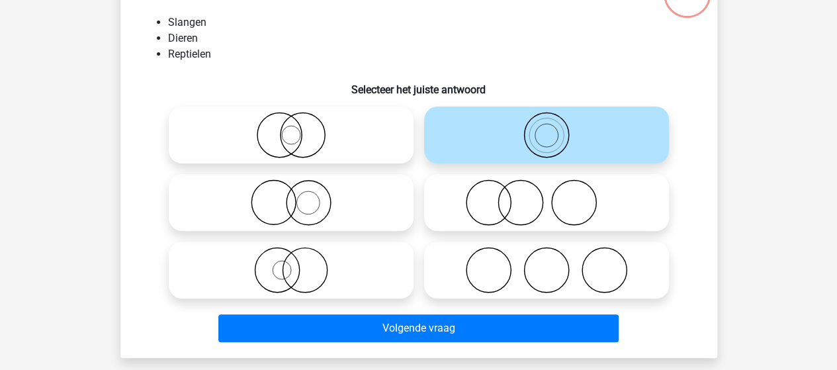
scroll to position [127, 0]
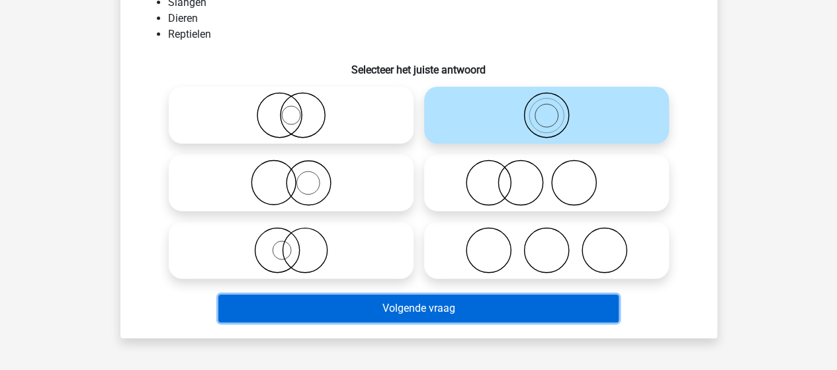
click at [380, 308] on button "Volgende vraag" at bounding box center [418, 308] width 400 height 28
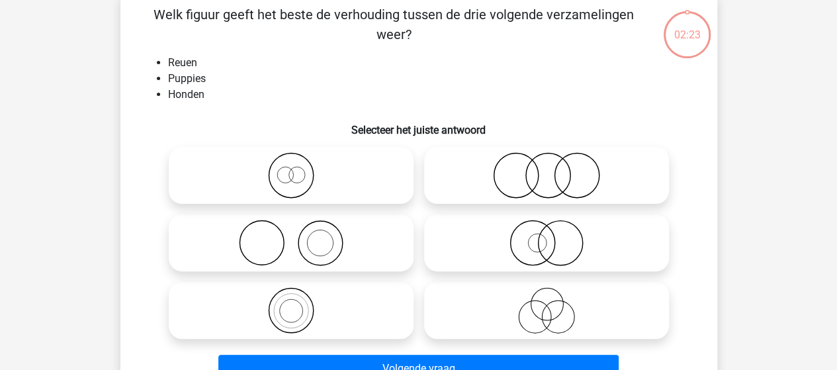
scroll to position [61, 0]
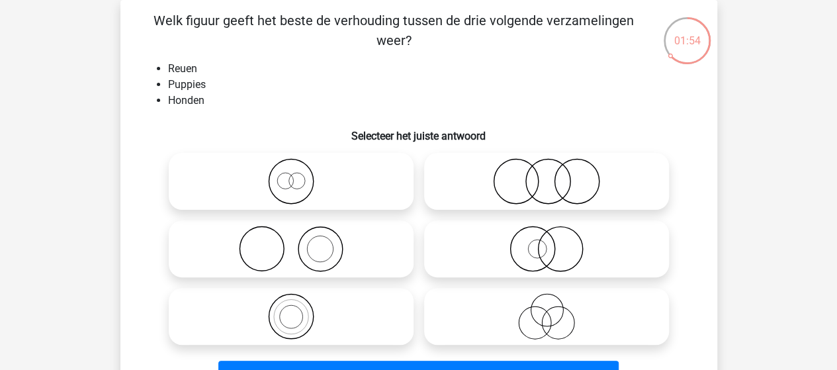
click at [294, 237] on input "radio" at bounding box center [295, 238] width 9 height 9
radio input "true"
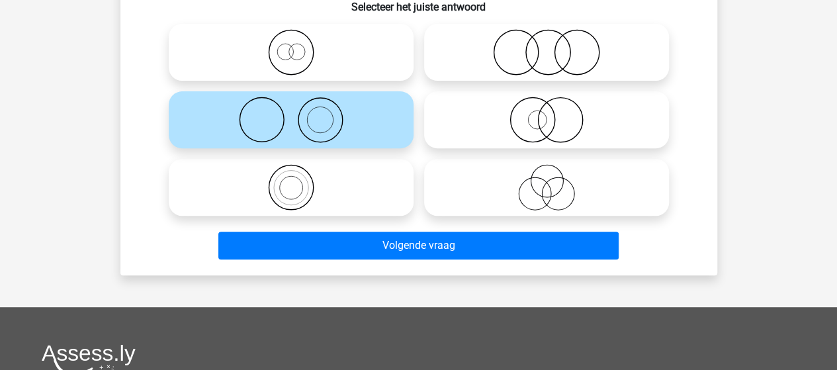
scroll to position [193, 0]
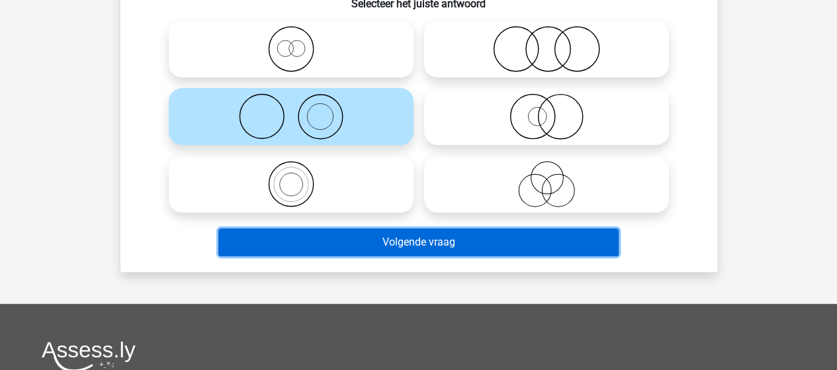
click at [465, 241] on button "Volgende vraag" at bounding box center [418, 242] width 400 height 28
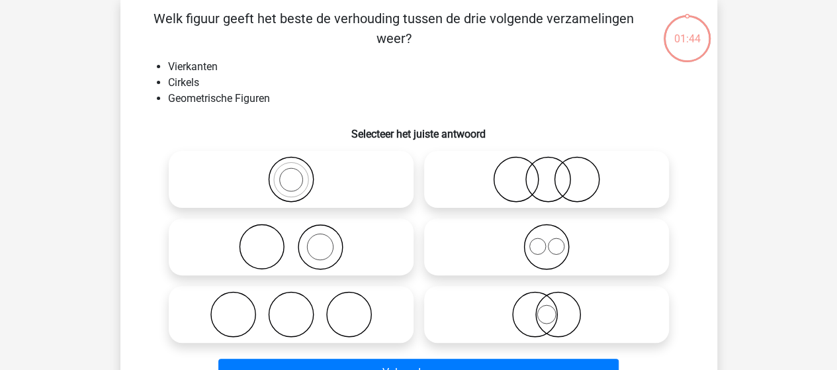
scroll to position [61, 0]
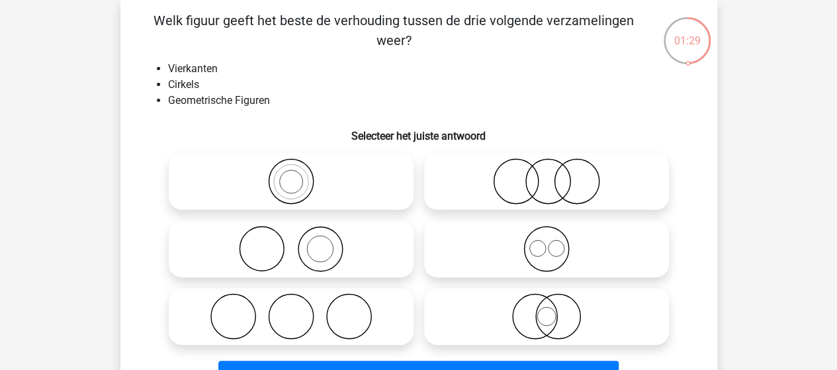
click at [287, 176] on icon at bounding box center [291, 181] width 234 height 46
click at [291, 175] on input "radio" at bounding box center [295, 170] width 9 height 9
radio input "true"
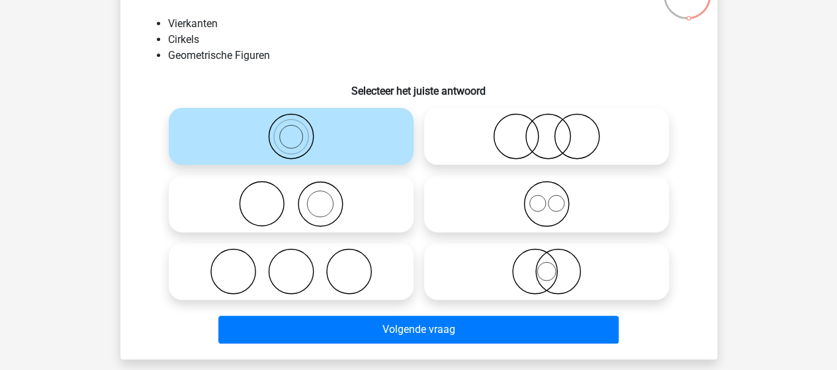
scroll to position [127, 0]
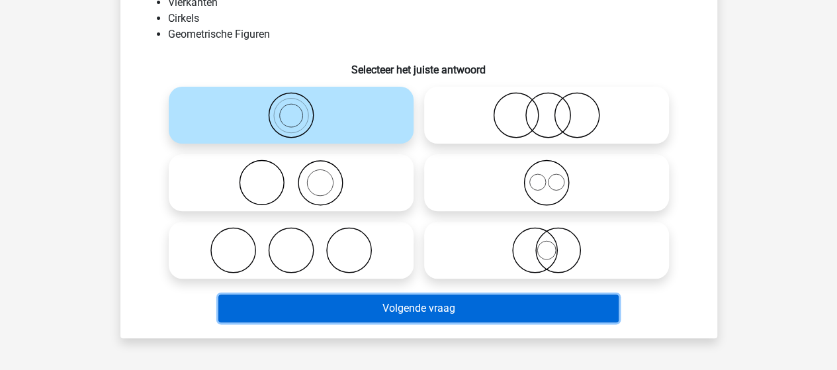
click at [382, 306] on button "Volgende vraag" at bounding box center [418, 308] width 400 height 28
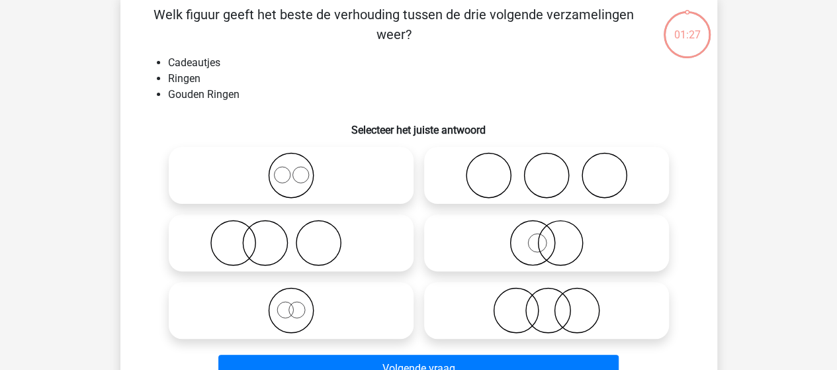
scroll to position [61, 0]
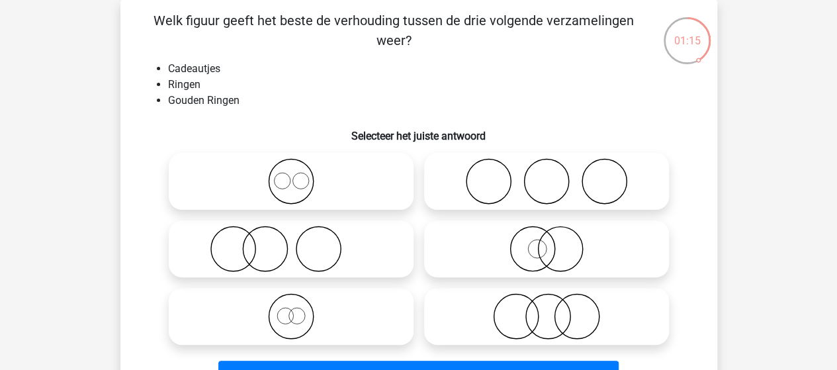
click at [242, 242] on icon at bounding box center [291, 249] width 234 height 46
click at [291, 242] on input "radio" at bounding box center [295, 238] width 9 height 9
radio input "true"
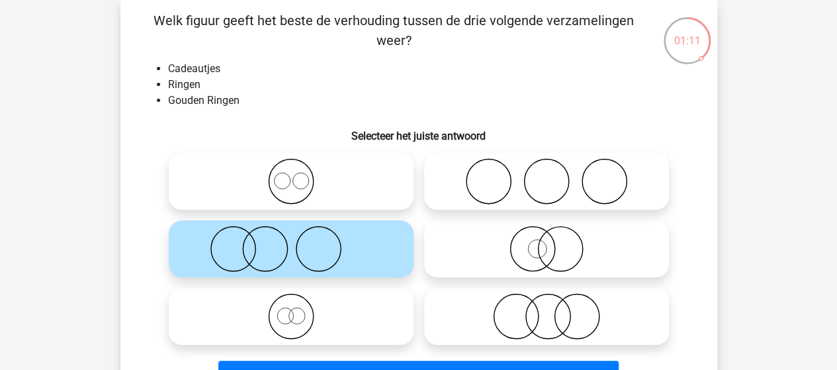
scroll to position [127, 0]
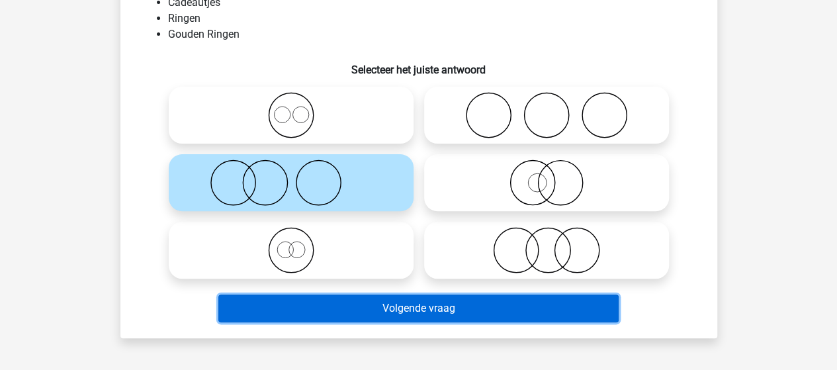
click at [447, 313] on button "Volgende vraag" at bounding box center [418, 308] width 400 height 28
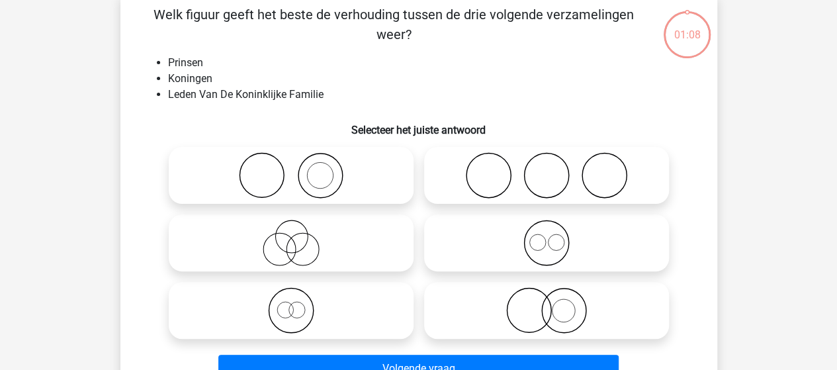
scroll to position [61, 0]
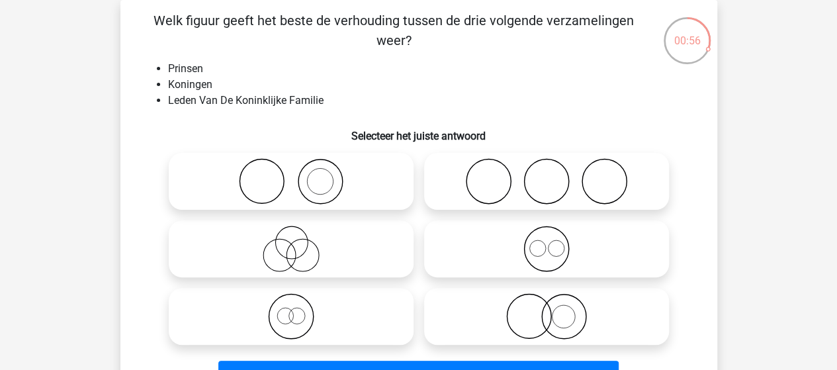
click at [291, 309] on input "radio" at bounding box center [295, 305] width 9 height 9
radio input "true"
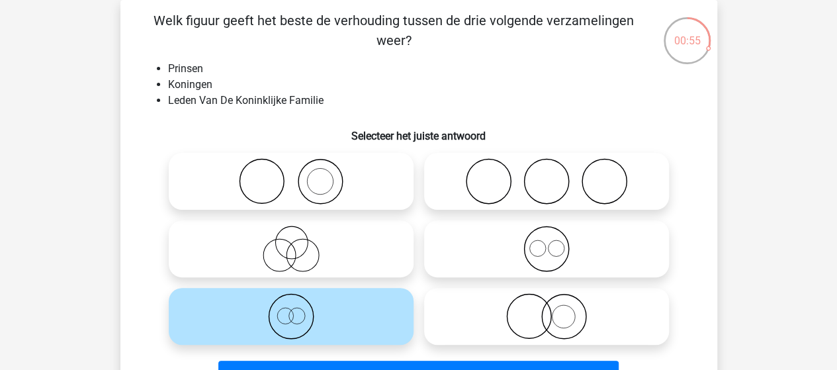
scroll to position [127, 0]
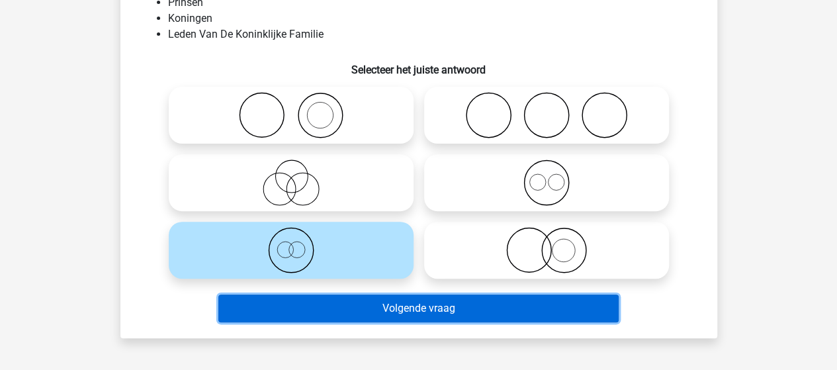
click at [400, 310] on button "Volgende vraag" at bounding box center [418, 308] width 400 height 28
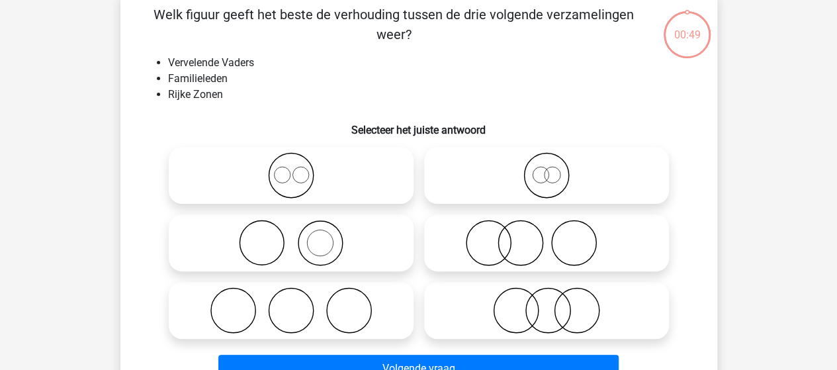
scroll to position [61, 0]
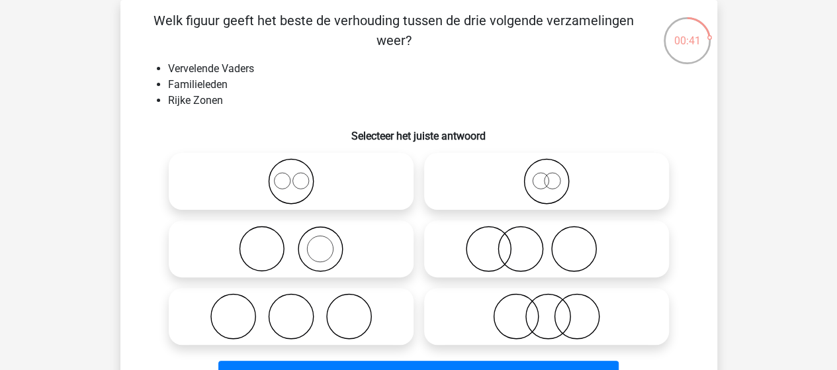
click at [289, 187] on icon at bounding box center [291, 181] width 234 height 46
click at [291, 175] on input "radio" at bounding box center [295, 170] width 9 height 9
radio input "true"
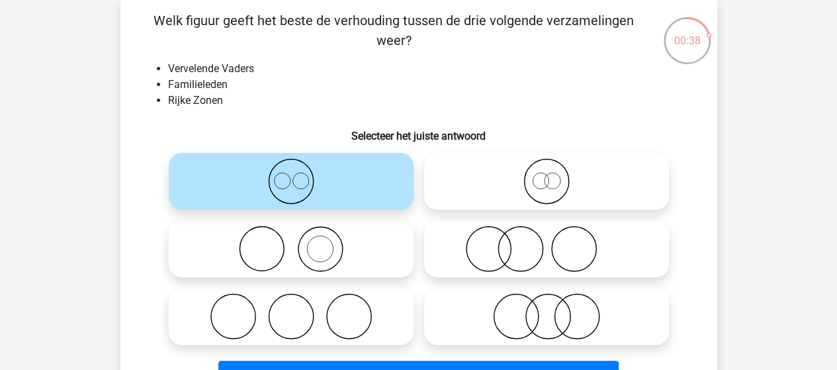
click at [545, 183] on icon at bounding box center [546, 181] width 234 height 46
click at [547, 175] on input "radio" at bounding box center [551, 170] width 9 height 9
radio input "true"
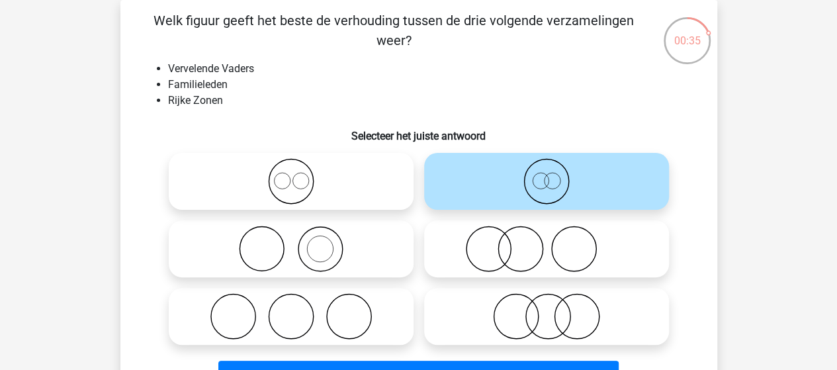
click at [290, 178] on icon at bounding box center [291, 181] width 234 height 46
click at [291, 175] on input "radio" at bounding box center [295, 170] width 9 height 9
radio input "true"
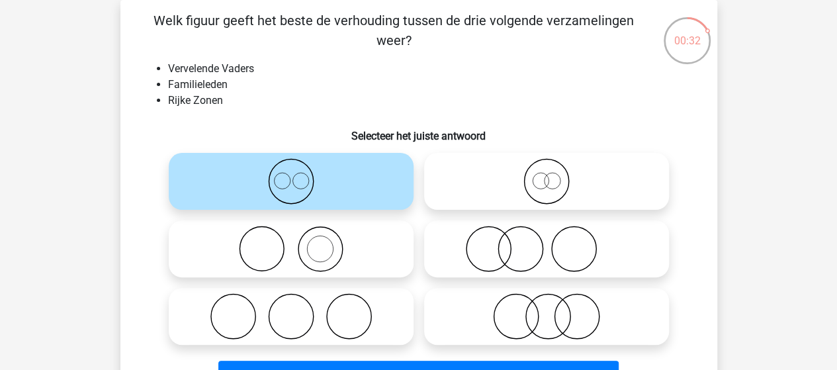
click at [557, 179] on icon at bounding box center [546, 181] width 234 height 46
click at [555, 175] on input "radio" at bounding box center [551, 170] width 9 height 9
radio input "true"
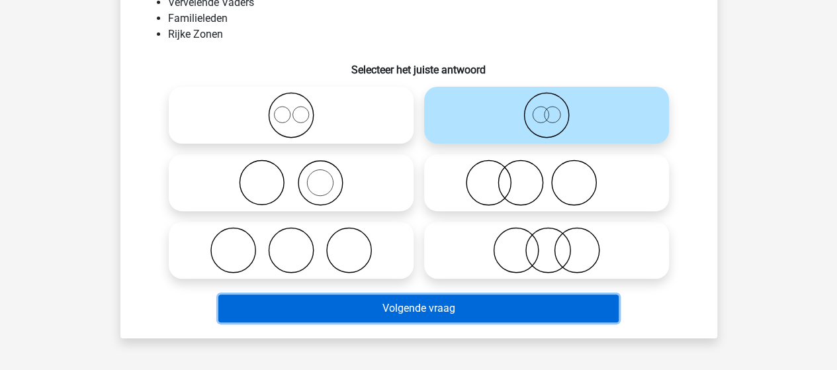
click at [386, 302] on button "Volgende vraag" at bounding box center [418, 308] width 400 height 28
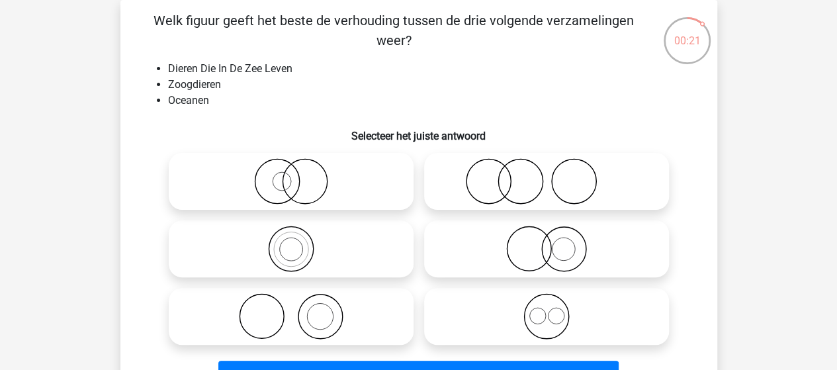
click at [557, 312] on icon at bounding box center [546, 316] width 234 height 46
click at [555, 310] on input "radio" at bounding box center [551, 305] width 9 height 9
radio input "true"
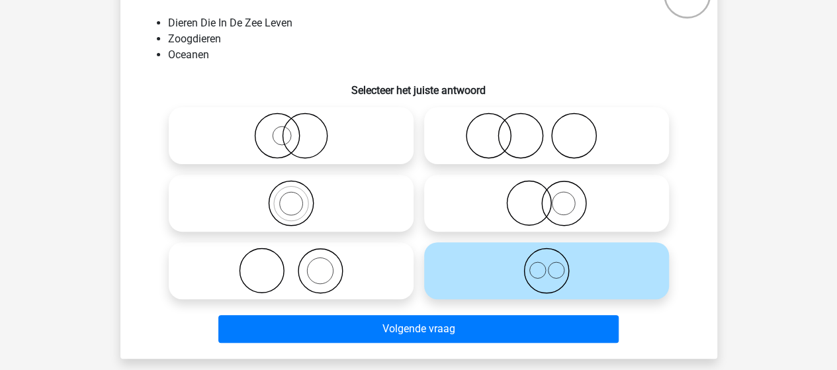
scroll to position [127, 0]
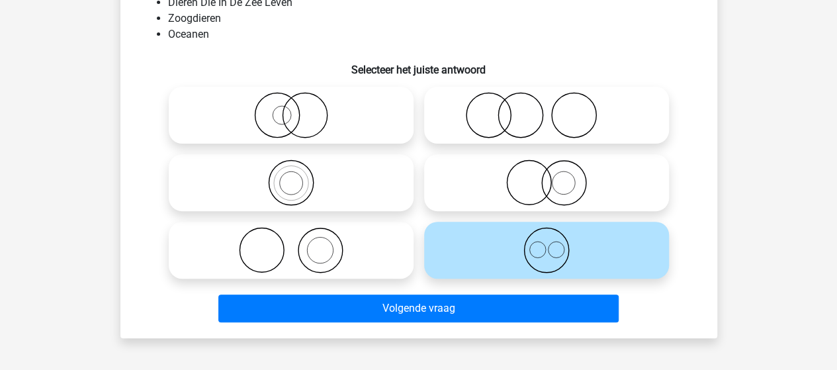
click at [298, 255] on circle at bounding box center [320, 250] width 44 height 44
click at [298, 244] on input "radio" at bounding box center [295, 239] width 9 height 9
radio input "true"
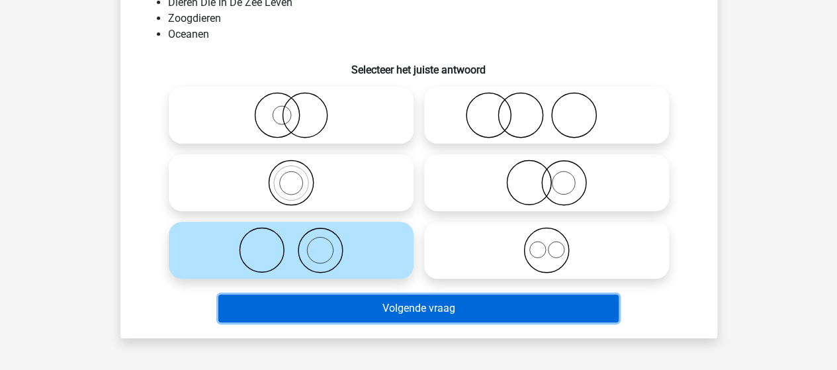
click at [420, 302] on button "Volgende vraag" at bounding box center [418, 308] width 400 height 28
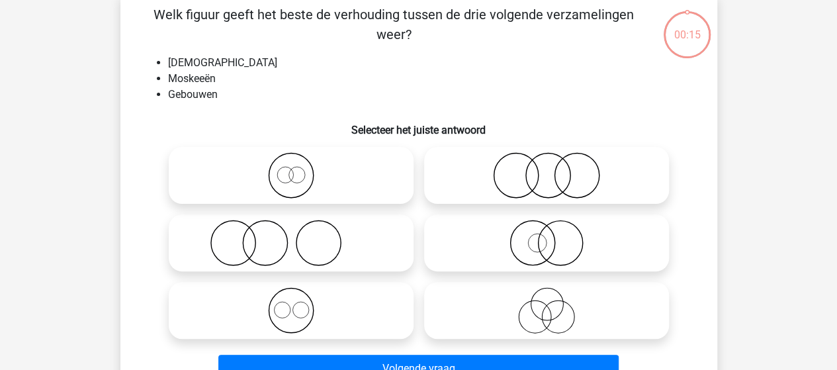
scroll to position [61, 0]
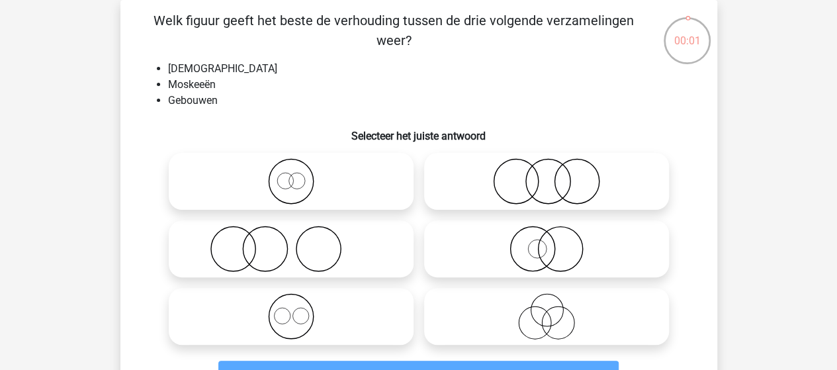
click at [302, 320] on icon at bounding box center [291, 316] width 234 height 46
click at [300, 310] on input "radio" at bounding box center [295, 305] width 9 height 9
radio input "true"
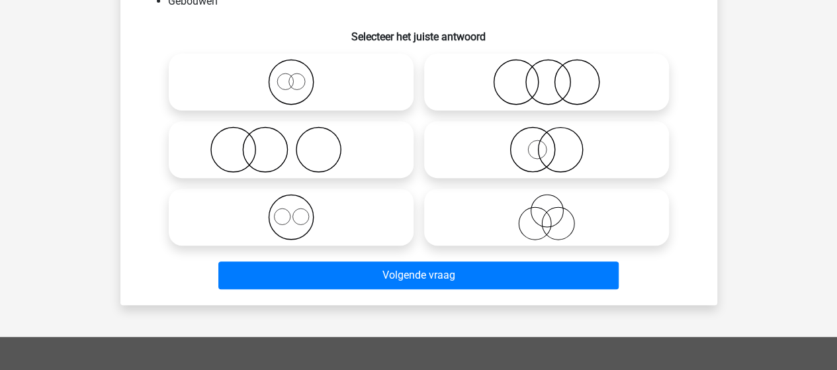
scroll to position [193, 0]
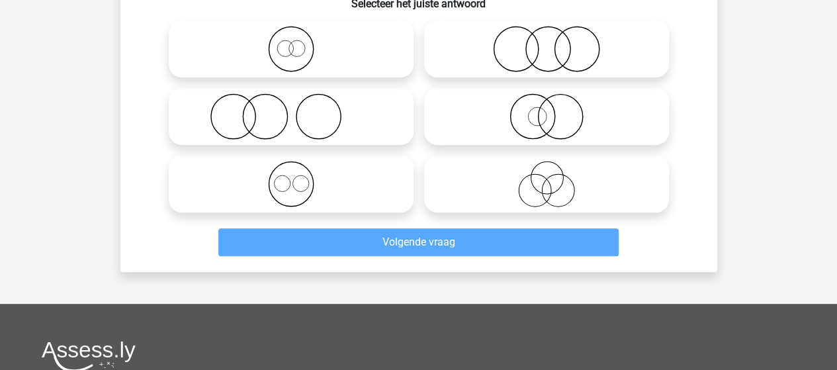
click at [302, 187] on icon at bounding box center [291, 184] width 234 height 46
click at [300, 177] on input "radio" at bounding box center [295, 173] width 9 height 9
radio input "true"
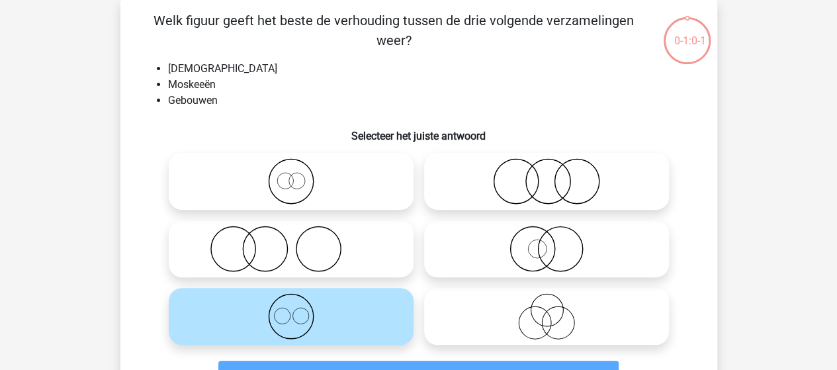
scroll to position [114, 0]
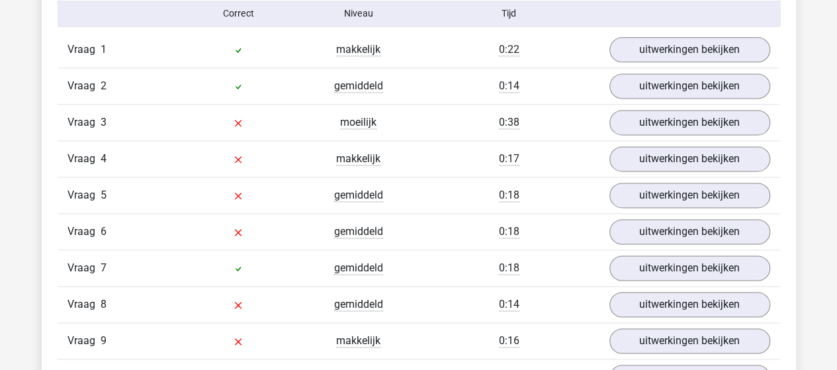
scroll to position [794, 0]
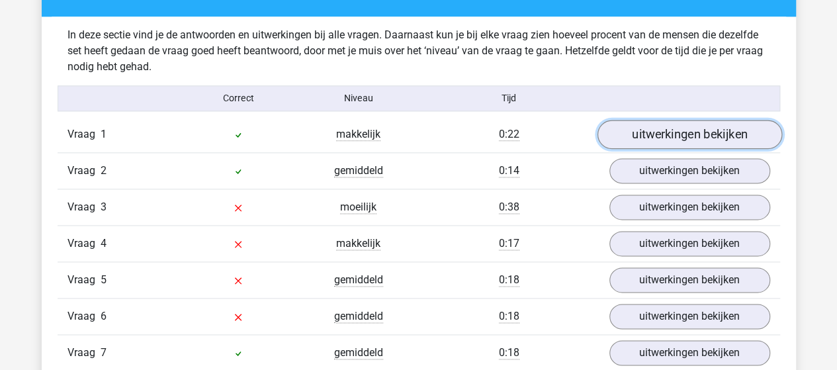
click at [635, 136] on link "uitwerkingen bekijken" at bounding box center [689, 134] width 185 height 29
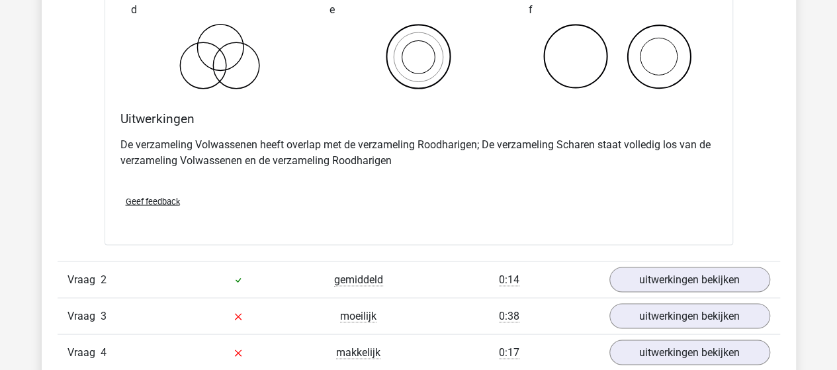
scroll to position [1257, 0]
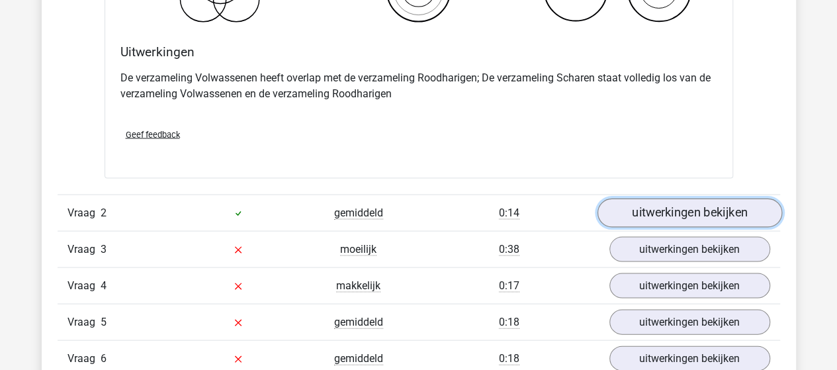
click at [650, 208] on link "uitwerkingen bekijken" at bounding box center [689, 213] width 185 height 29
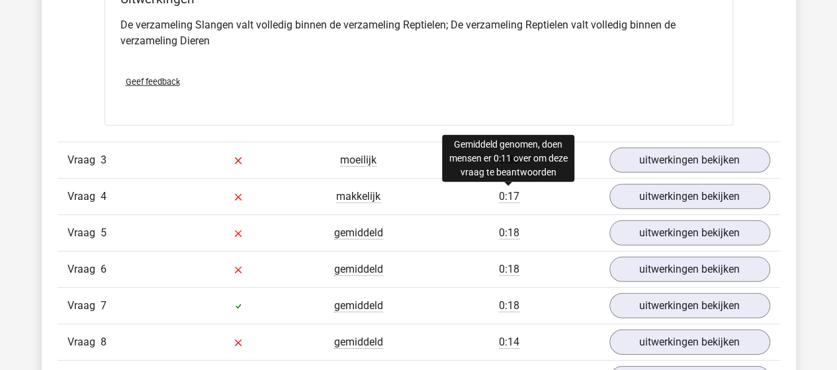
scroll to position [1853, 0]
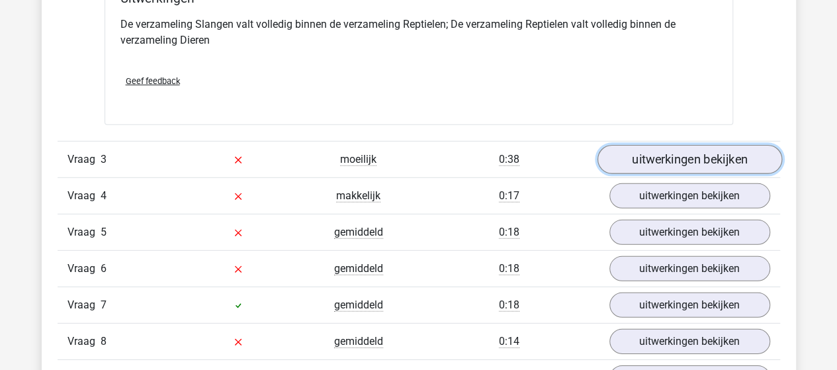
click at [651, 161] on link "uitwerkingen bekijken" at bounding box center [689, 160] width 185 height 29
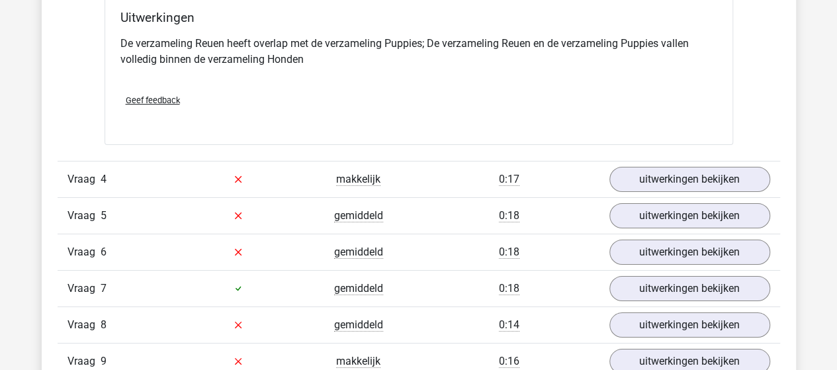
scroll to position [2382, 0]
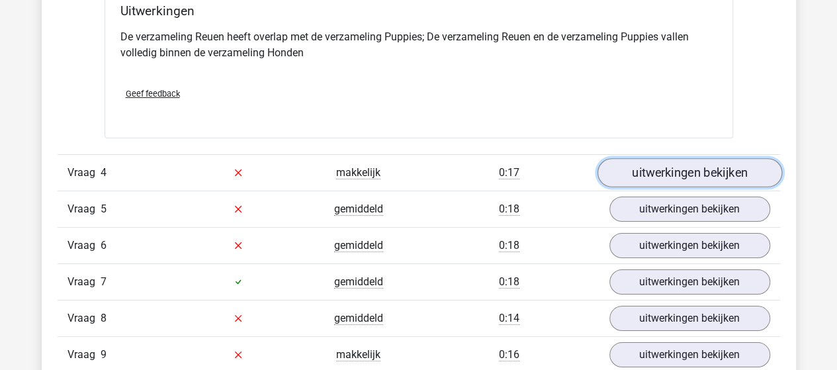
click at [651, 166] on link "uitwerkingen bekijken" at bounding box center [689, 172] width 185 height 29
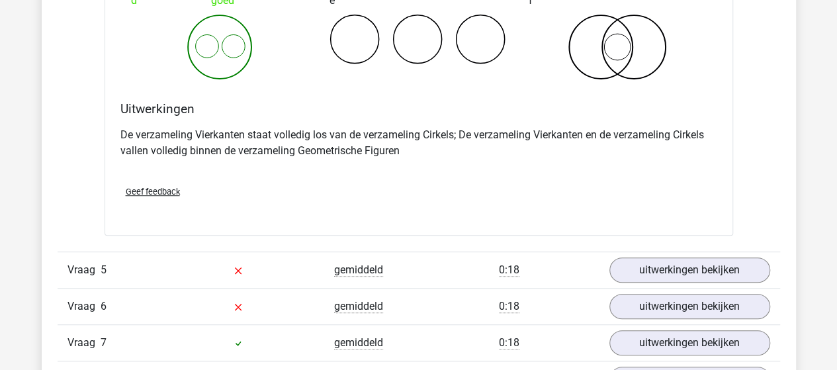
scroll to position [2912, 0]
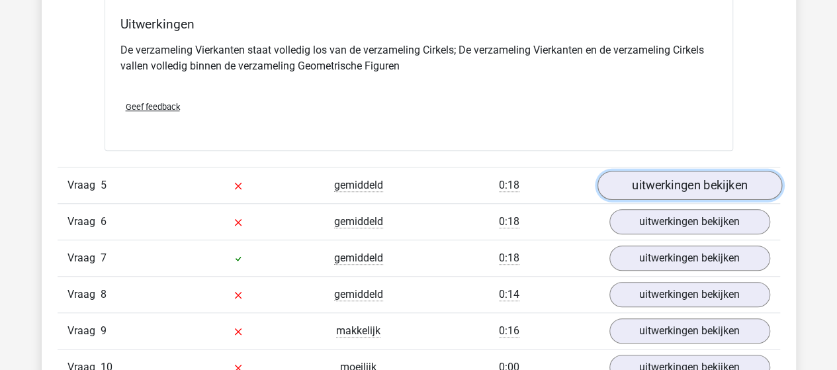
click at [628, 179] on link "uitwerkingen bekijken" at bounding box center [689, 185] width 185 height 29
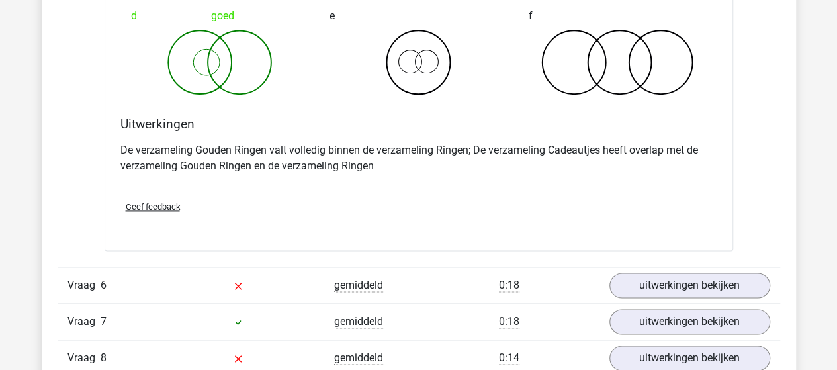
scroll to position [3375, 0]
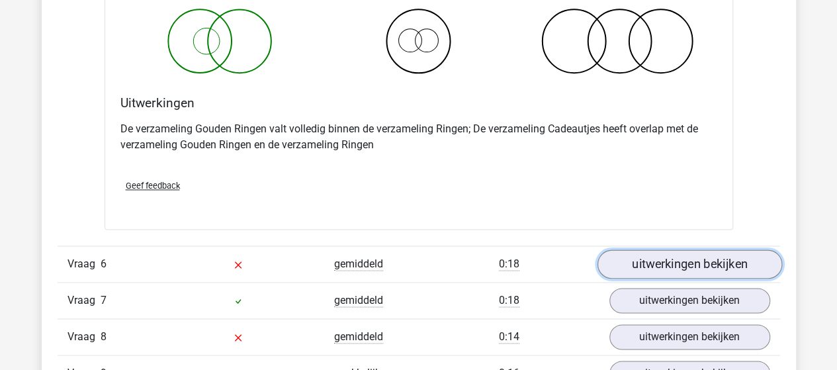
click at [631, 251] on link "uitwerkingen bekijken" at bounding box center [689, 263] width 185 height 29
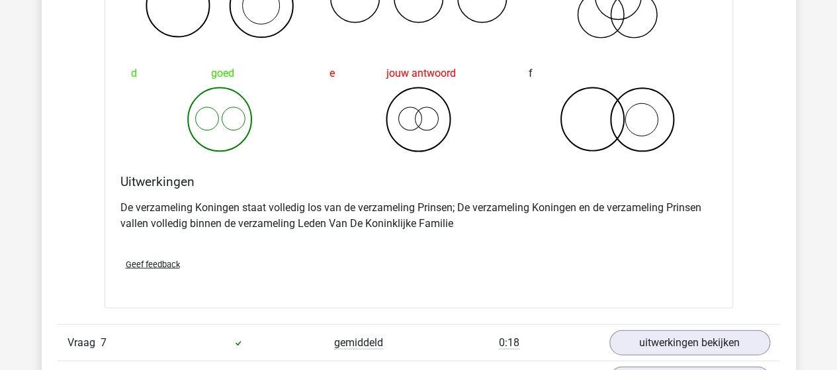
scroll to position [3904, 0]
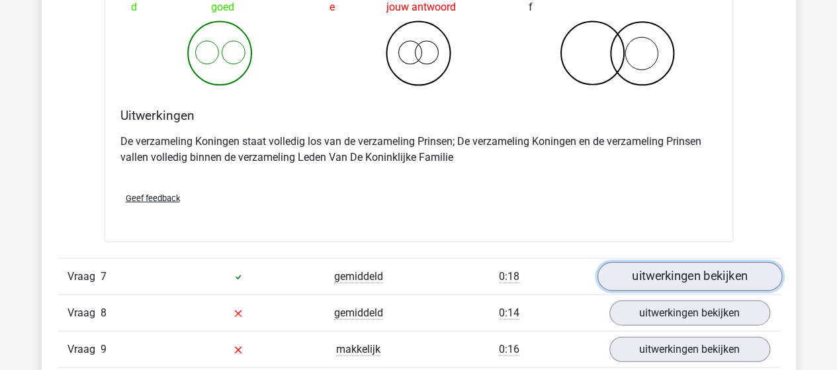
click at [663, 268] on link "uitwerkingen bekijken" at bounding box center [689, 276] width 185 height 29
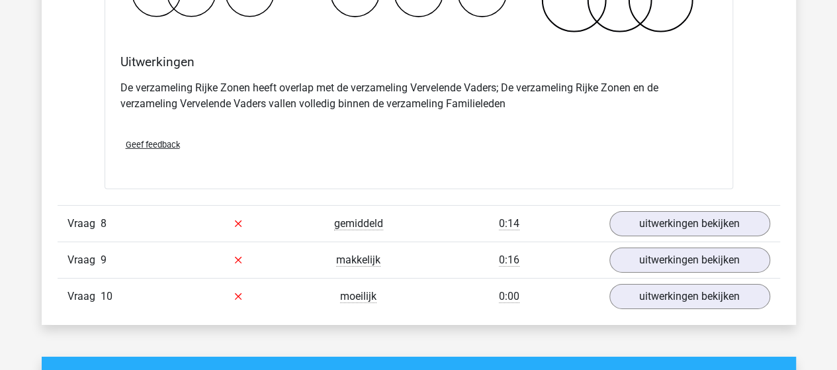
scroll to position [4566, 0]
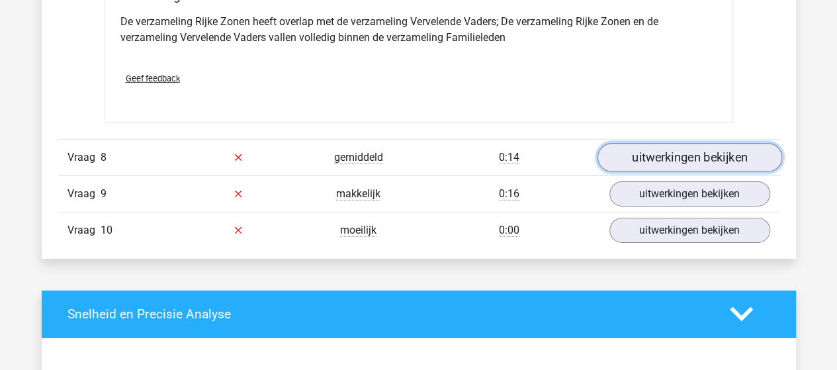
click at [678, 146] on link "uitwerkingen bekijken" at bounding box center [689, 157] width 185 height 29
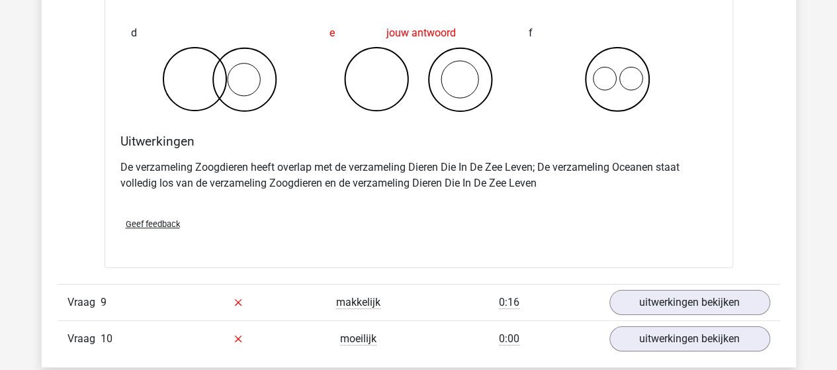
scroll to position [5029, 0]
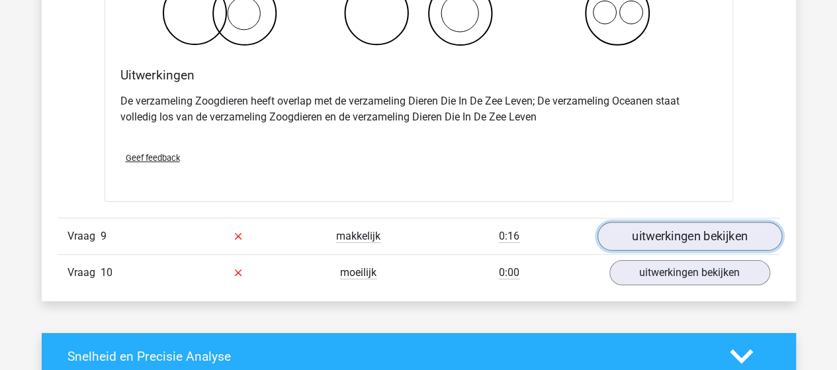
click at [619, 226] on link "uitwerkingen bekijken" at bounding box center [689, 236] width 185 height 29
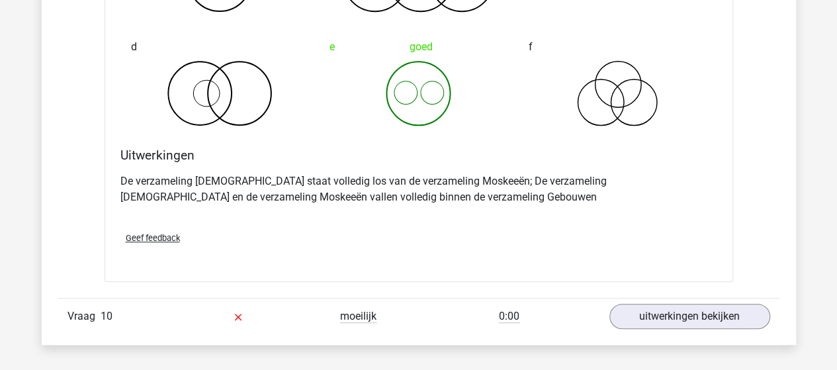
scroll to position [5492, 0]
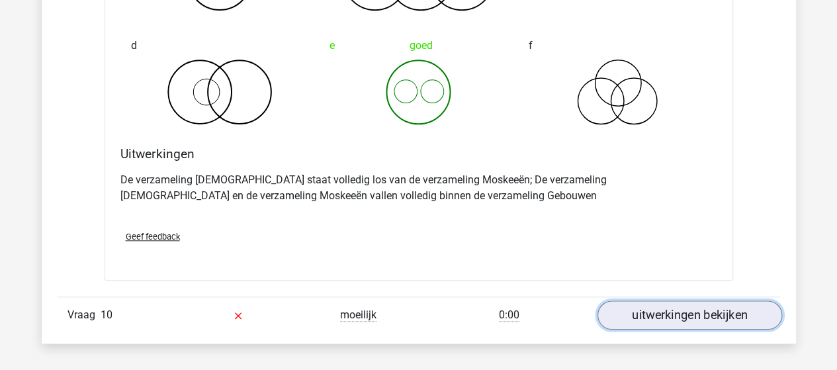
click at [648, 301] on link "uitwerkingen bekijken" at bounding box center [689, 314] width 185 height 29
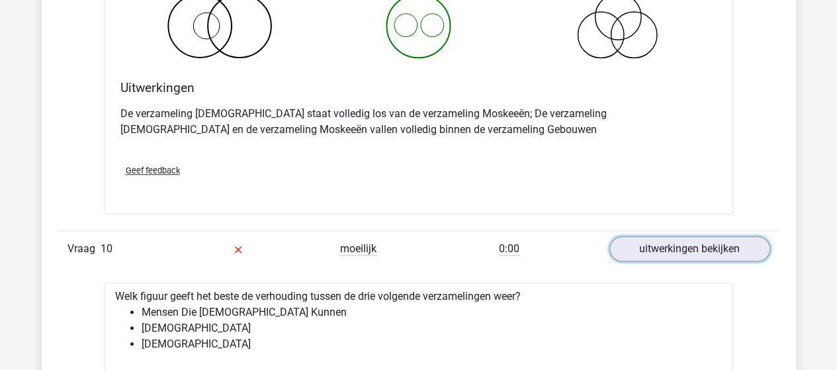
scroll to position [5360, 0]
